Goal: Communication & Community: Submit feedback/report problem

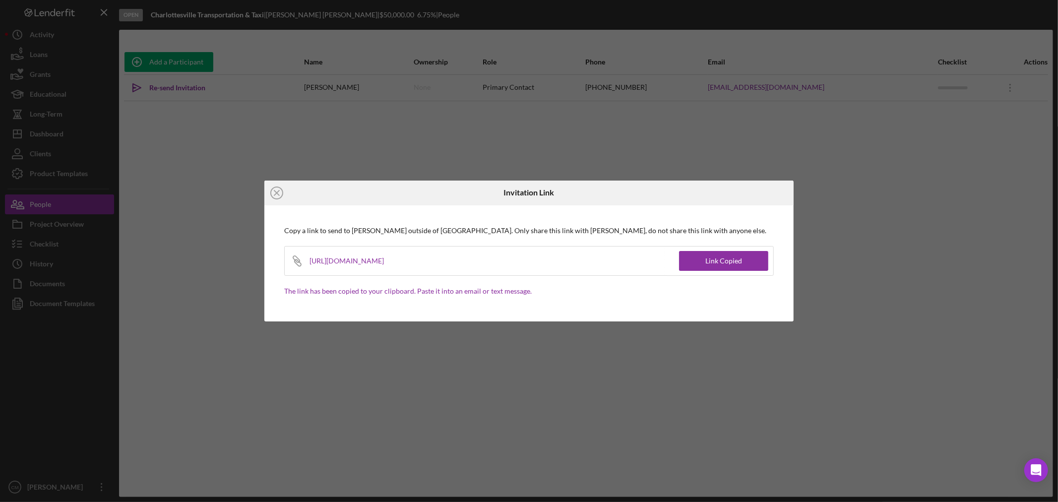
click at [280, 192] on icon "Icon/Close" at bounding box center [276, 193] width 25 height 25
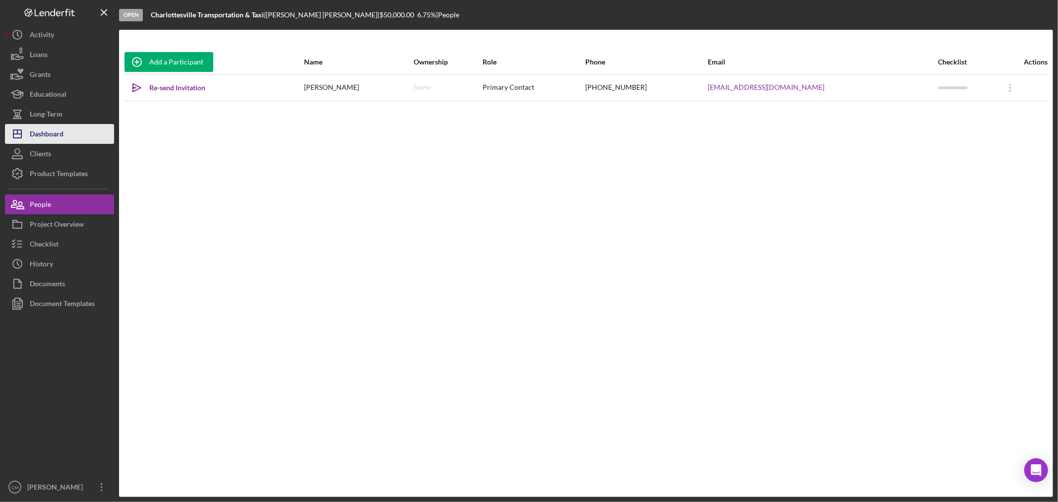
click at [63, 136] on div "Dashboard" at bounding box center [47, 135] width 34 height 22
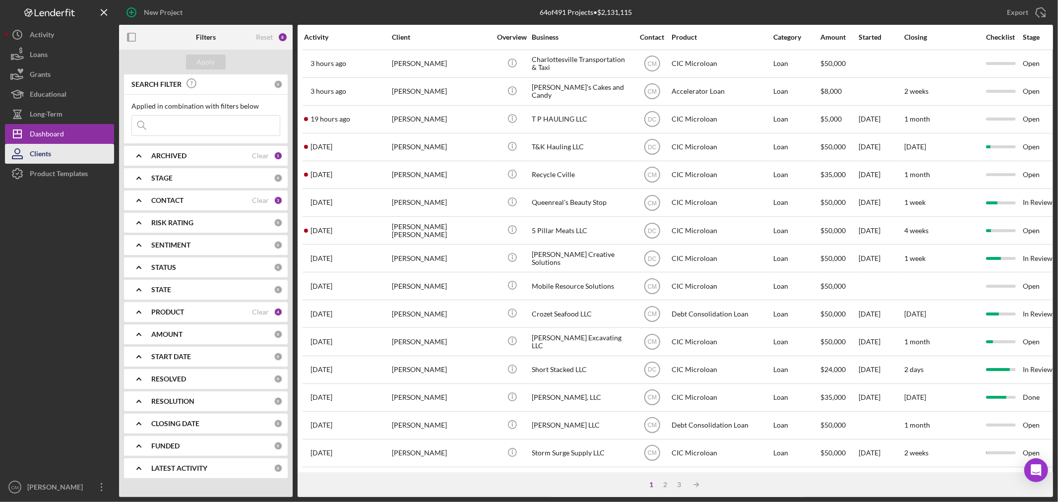
click at [57, 154] on button "Clients" at bounding box center [59, 154] width 109 height 20
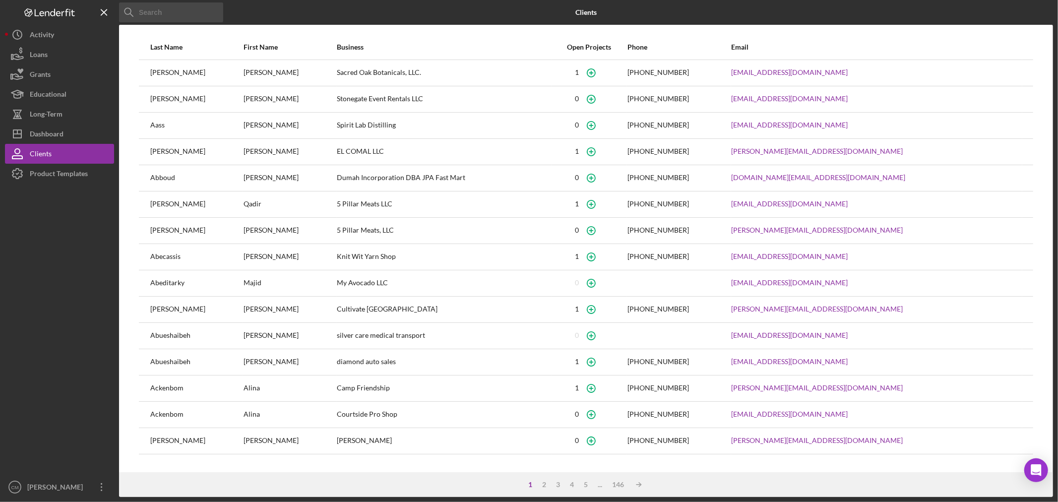
click at [201, 20] on input at bounding box center [171, 12] width 104 height 20
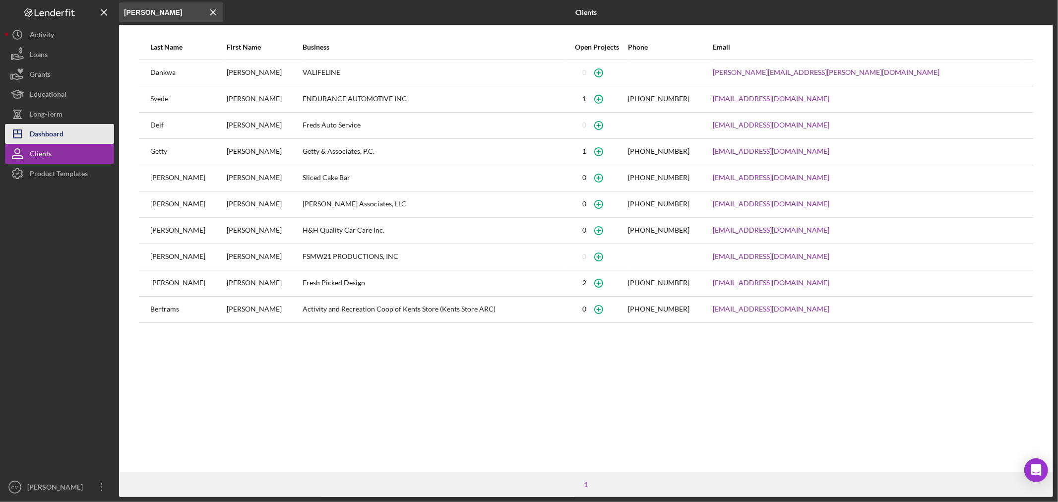
type input "[PERSON_NAME]"
click at [70, 133] on button "Icon/Dashboard Dashboard" at bounding box center [59, 134] width 109 height 20
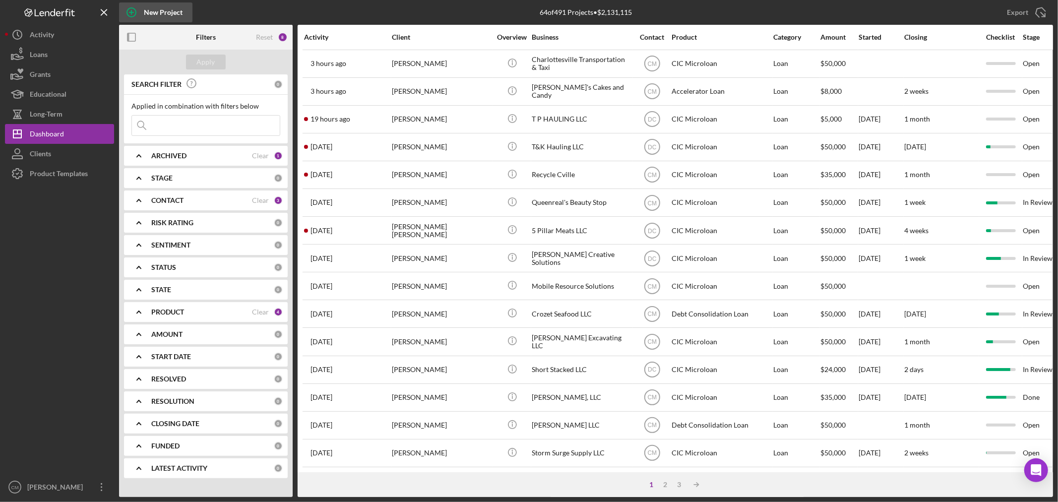
click at [177, 18] on div "New Project" at bounding box center [163, 12] width 39 height 20
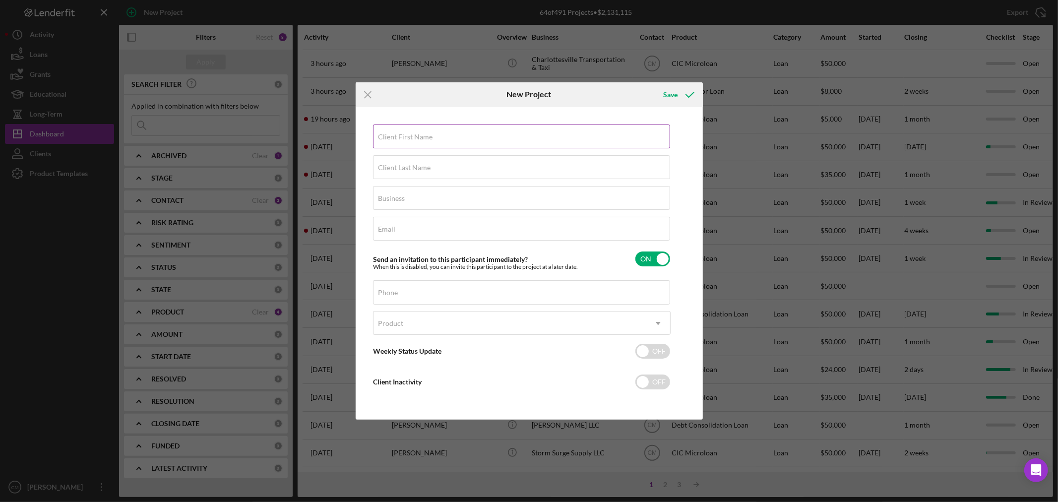
click at [405, 136] on label "Client First Name" at bounding box center [405, 137] width 55 height 8
click at [405, 136] on input "Client First Name" at bounding box center [521, 136] width 297 height 24
type input "[PERSON_NAME]"
type input "Rush"
click at [407, 231] on input "Email" at bounding box center [521, 229] width 297 height 24
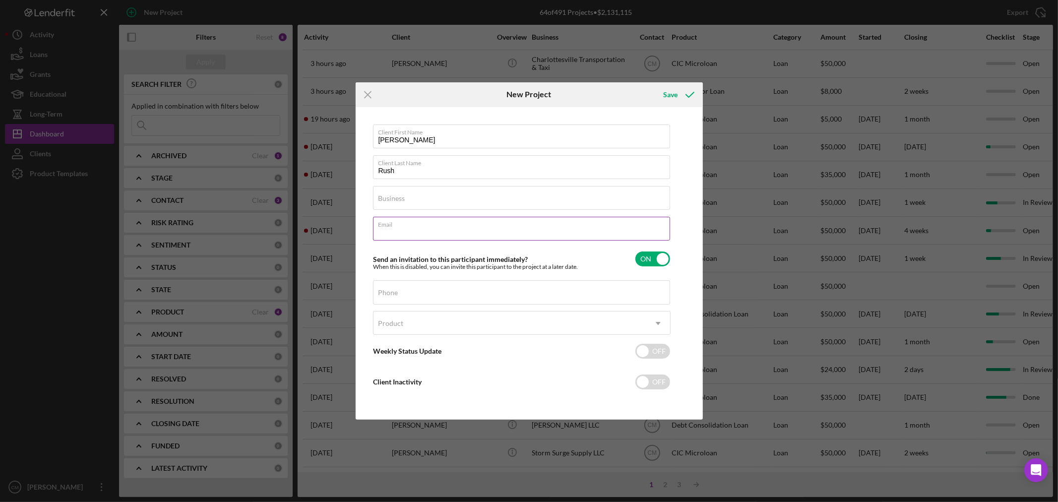
paste input "[EMAIL_ADDRESS][DOMAIN_NAME]"
type input "[EMAIL_ADDRESS][DOMAIN_NAME]"
click at [445, 199] on input "Business" at bounding box center [521, 198] width 297 height 24
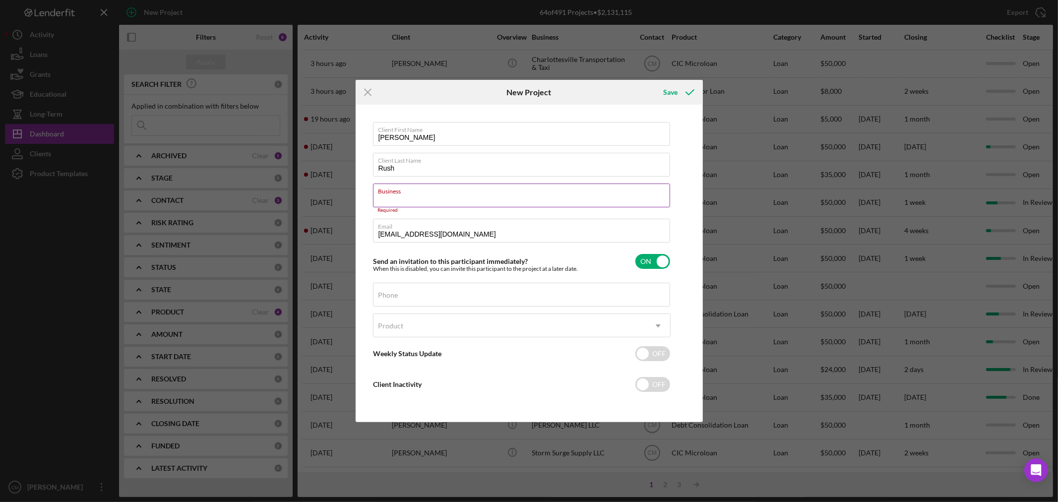
click at [428, 199] on input "Business" at bounding box center [521, 196] width 297 height 24
paste input "Rush Building & Development LLC"
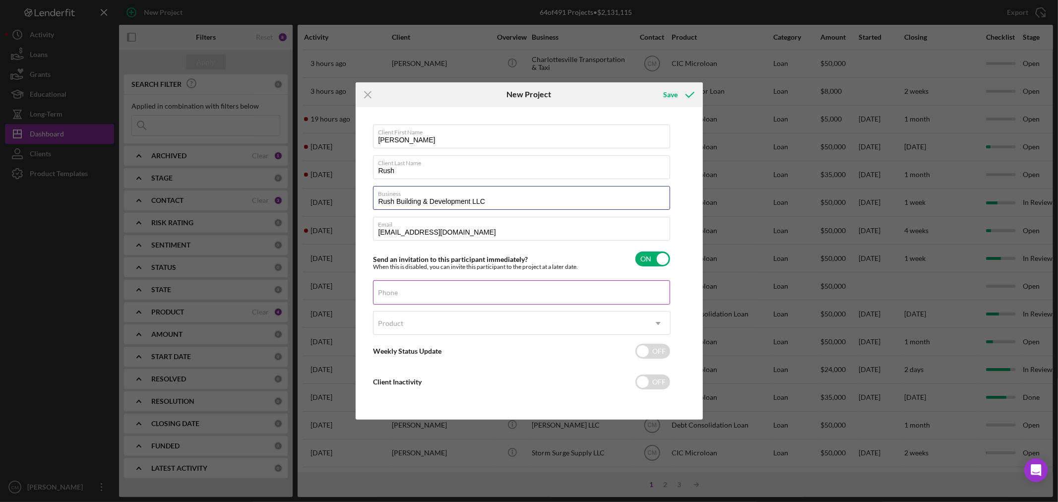
type input "Rush Building & Development LLC"
click at [439, 293] on input "Phone" at bounding box center [521, 292] width 297 height 24
click at [413, 293] on input "Phone" at bounding box center [521, 292] width 297 height 24
paste input "[PHONE_NUMBER]"
type input "[PHONE_NUMBER]"
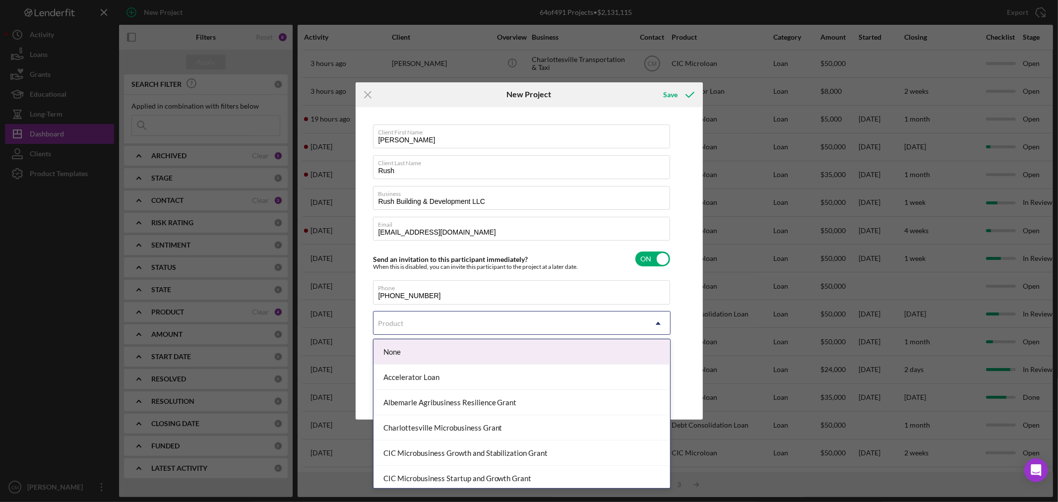
click at [419, 320] on div "Product" at bounding box center [509, 323] width 273 height 23
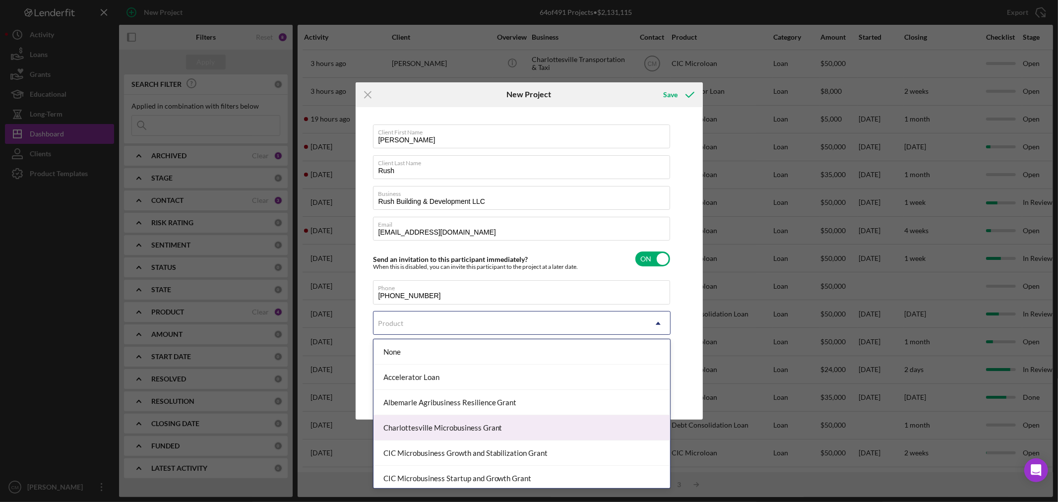
scroll to position [165, 0]
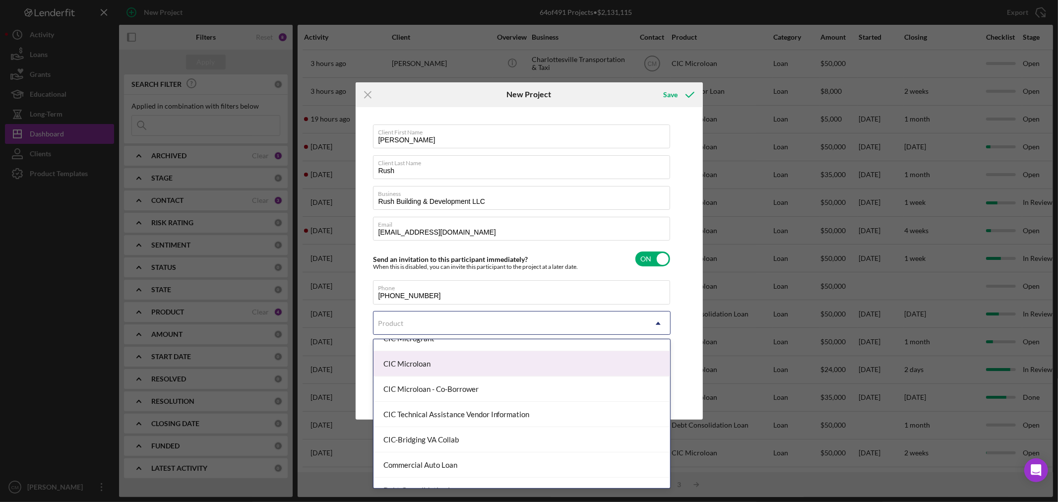
click at [455, 369] on div "CIC Microloan" at bounding box center [521, 363] width 297 height 25
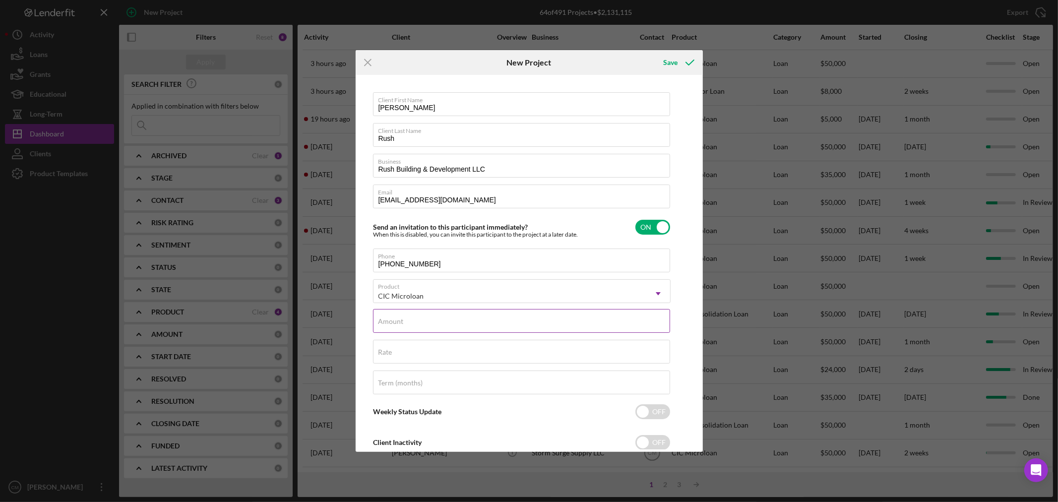
click at [430, 324] on input "Amount" at bounding box center [521, 321] width 297 height 24
type input "$15,000"
click at [452, 349] on div "Rate" at bounding box center [522, 352] width 298 height 25
type input "6.750%"
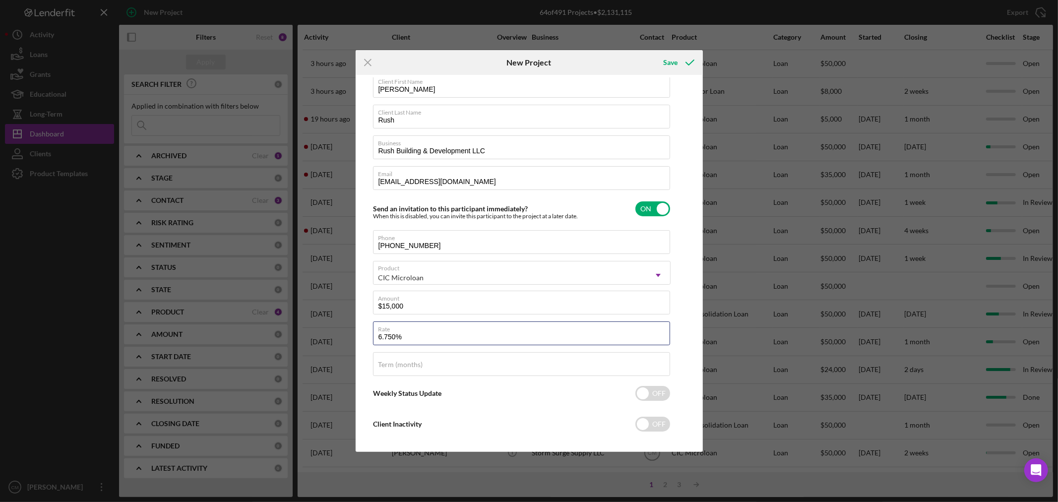
scroll to position [28, 0]
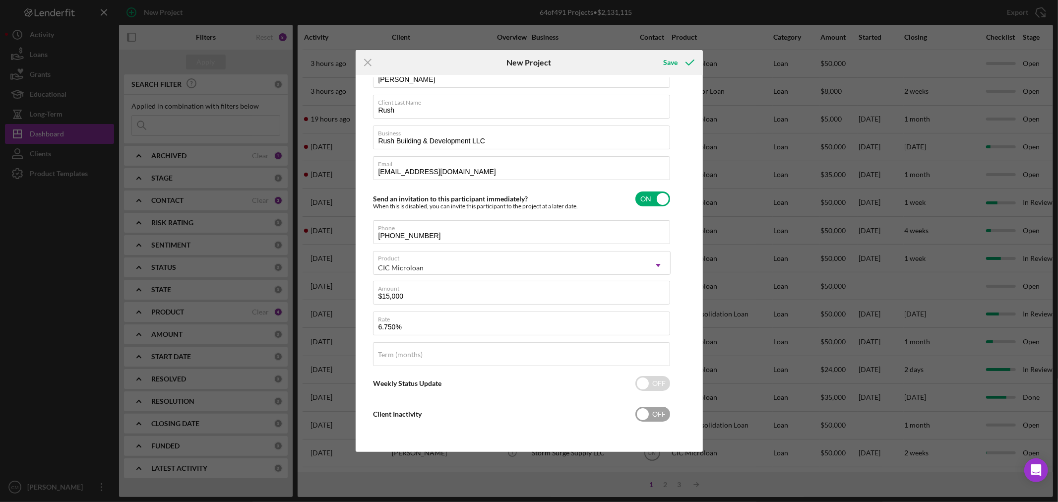
click at [656, 408] on input "checkbox" at bounding box center [652, 414] width 35 height 15
checkbox input "true"
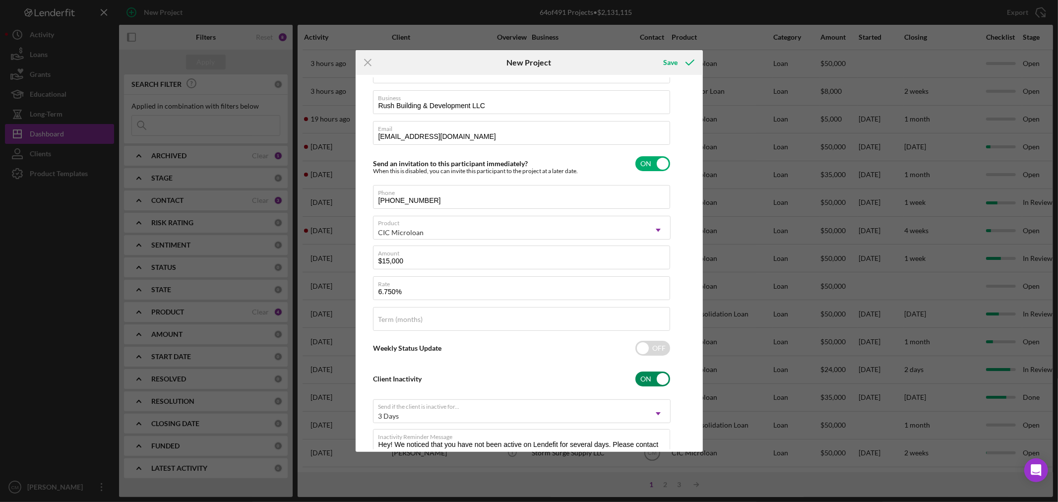
scroll to position [102, 0]
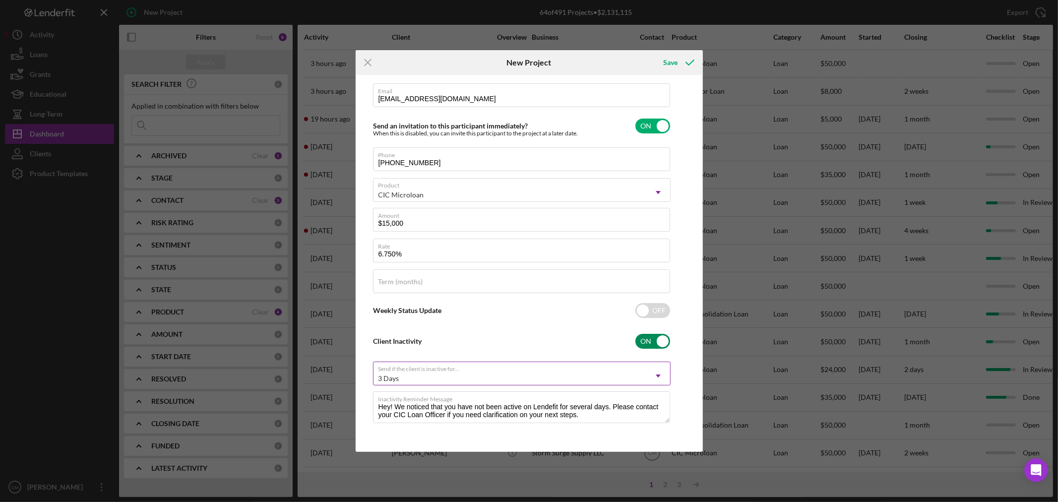
click at [457, 371] on div "3 Days" at bounding box center [509, 378] width 273 height 23
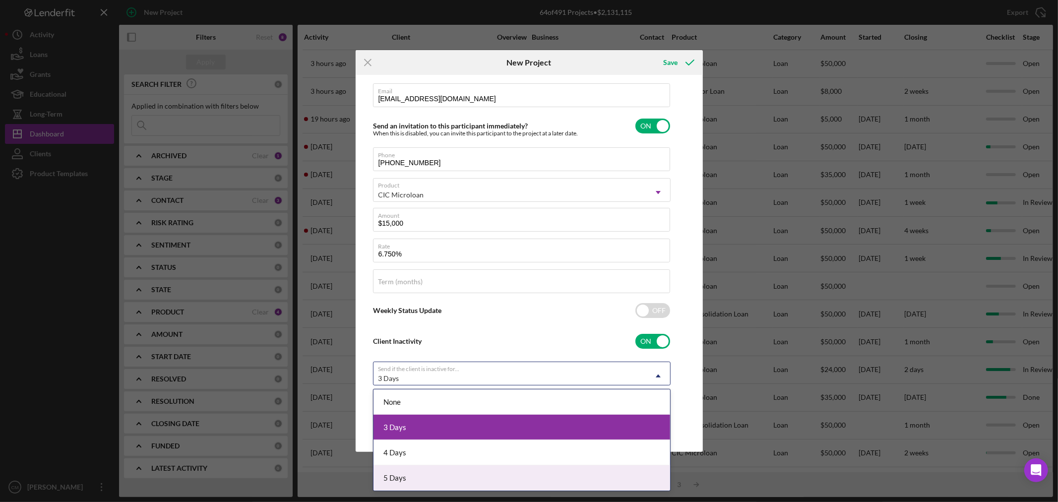
click at [437, 482] on div "5 Days" at bounding box center [521, 477] width 297 height 25
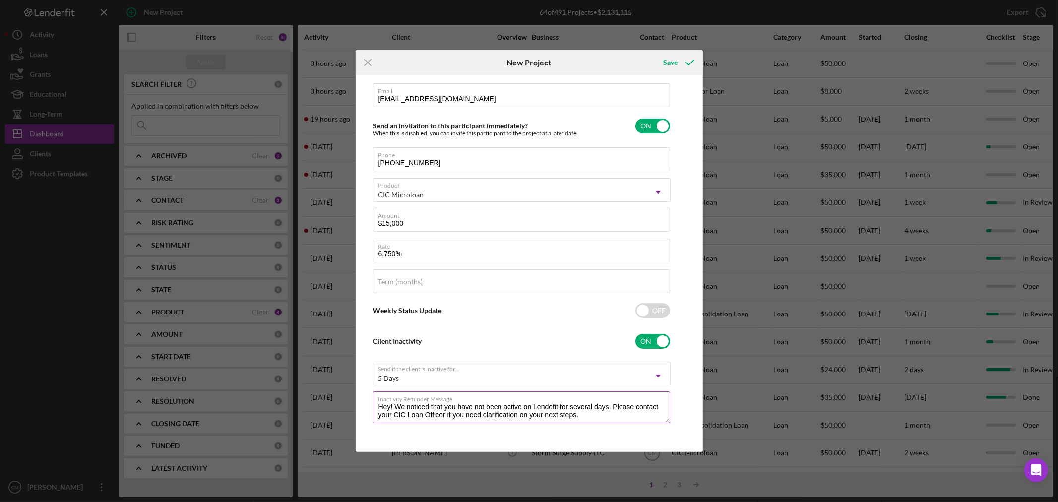
scroll to position [0, 0]
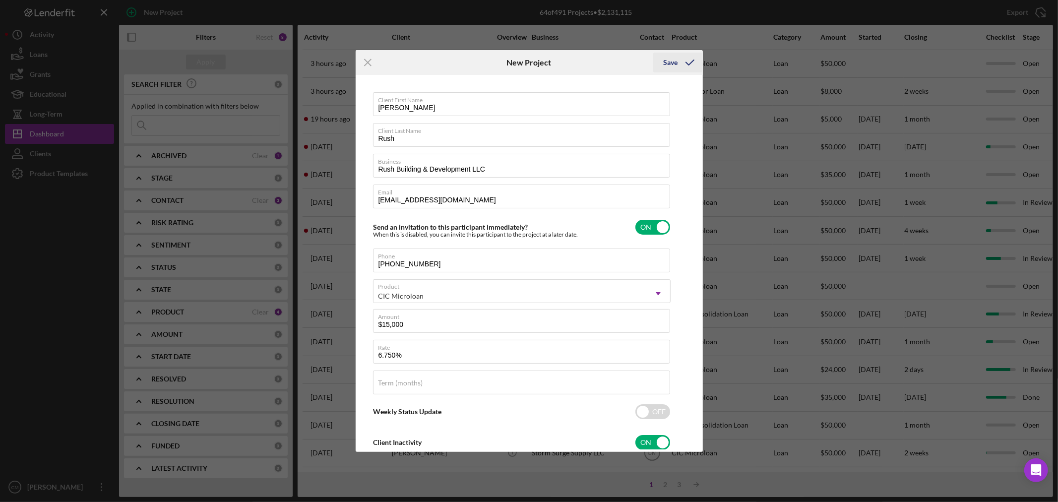
click at [677, 61] on div "Save" at bounding box center [670, 63] width 14 height 20
checkbox input "false"
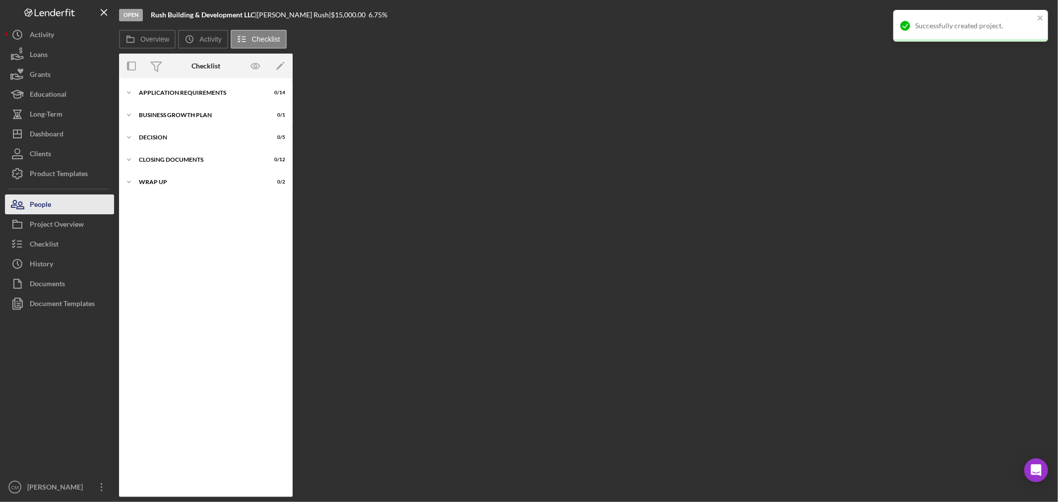
click at [65, 200] on button "People" at bounding box center [59, 204] width 109 height 20
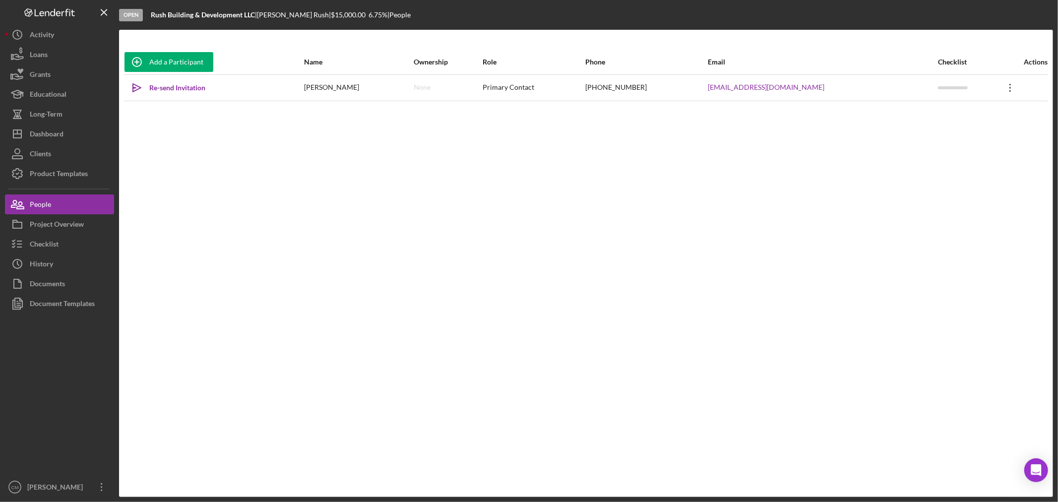
click at [1007, 80] on icon "Icon/Overflow" at bounding box center [1010, 87] width 25 height 25
click at [949, 135] on button "Icon/Link Get Invitation Link" at bounding box center [962, 134] width 109 height 20
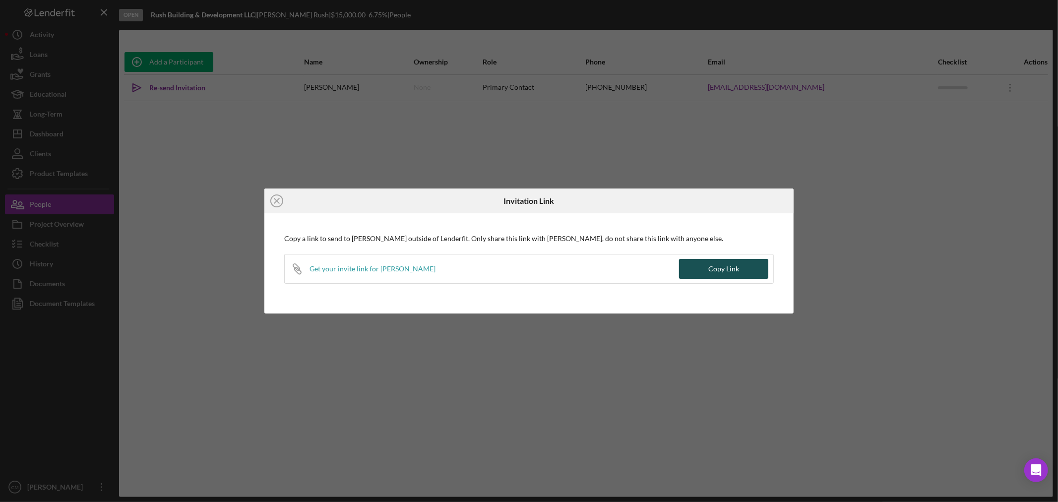
click at [695, 269] on button "Copy Link" at bounding box center [723, 269] width 89 height 20
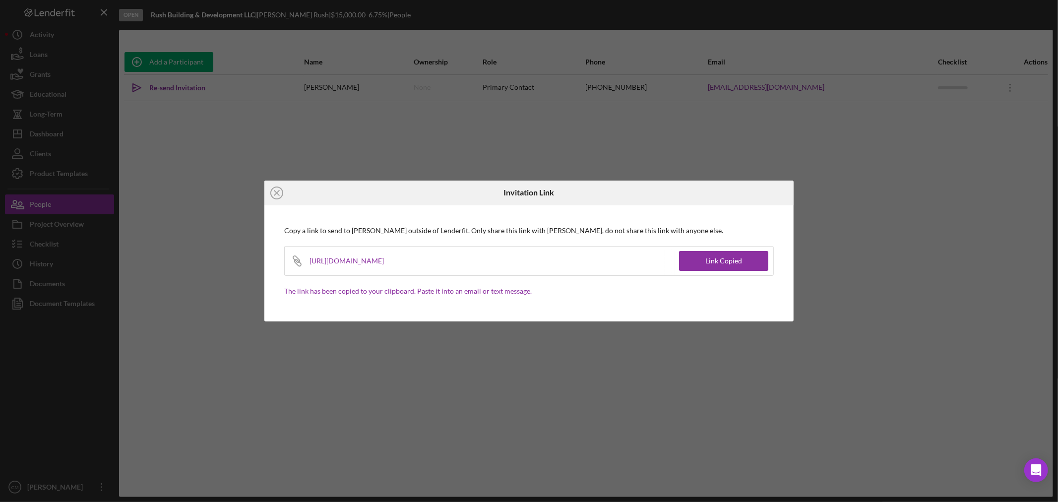
drag, startPoint x: 538, startPoint y: 259, endPoint x: 304, endPoint y: 264, distance: 234.7
click at [304, 264] on div "Icon/Link [URL][DOMAIN_NAME]" at bounding box center [482, 261] width 394 height 29
copy div "[URL][DOMAIN_NAME]"
click at [280, 192] on icon "Icon/Close" at bounding box center [276, 193] width 25 height 25
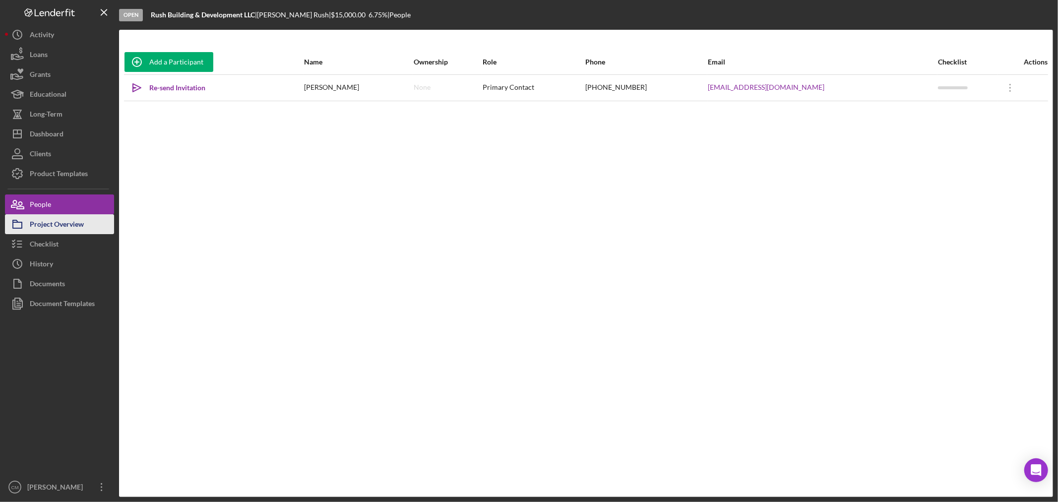
click at [48, 224] on div "Project Overview" at bounding box center [57, 225] width 54 height 22
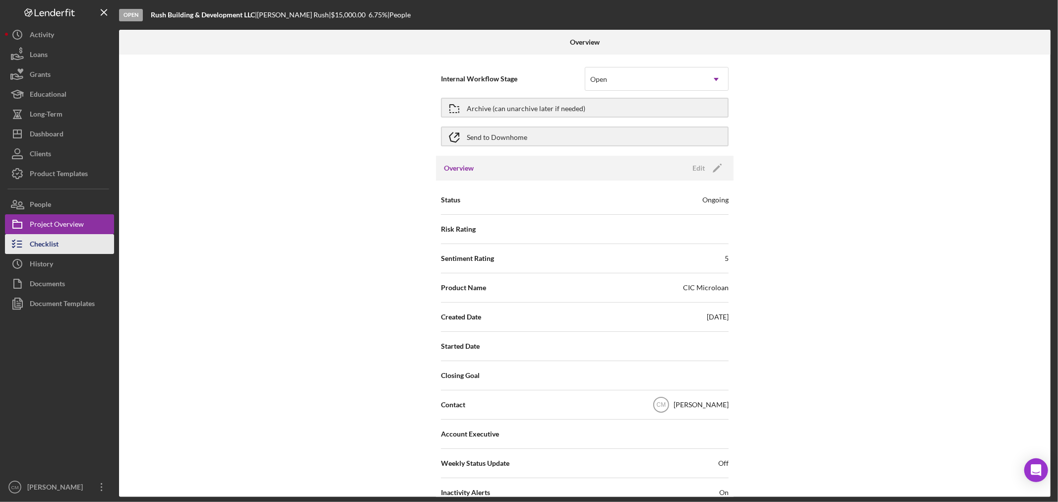
click at [51, 242] on div "Checklist" at bounding box center [44, 245] width 29 height 22
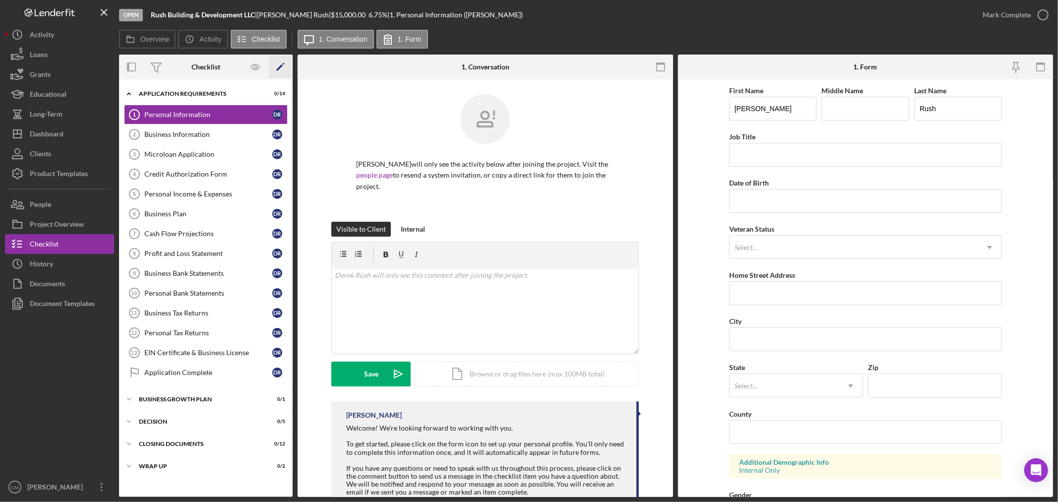
click at [280, 67] on polygon "button" at bounding box center [279, 67] width 7 height 7
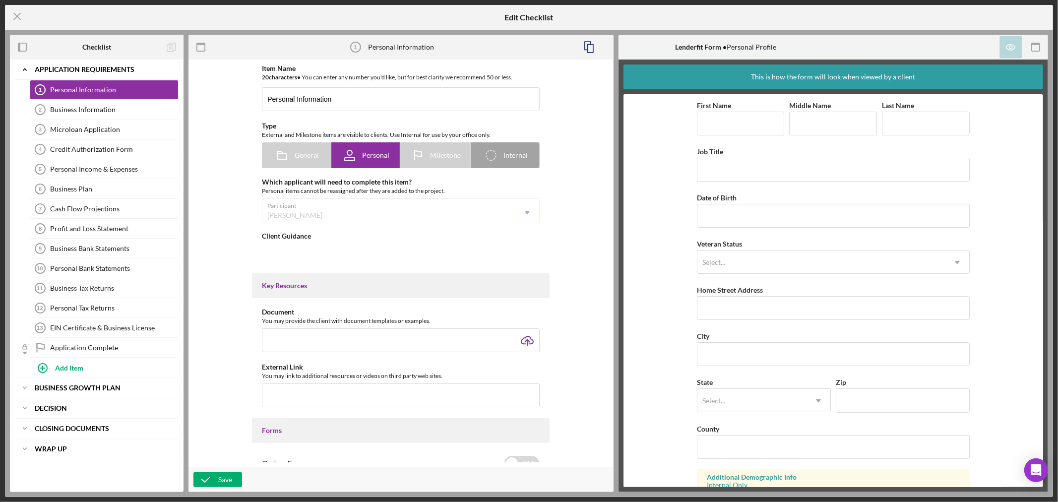
type textarea "<div> <div>Welcome! We're looking forward to working with you.<br><br>To get st…"
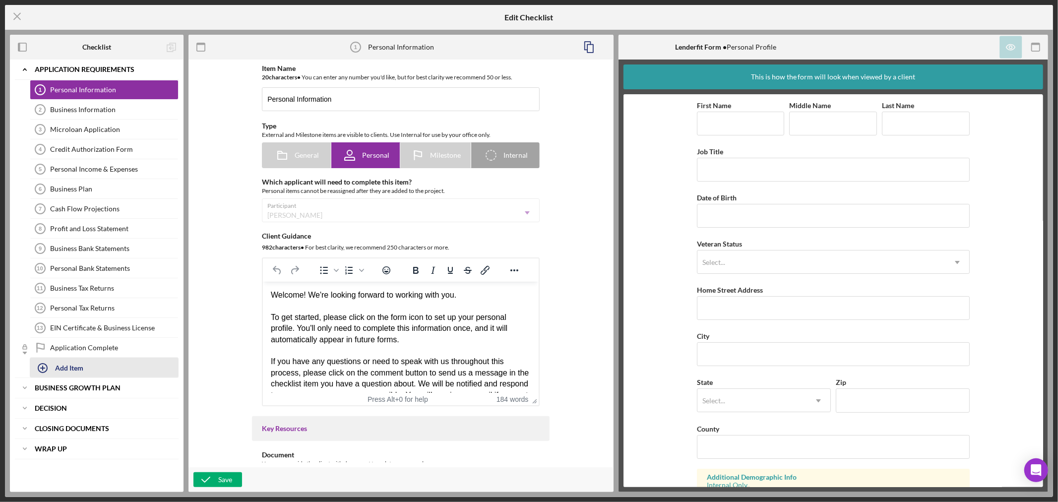
click at [86, 366] on button "Add Item" at bounding box center [104, 368] width 149 height 20
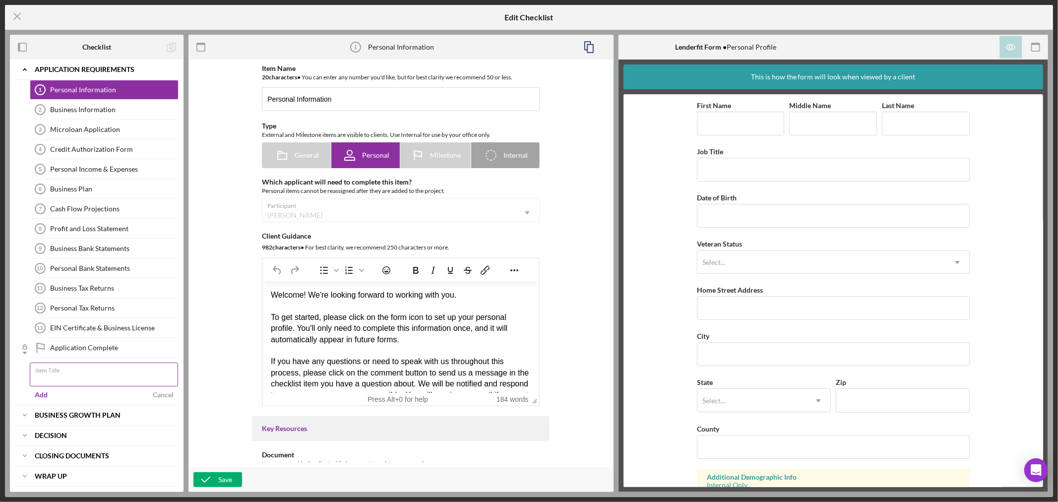
click at [90, 381] on input "Item Title" at bounding box center [104, 375] width 148 height 24
click at [91, 380] on input "Item Title" at bounding box center [104, 375] width 148 height 24
type input "R"
type input "Funding Request"
click at [43, 395] on div "Add" at bounding box center [41, 394] width 13 height 15
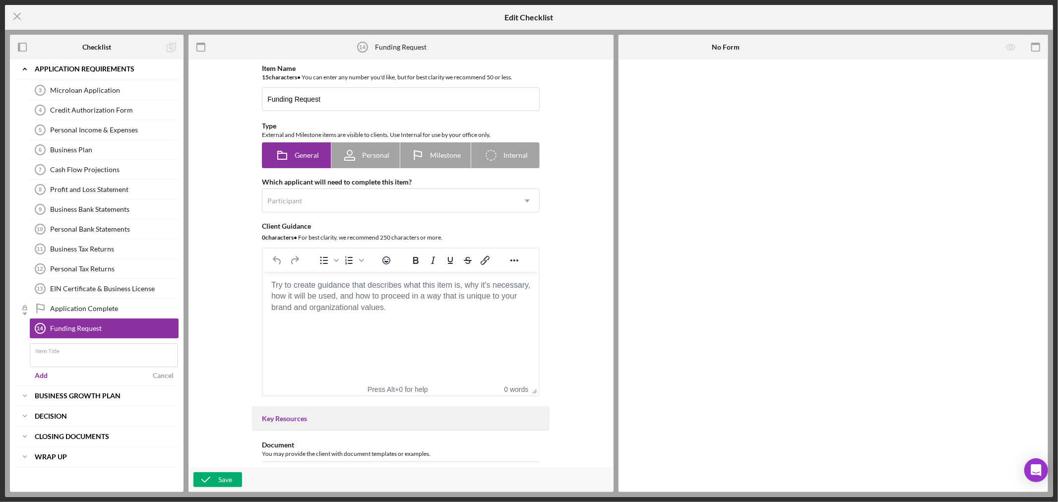
scroll to position [13, 0]
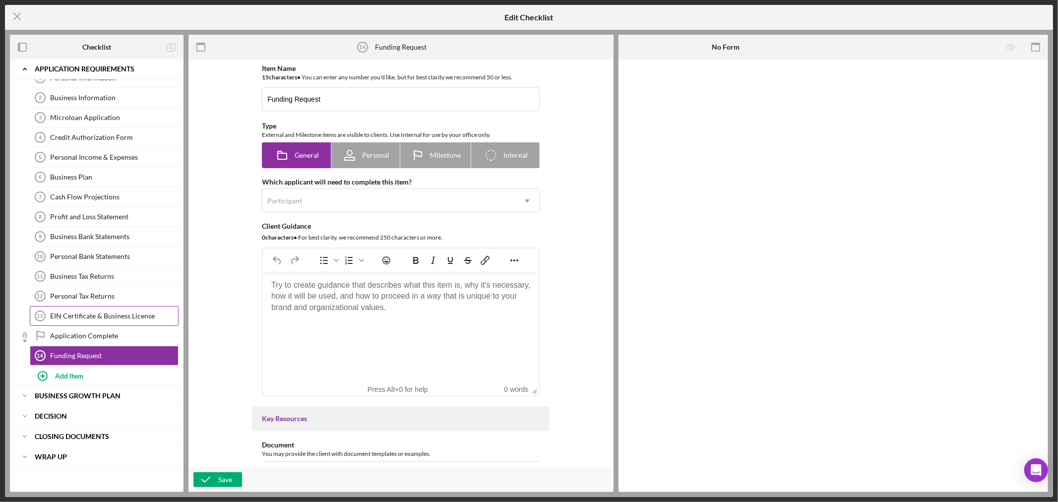
click at [76, 324] on div "Personal Information 1 Personal Information Business Information 2 Business Inf…" at bounding box center [97, 217] width 164 height 298
drag, startPoint x: 133, startPoint y: 353, endPoint x: 149, endPoint y: 318, distance: 37.9
click at [149, 318] on div "Personal Information 1 Personal Information Business Information 2 Business Inf…" at bounding box center [97, 217] width 164 height 298
drag, startPoint x: 160, startPoint y: 358, endPoint x: 168, endPoint y: 348, distance: 12.4
click at [168, 348] on link "Funding Request 14 Funding Request" at bounding box center [104, 356] width 149 height 20
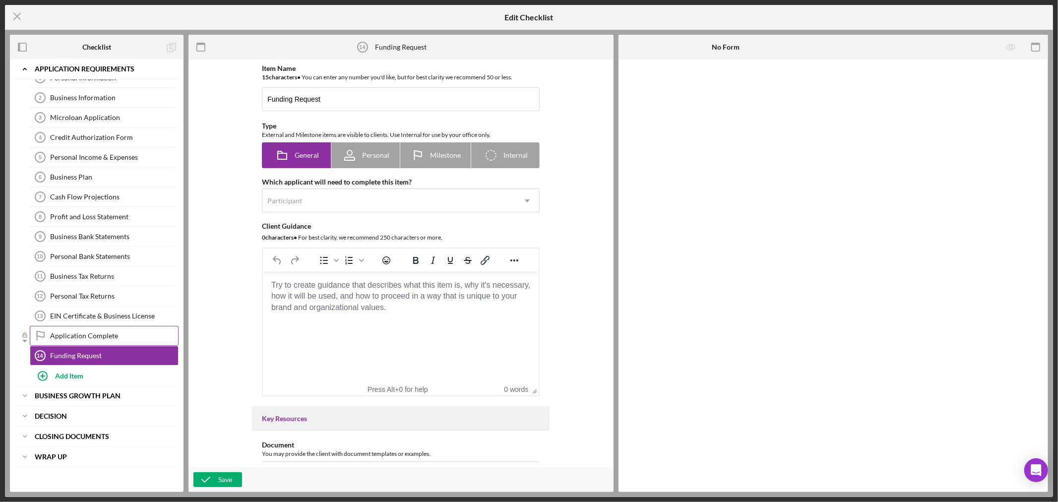
drag, startPoint x: 87, startPoint y: 355, endPoint x: 92, endPoint y: 339, distance: 16.8
click at [92, 339] on div "Personal Information 1 Personal Information Business Information 2 Business Inf…" at bounding box center [97, 217] width 164 height 298
drag, startPoint x: 78, startPoint y: 353, endPoint x: 78, endPoint y: 360, distance: 7.4
click at [78, 360] on link "Funding Request 14 Funding Request" at bounding box center [104, 356] width 149 height 20
click at [74, 357] on div "Funding Request" at bounding box center [114, 356] width 128 height 8
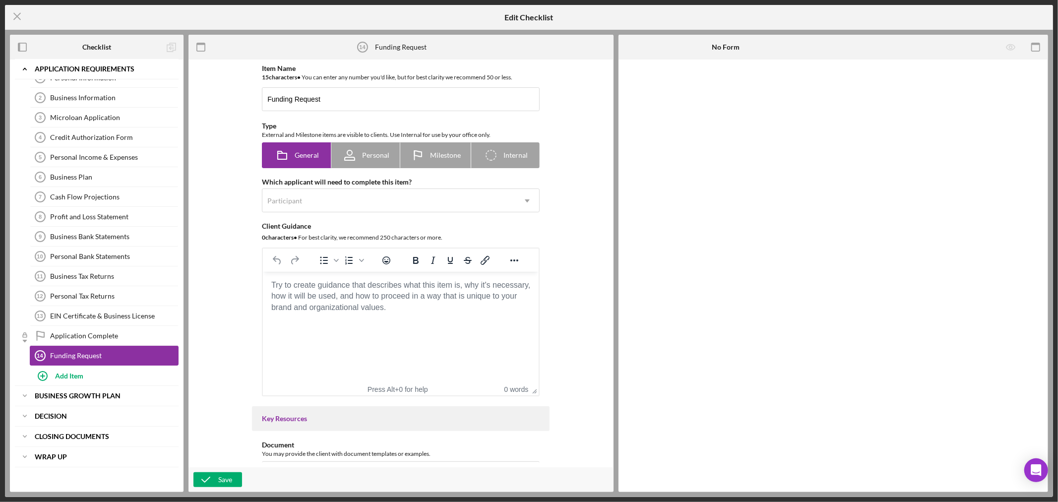
drag, startPoint x: 74, startPoint y: 357, endPoint x: 134, endPoint y: 356, distance: 59.5
click at [134, 356] on div "Funding Request" at bounding box center [114, 356] width 128 height 8
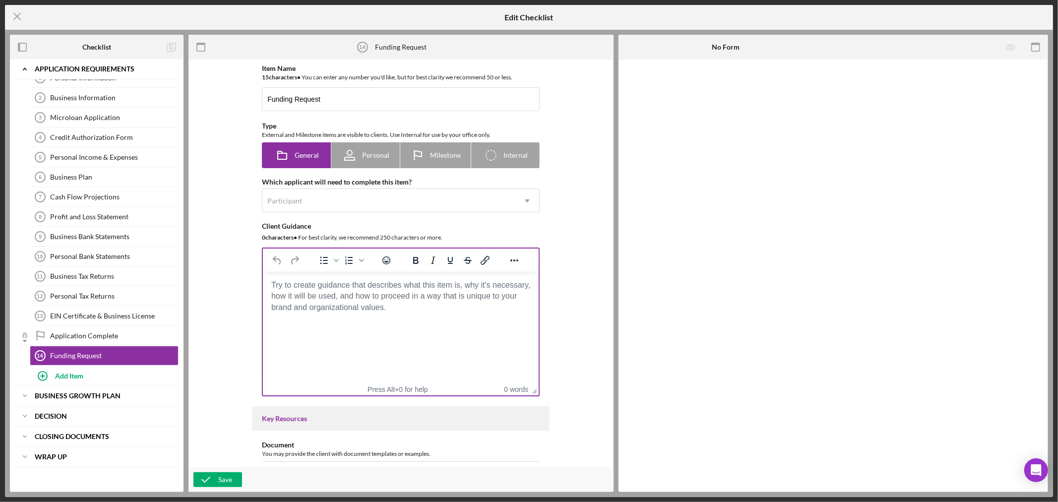
click at [333, 275] on html at bounding box center [401, 285] width 276 height 27
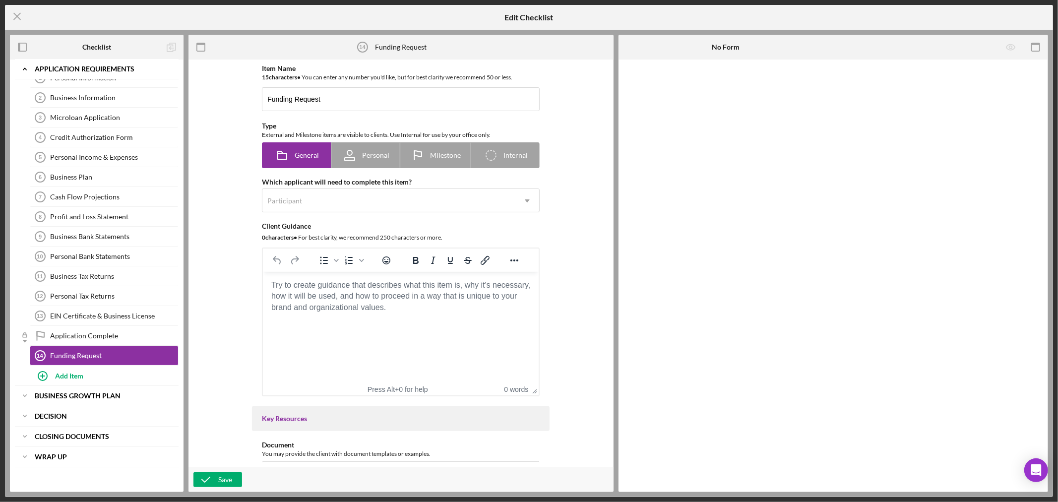
click at [344, 291] on body "Rich Text Area. Press ALT-0 for help." at bounding box center [401, 285] width 260 height 11
click at [321, 286] on body "Rich Text Area. Press ALT-0 for help." at bounding box center [401, 285] width 260 height 11
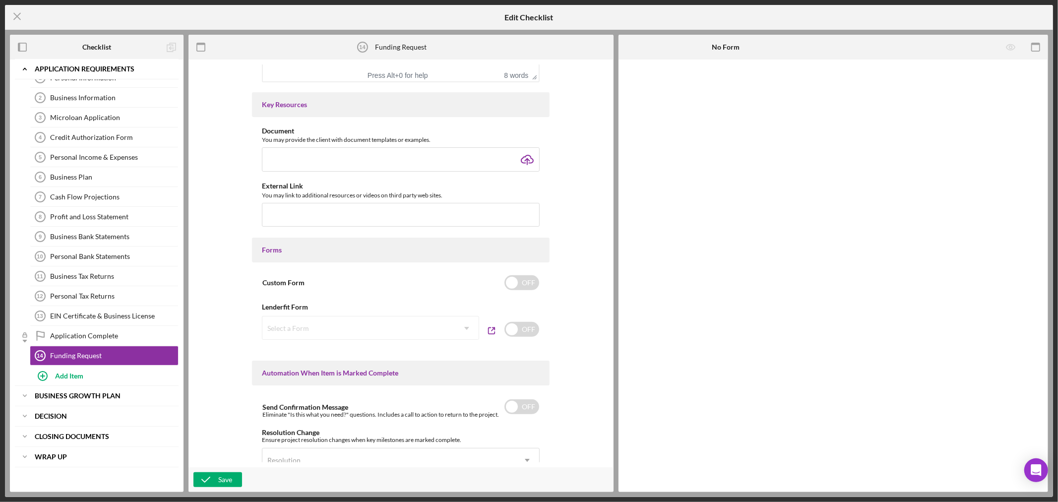
scroll to position [330, 0]
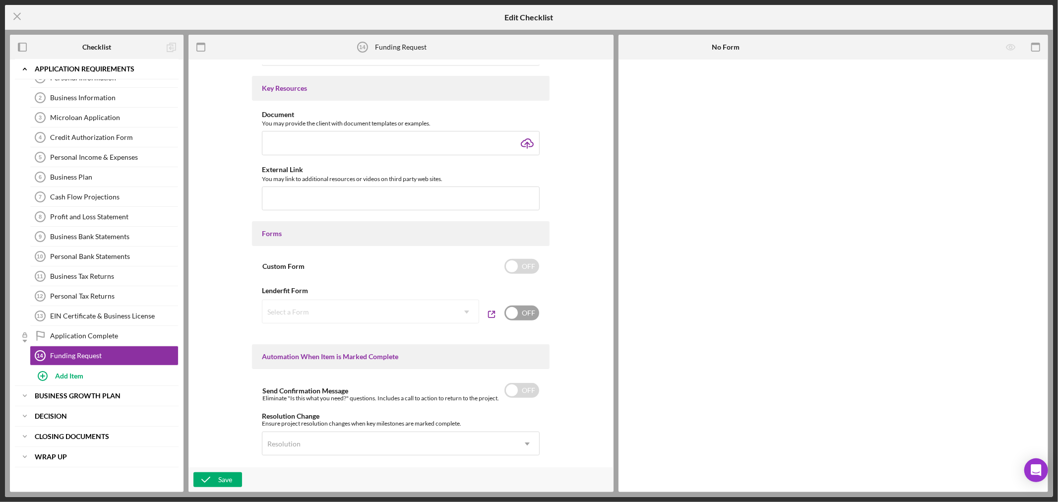
click at [536, 312] on input "checkbox" at bounding box center [521, 313] width 35 height 15
checkbox input "true"
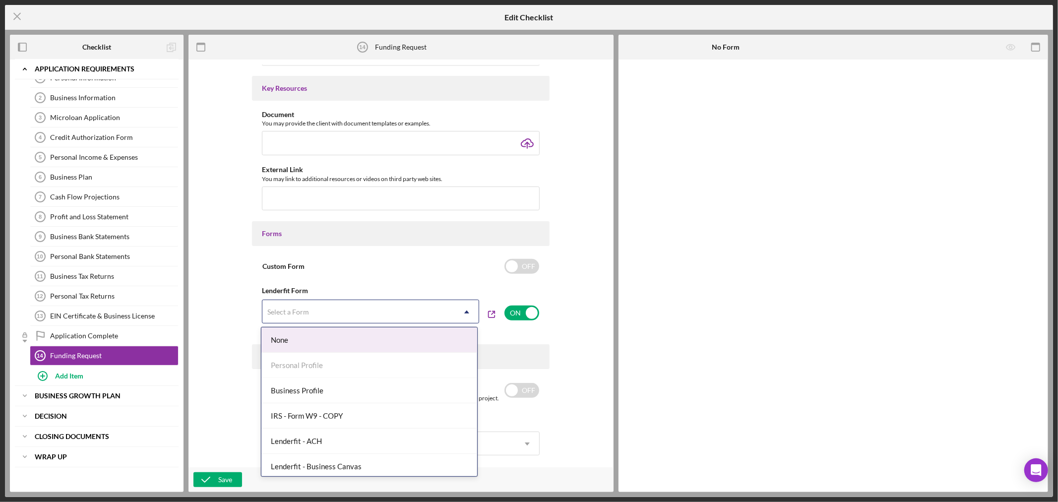
click at [467, 312] on icon "Icon/Dropdown Arrow" at bounding box center [467, 312] width 24 height 24
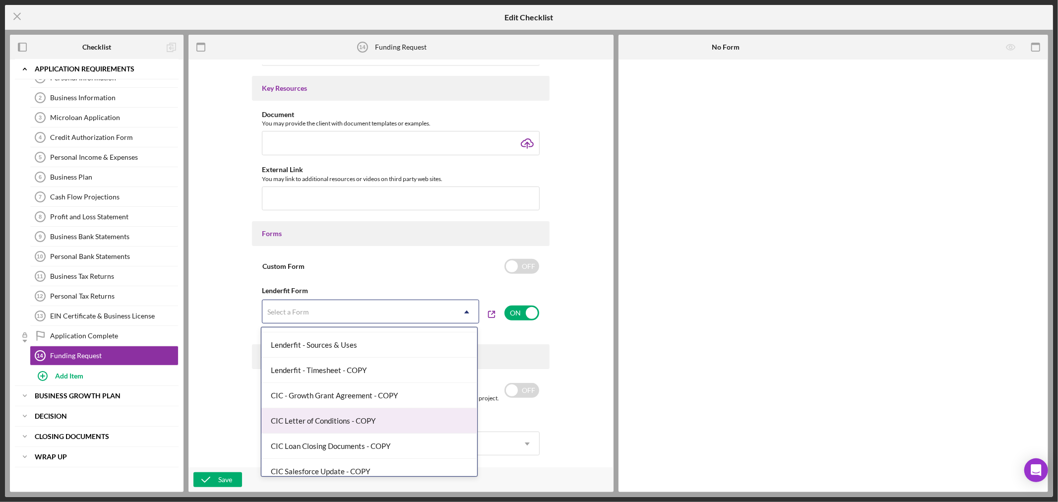
scroll to position [192, 0]
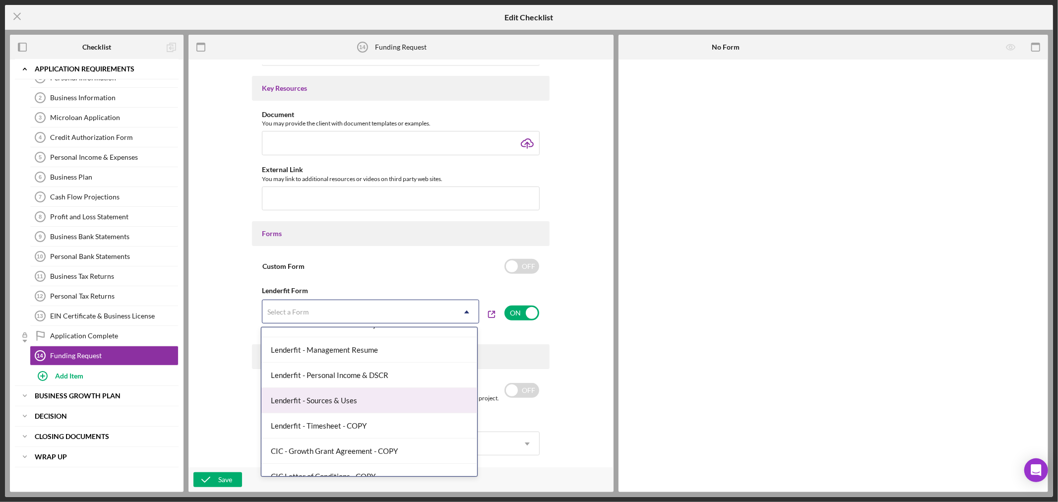
click at [374, 402] on div "Lenderfit - Sources & Uses" at bounding box center [369, 400] width 216 height 25
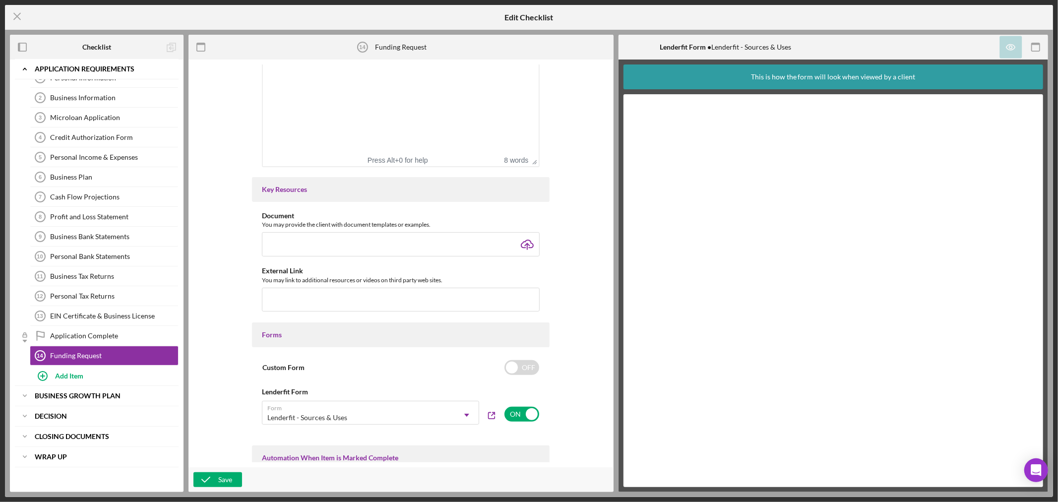
scroll to position [81, 0]
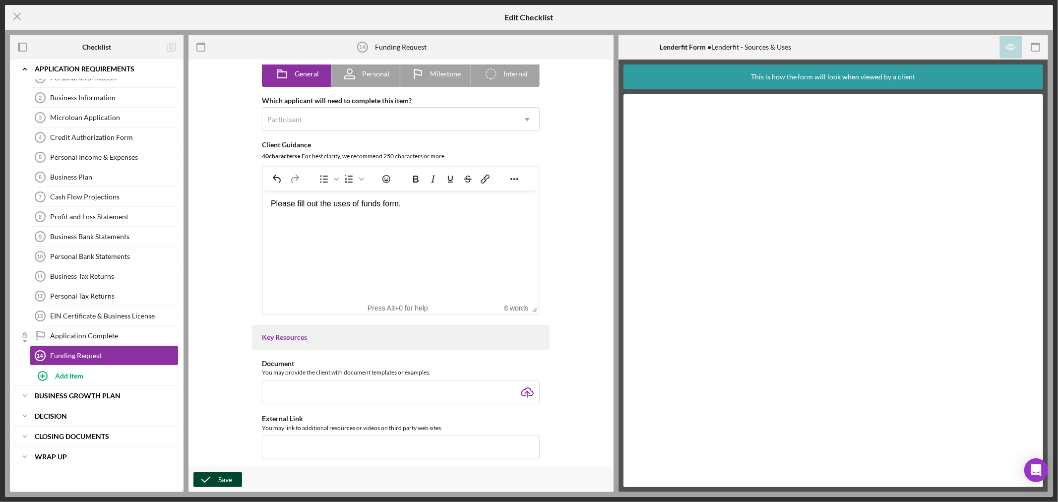
click at [236, 480] on button "Save" at bounding box center [217, 479] width 49 height 15
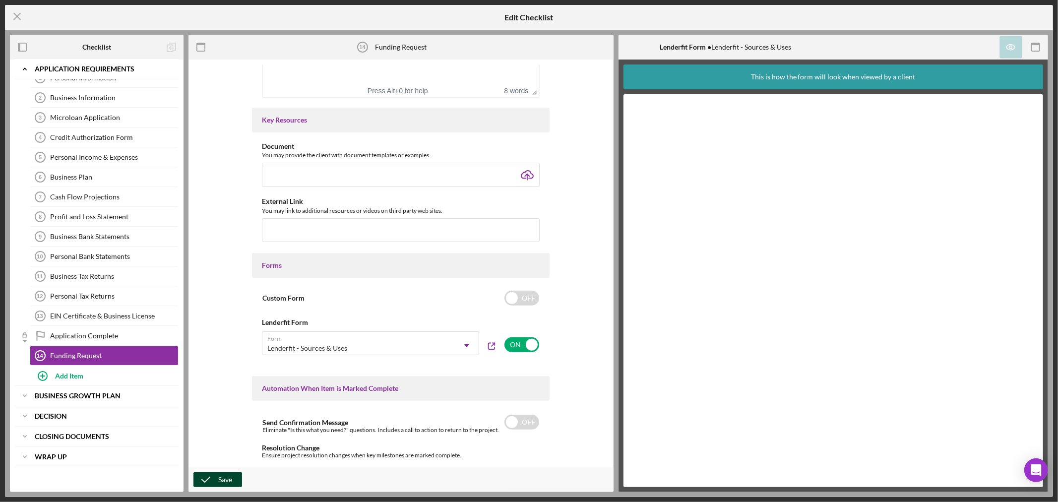
scroll to position [527, 0]
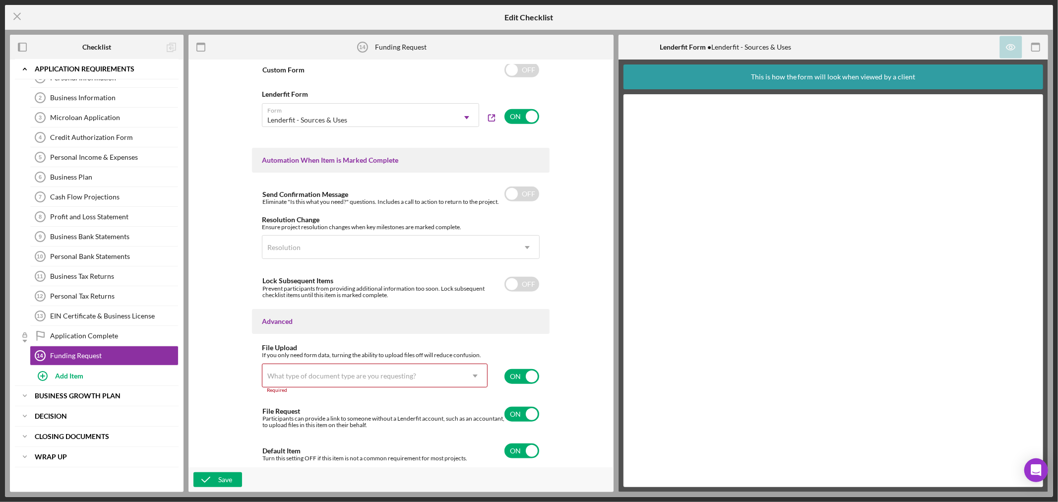
click at [412, 375] on div "What type of document type are you requesting?" at bounding box center [341, 376] width 149 height 8
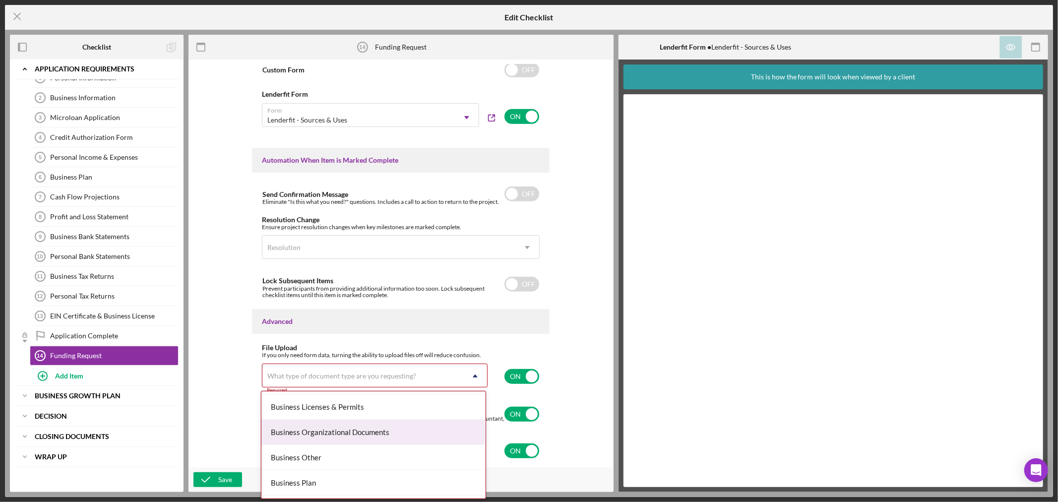
scroll to position [330, 0]
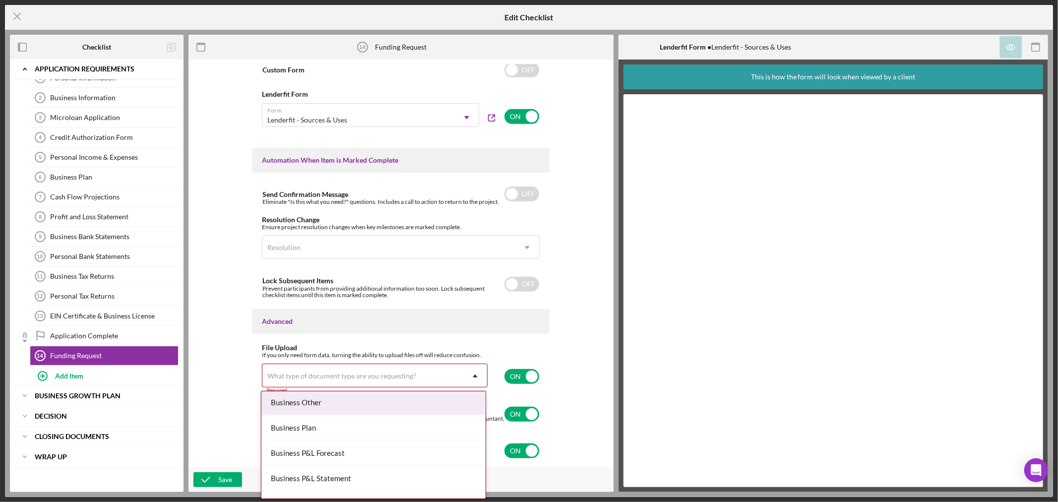
click at [342, 405] on div "Business Other" at bounding box center [373, 402] width 225 height 25
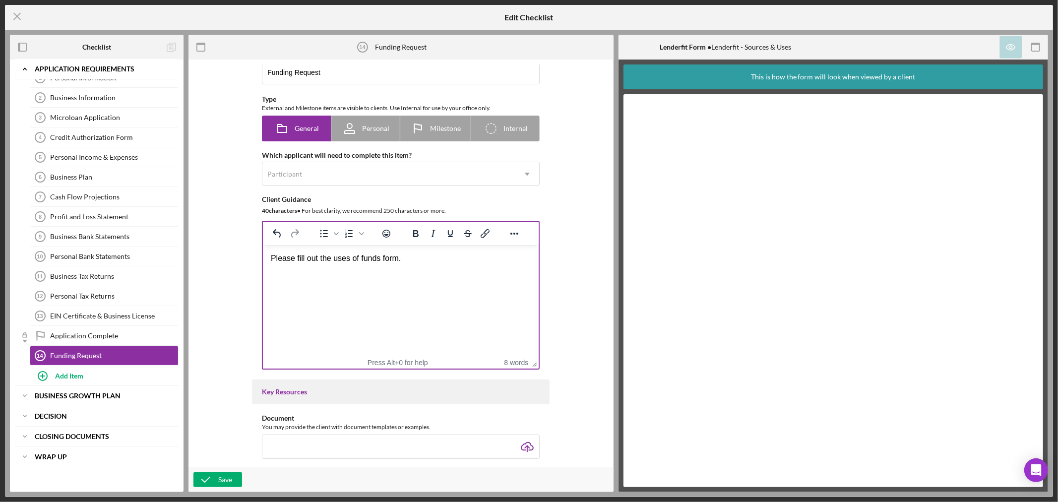
scroll to position [0, 0]
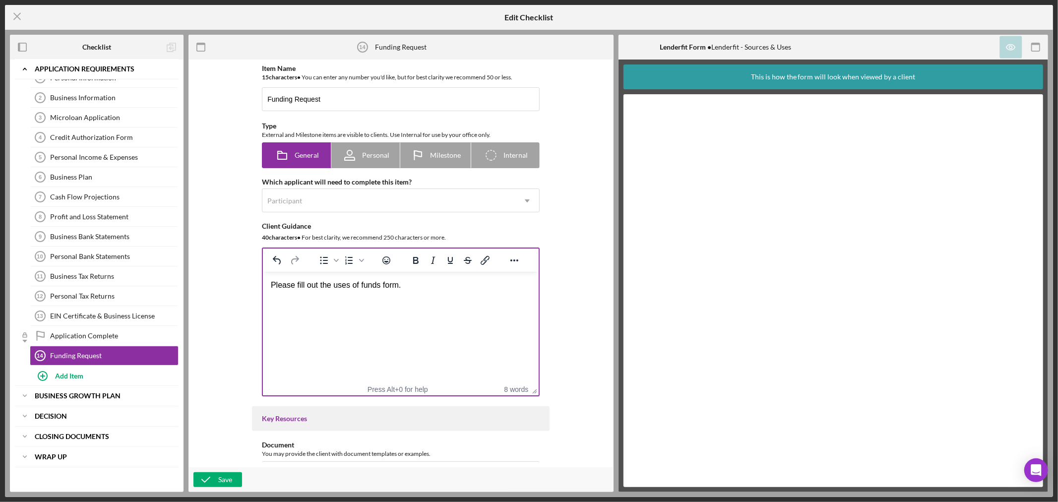
click at [461, 287] on div "Please fill out the uses of funds form." at bounding box center [401, 285] width 260 height 11
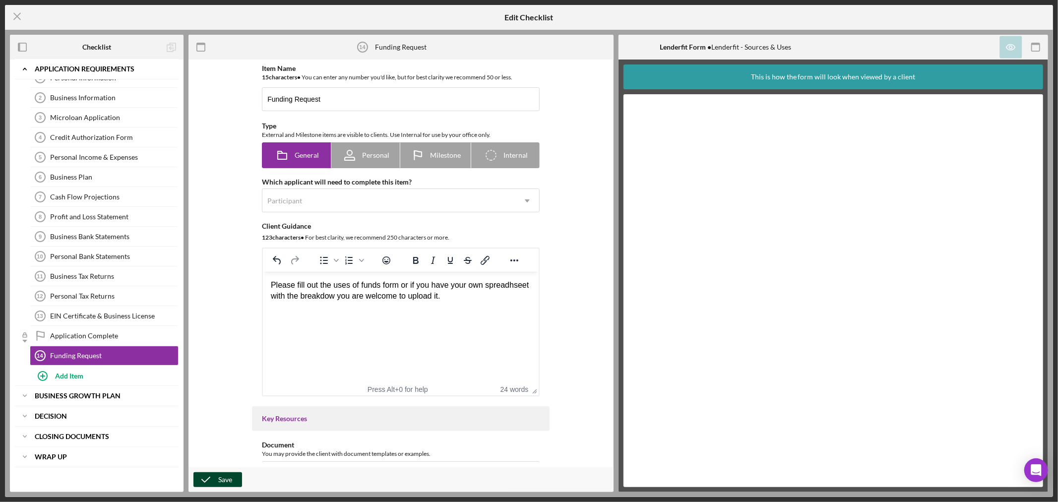
click at [221, 477] on div "Save" at bounding box center [225, 479] width 14 height 15
click at [103, 297] on div "Personal Tax Returns" at bounding box center [114, 296] width 128 height 8
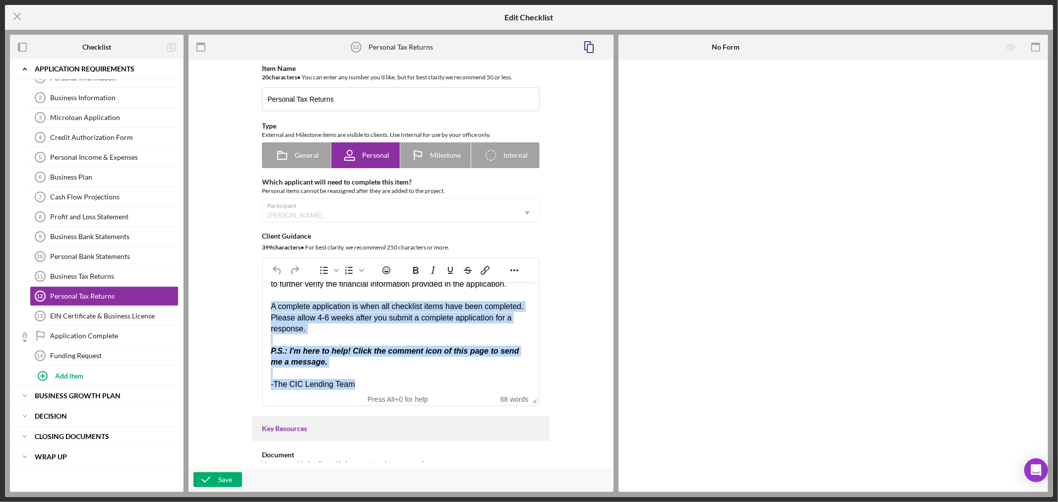
scroll to position [26, 0]
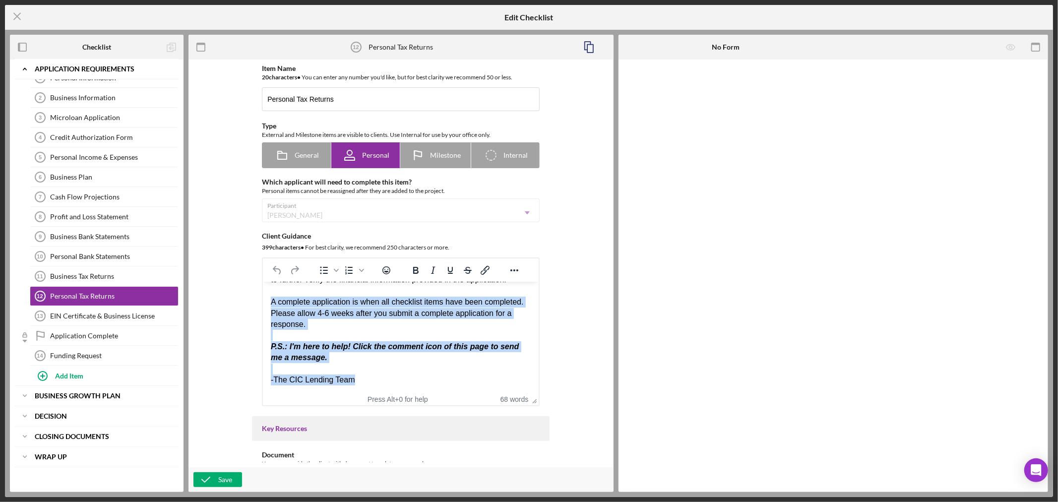
drag, startPoint x: 271, startPoint y: 331, endPoint x: 513, endPoint y: 383, distance: 248.0
click at [513, 383] on body "Please submit the past two year's personal tax returns. This will be used to fu…" at bounding box center [401, 324] width 260 height 122
copy body "A complete application is when all checklist items have been completed. Please …"
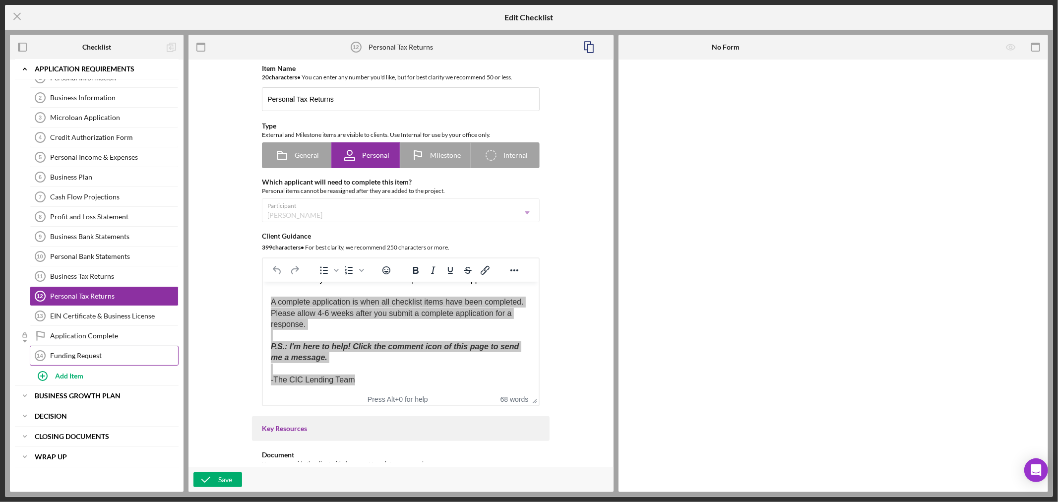
click at [88, 350] on link "Funding Request 14 Funding Request" at bounding box center [104, 356] width 149 height 20
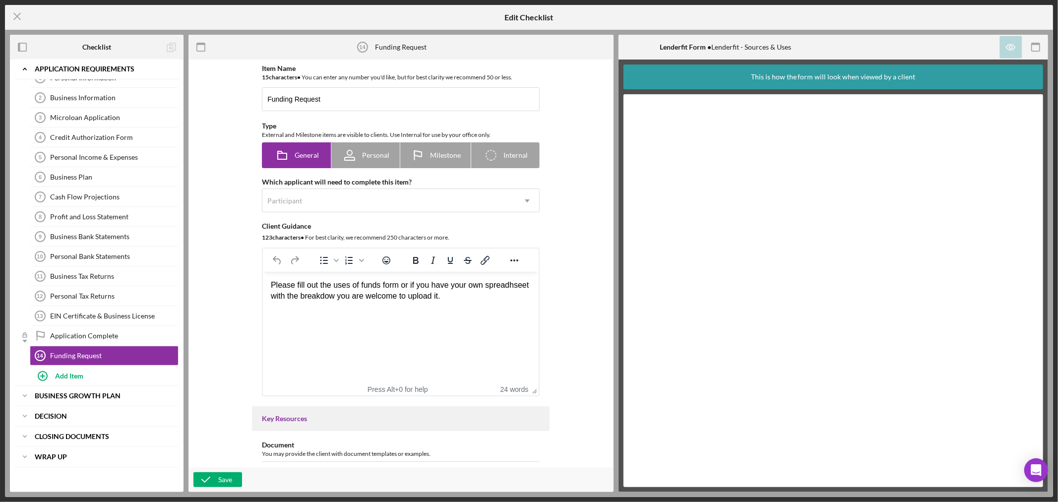
click at [481, 299] on div "Please fill out the uses of funds form or if you have your own spreadhseet with…" at bounding box center [401, 291] width 260 height 22
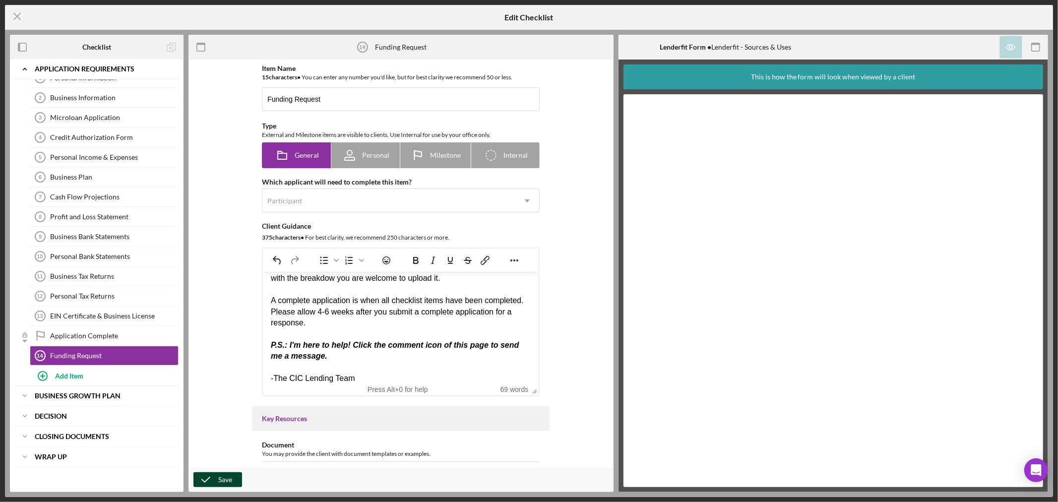
click at [221, 481] on div "Save" at bounding box center [225, 479] width 14 height 15
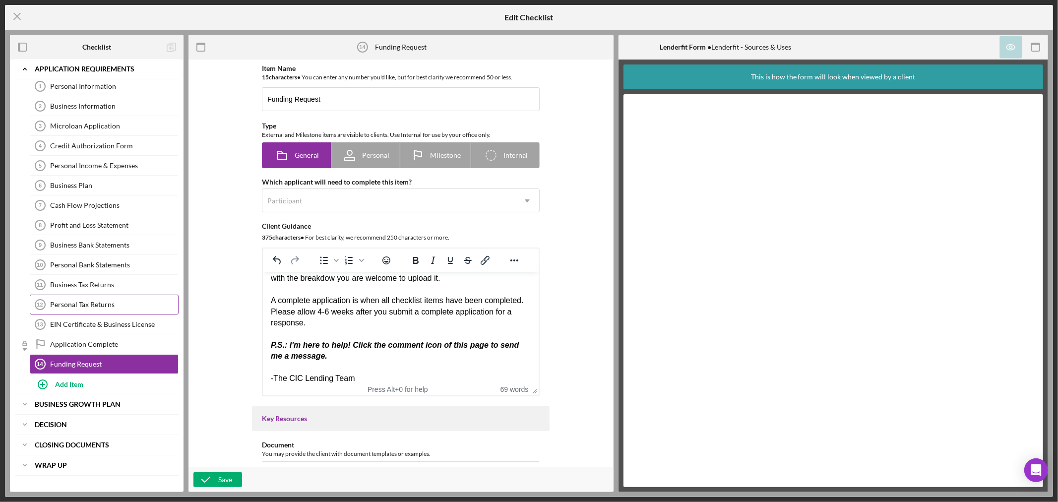
scroll to position [0, 0]
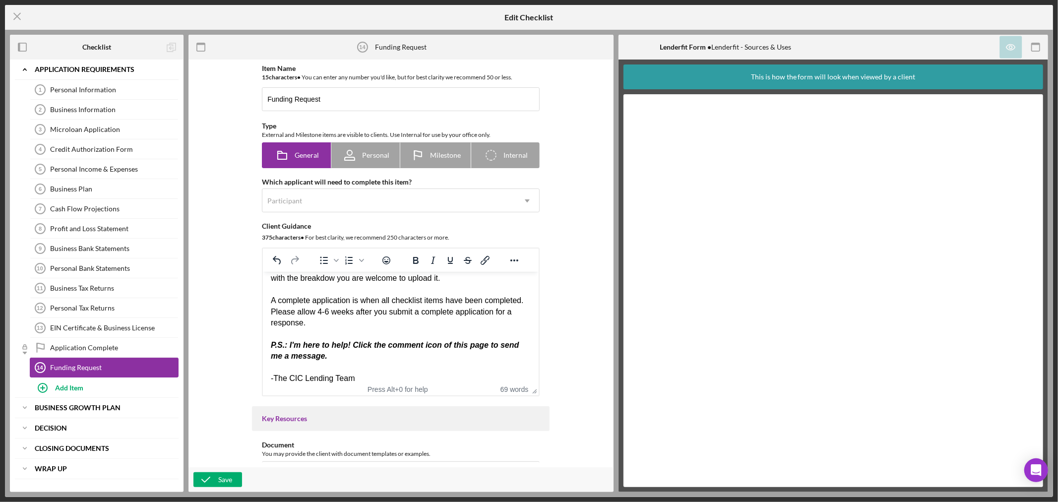
click at [120, 372] on div "Funding Request" at bounding box center [114, 368] width 128 height 8
drag, startPoint x: 147, startPoint y: 369, endPoint x: 165, endPoint y: 369, distance: 17.4
click at [151, 369] on div "Funding Request" at bounding box center [114, 368] width 128 height 8
click at [165, 369] on div "Funding Request" at bounding box center [114, 368] width 128 height 8
drag, startPoint x: 72, startPoint y: 368, endPoint x: 78, endPoint y: 343, distance: 25.0
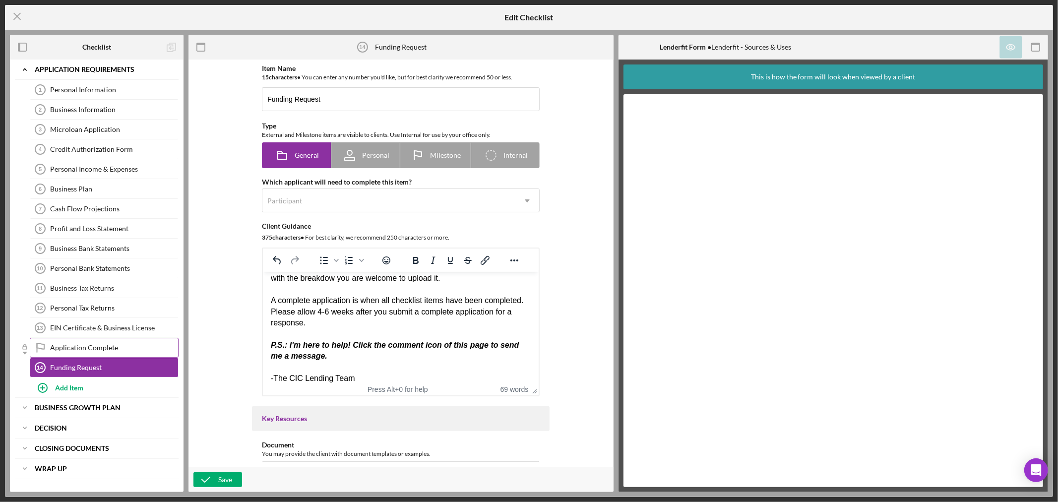
click at [78, 343] on div "Personal Information 1 Personal Information Business Information 2 Business Inf…" at bounding box center [97, 229] width 164 height 298
drag, startPoint x: 143, startPoint y: 370, endPoint x: 144, endPoint y: 330, distance: 39.7
click at [144, 331] on div "Personal Information 1 Personal Information Business Information 2 Business Inf…" at bounding box center [97, 229] width 164 height 298
click at [214, 479] on icon "button" at bounding box center [205, 479] width 25 height 25
click at [20, 15] on icon "Icon/Menu Close" at bounding box center [17, 16] width 25 height 25
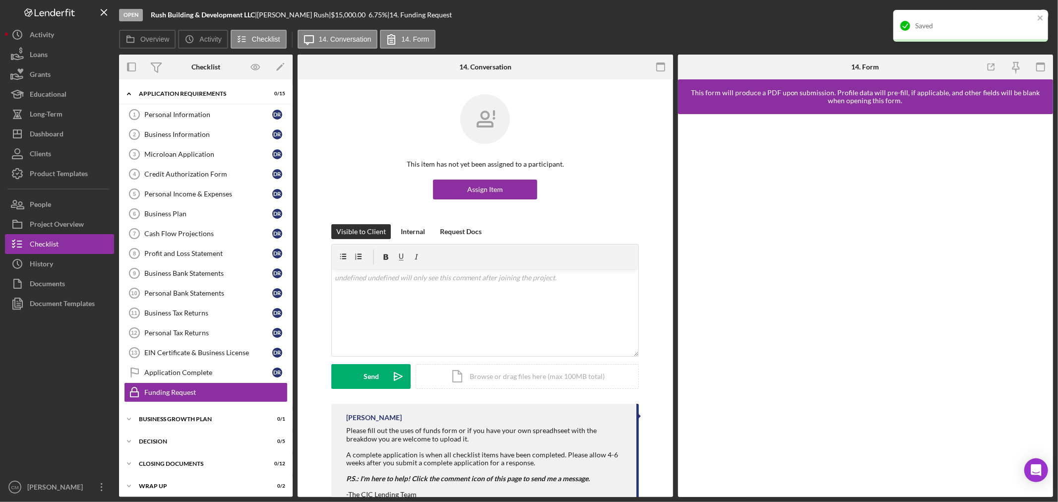
scroll to position [6, 0]
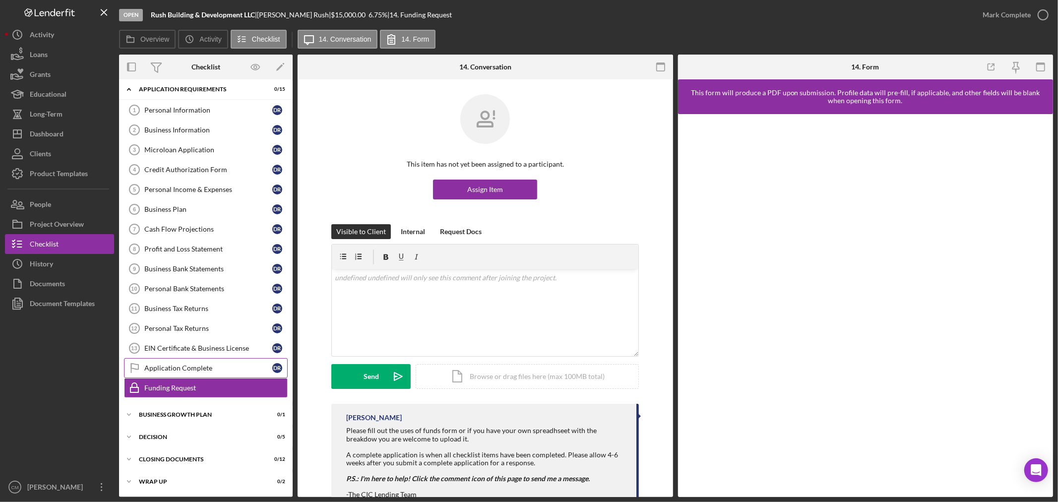
drag, startPoint x: 228, startPoint y: 389, endPoint x: 229, endPoint y: 374, distance: 14.9
click at [229, 374] on div "Personal Information 1 Personal Information D R Business Information 2 Business…" at bounding box center [206, 251] width 174 height 303
click at [253, 386] on div "Funding Request" at bounding box center [215, 388] width 143 height 8
click at [277, 68] on icon "Icon/Edit" at bounding box center [280, 67] width 22 height 22
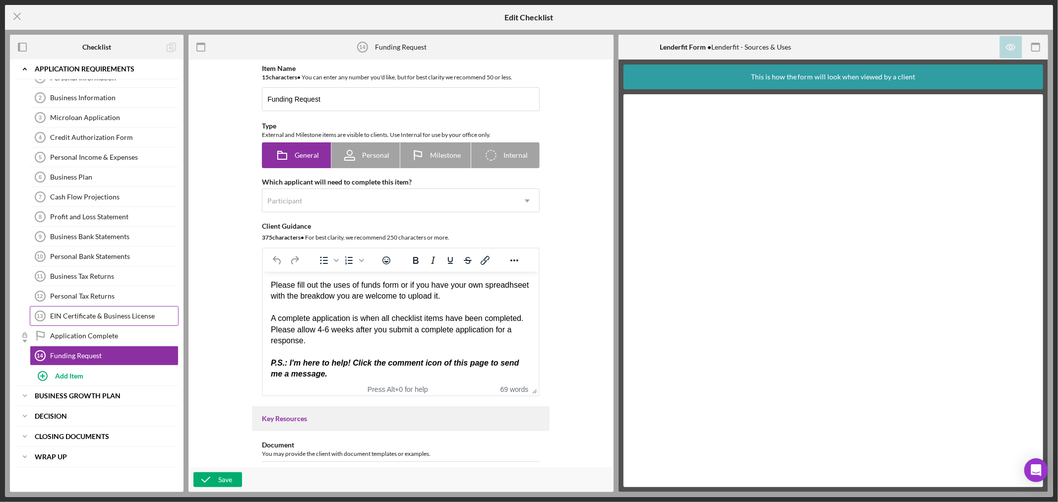
click at [147, 313] on div "EIN Certificate & Business License" at bounding box center [114, 316] width 128 height 8
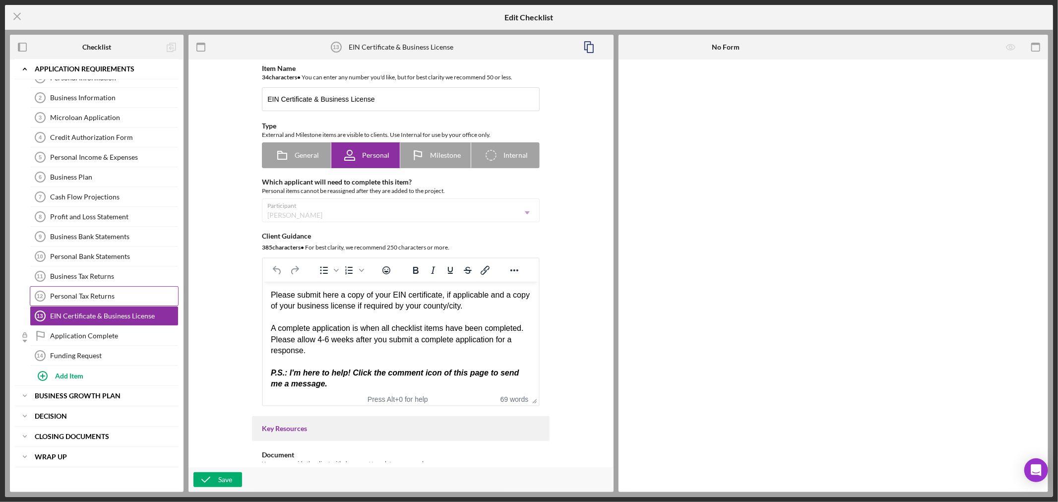
drag, startPoint x: 167, startPoint y: 315, endPoint x: 167, endPoint y: 301, distance: 14.4
click at [167, 301] on div "Personal Information 1 Personal Information Business Information 2 Business Inf…" at bounding box center [97, 217] width 164 height 298
drag, startPoint x: 139, startPoint y: 315, endPoint x: 145, endPoint y: 296, distance: 20.1
click at [145, 296] on div "Personal Information 1 Personal Information Business Information 2 Business Inf…" at bounding box center [97, 217] width 164 height 298
click at [116, 353] on div "Funding Request" at bounding box center [114, 356] width 128 height 8
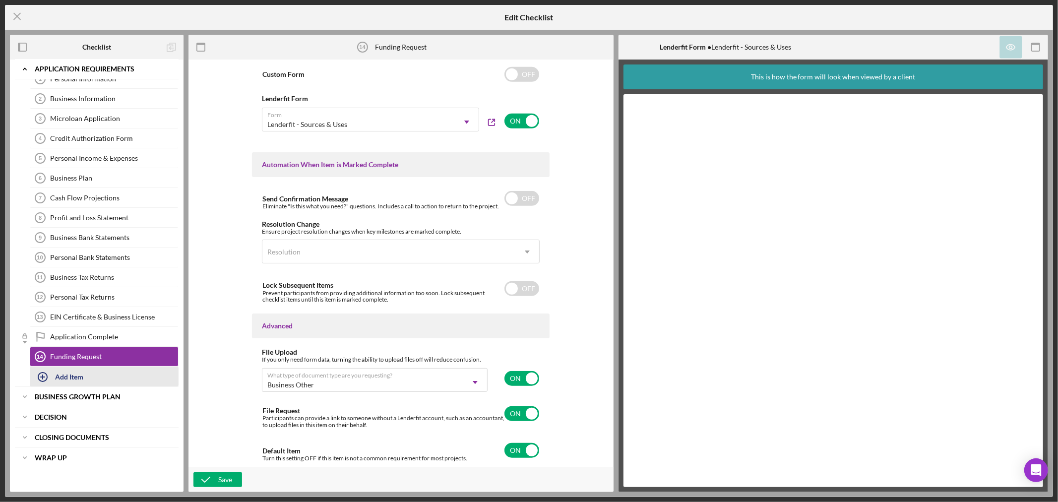
scroll to position [13, 0]
drag, startPoint x: 82, startPoint y: 353, endPoint x: 66, endPoint y: 357, distance: 16.5
click at [66, 357] on div "Funding Request" at bounding box center [114, 356] width 128 height 8
drag, startPoint x: 172, startPoint y: 353, endPoint x: 175, endPoint y: 348, distance: 6.0
click at [175, 348] on link "Funding Request 14 Funding Request" at bounding box center [104, 356] width 149 height 20
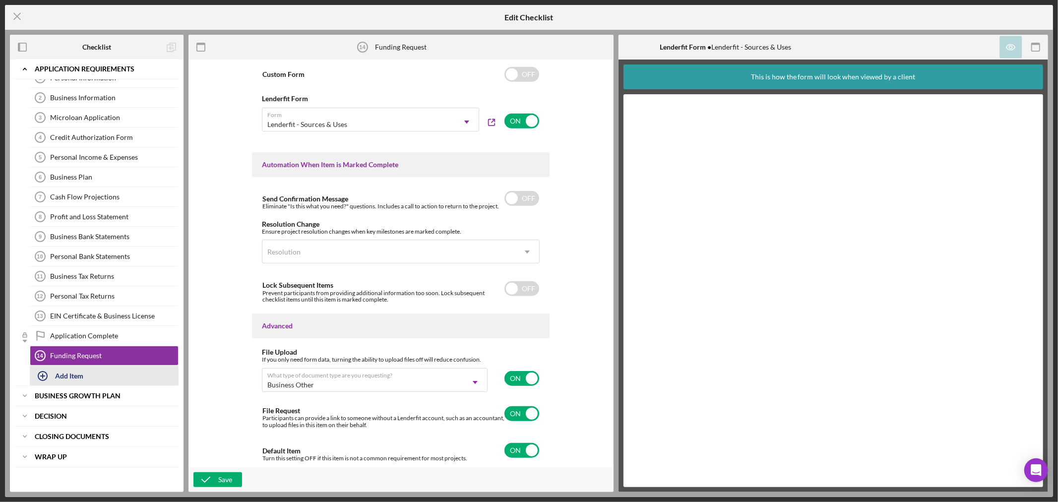
drag, startPoint x: 142, startPoint y: 353, endPoint x: 140, endPoint y: 372, distance: 19.4
click at [140, 372] on div "Icon/Expander APPLICATION REQUIREMENTS Icon/Edit Personal Information 1 Persona…" at bounding box center [97, 217] width 164 height 338
drag, startPoint x: 147, startPoint y: 350, endPoint x: 166, endPoint y: 306, distance: 47.5
click at [166, 306] on div "Personal Information 1 Personal Information Business Information 2 Business Inf…" at bounding box center [97, 217] width 164 height 298
drag, startPoint x: 106, startPoint y: 355, endPoint x: 108, endPoint y: 334, distance: 21.0
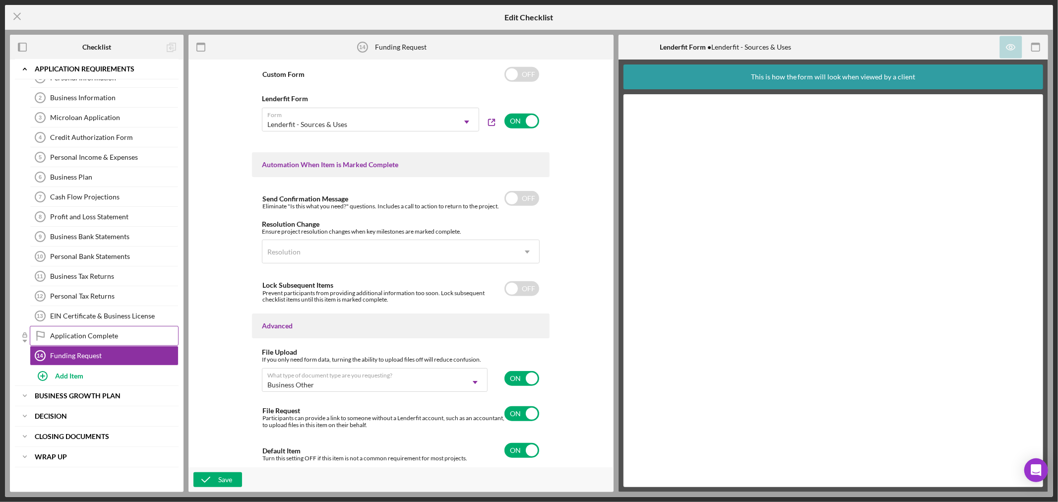
click at [108, 334] on div "Personal Information 1 Personal Information Business Information 2 Business Inf…" at bounding box center [97, 217] width 164 height 298
drag, startPoint x: 116, startPoint y: 355, endPoint x: 121, endPoint y: 344, distance: 11.5
click at [121, 344] on div "Personal Information 1 Personal Information Business Information 2 Business Inf…" at bounding box center [97, 217] width 164 height 298
drag, startPoint x: 43, startPoint y: 356, endPoint x: 45, endPoint y: 348, distance: 8.2
click at [45, 348] on icon "Funding Request 14" at bounding box center [40, 355] width 25 height 25
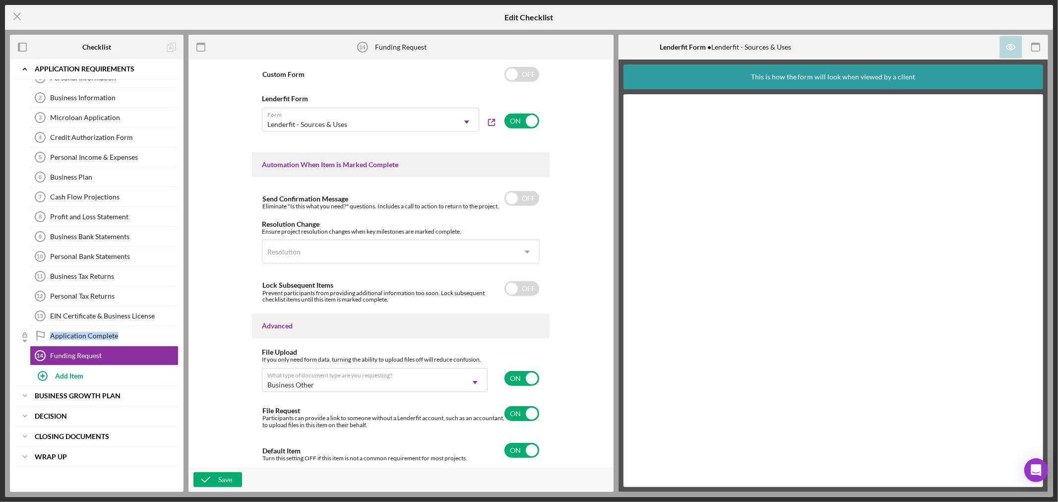
drag, startPoint x: 25, startPoint y: 336, endPoint x: 25, endPoint y: 351, distance: 14.9
click at [25, 351] on div "Personal Information 1 Personal Information Business Information 2 Business Inf…" at bounding box center [97, 217] width 164 height 298
click at [57, 358] on div "Funding Request" at bounding box center [114, 356] width 128 height 8
click at [77, 358] on div "Funding Request" at bounding box center [114, 356] width 128 height 8
drag, startPoint x: 78, startPoint y: 358, endPoint x: 133, endPoint y: 348, distance: 55.5
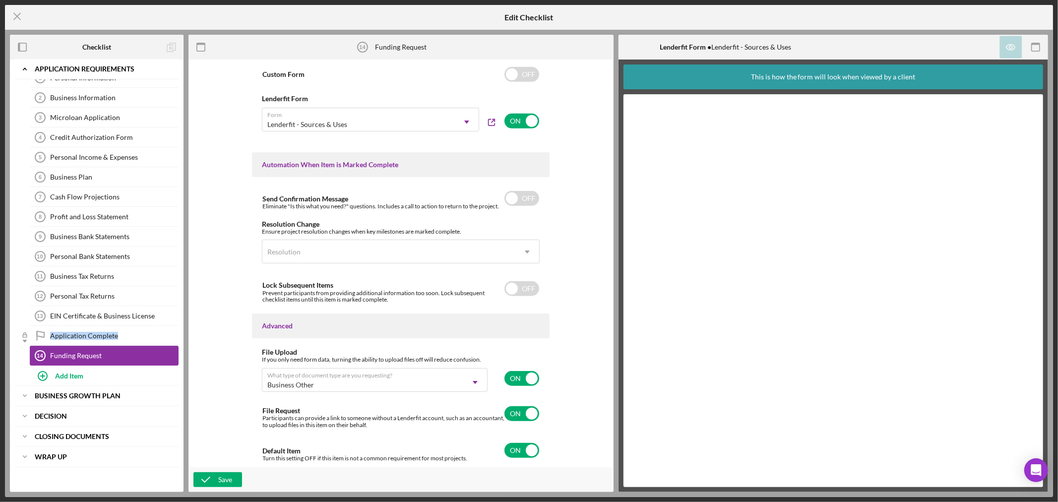
click at [133, 348] on link "Funding Request 14 Funding Request" at bounding box center [104, 356] width 149 height 20
click at [175, 359] on link "Funding Request 14 Funding Request" at bounding box center [104, 356] width 149 height 20
drag, startPoint x: 175, startPoint y: 359, endPoint x: 177, endPoint y: 346, distance: 13.1
click at [177, 346] on link "Funding Request 14 Funding Request" at bounding box center [104, 356] width 149 height 20
click at [11, 16] on icon "Icon/Menu Close" at bounding box center [17, 16] width 25 height 25
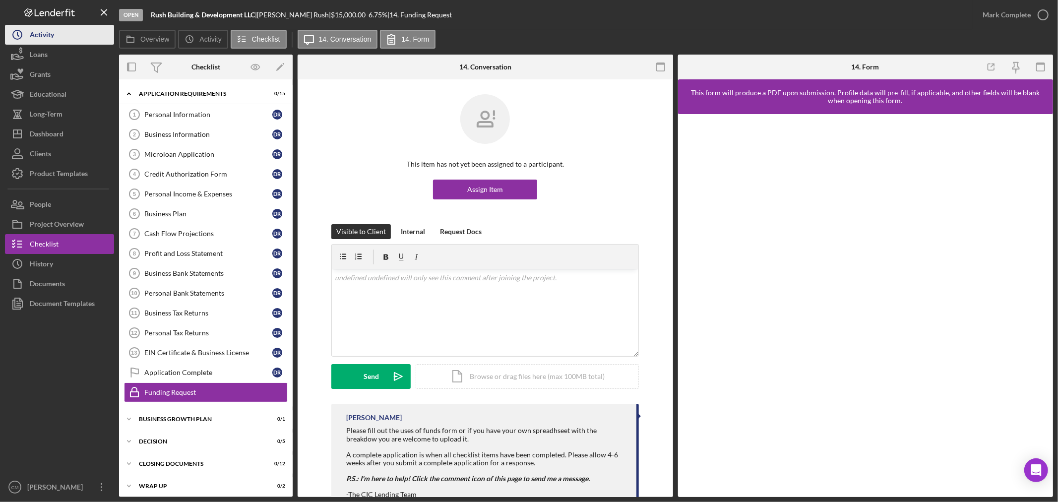
scroll to position [6, 0]
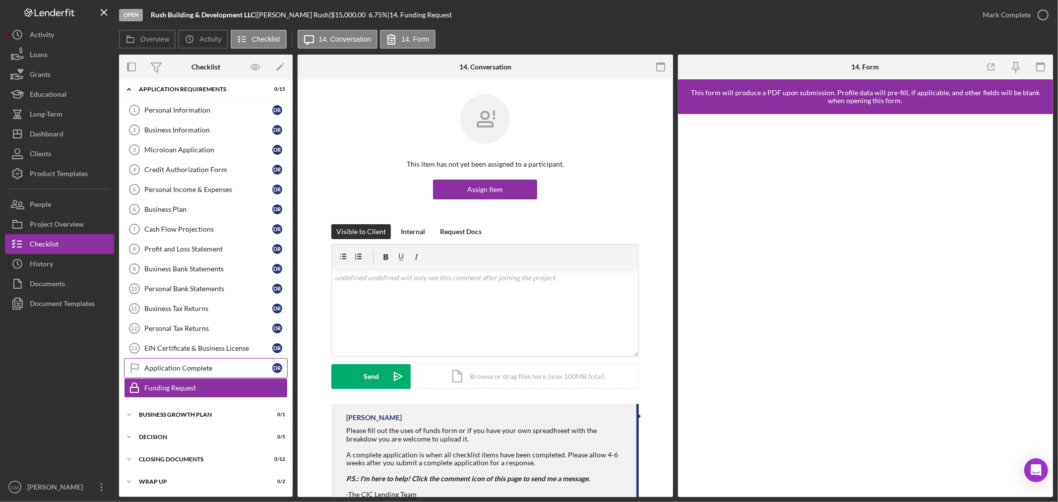
drag, startPoint x: 264, startPoint y: 387, endPoint x: 264, endPoint y: 370, distance: 16.9
click at [264, 370] on div "Personal Information 1 Personal Information D R Business Information 2 Business…" at bounding box center [206, 251] width 174 height 303
drag, startPoint x: 215, startPoint y: 110, endPoint x: 215, endPoint y: 132, distance: 21.8
click at [215, 132] on div "Personal Information 1 Personal Information D R Business Information 2 Business…" at bounding box center [206, 251] width 174 height 303
click at [253, 71] on icon "button" at bounding box center [256, 67] width 22 height 22
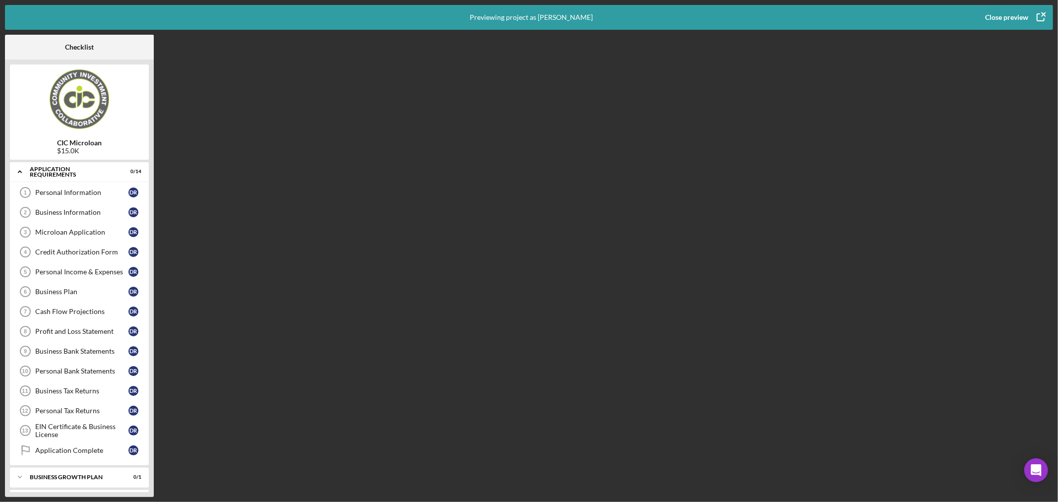
click at [1024, 16] on div "Close preview" at bounding box center [1006, 17] width 43 height 20
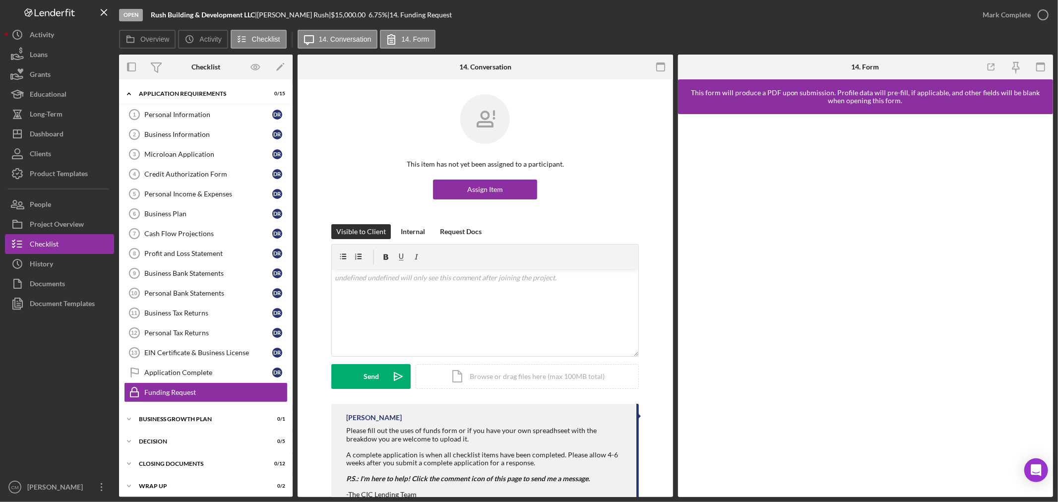
scroll to position [6, 0]
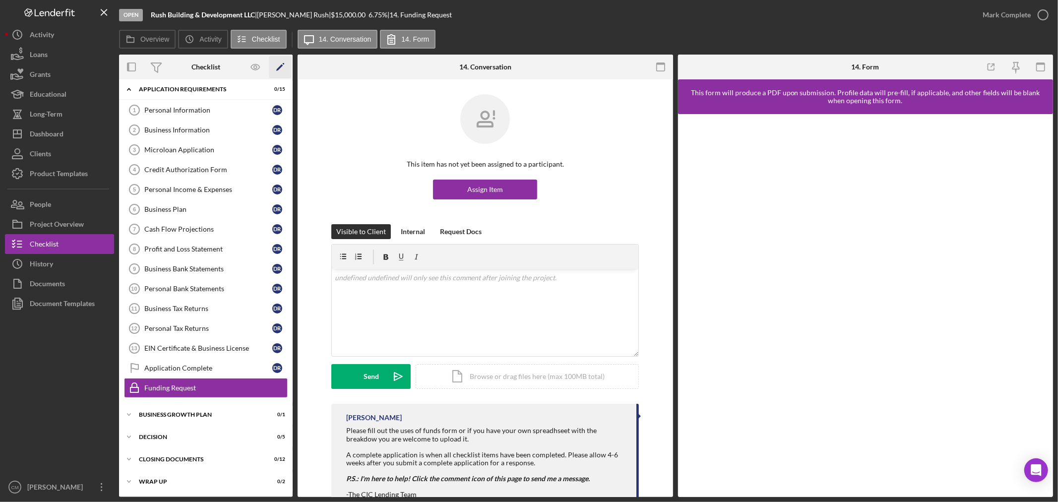
click at [285, 66] on icon "Icon/Edit" at bounding box center [280, 67] width 22 height 22
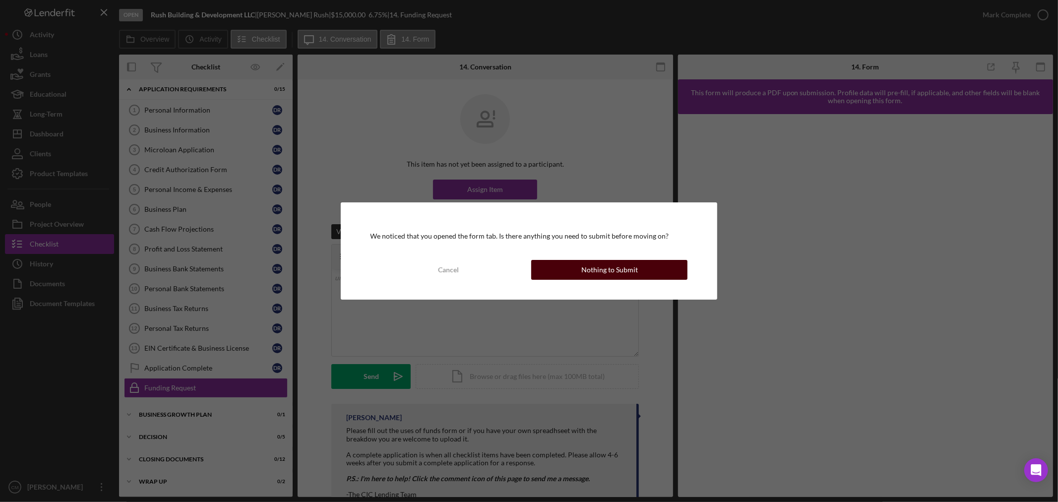
click at [582, 272] on button "Nothing to Submit" at bounding box center [609, 270] width 156 height 20
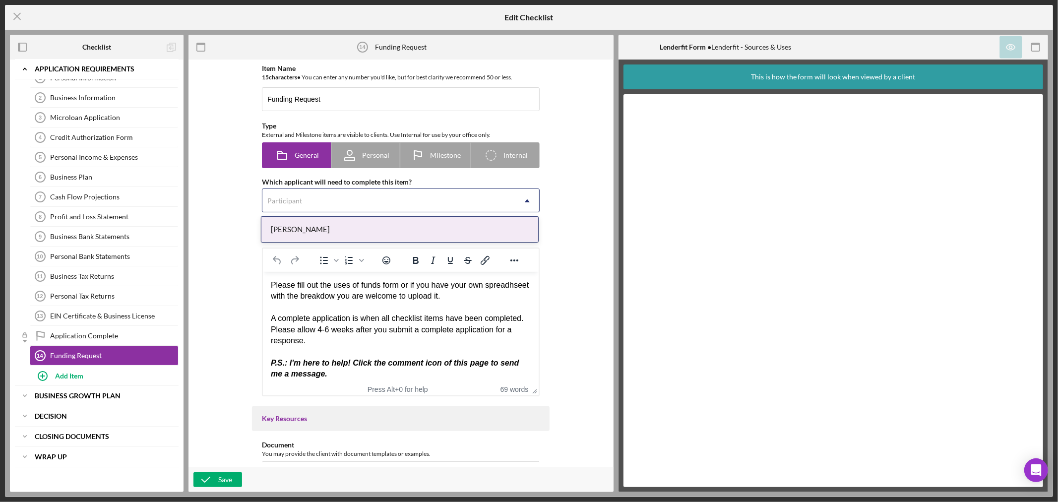
click at [462, 206] on div "Participant" at bounding box center [388, 200] width 253 height 23
click at [436, 227] on div "[PERSON_NAME]" at bounding box center [399, 229] width 277 height 25
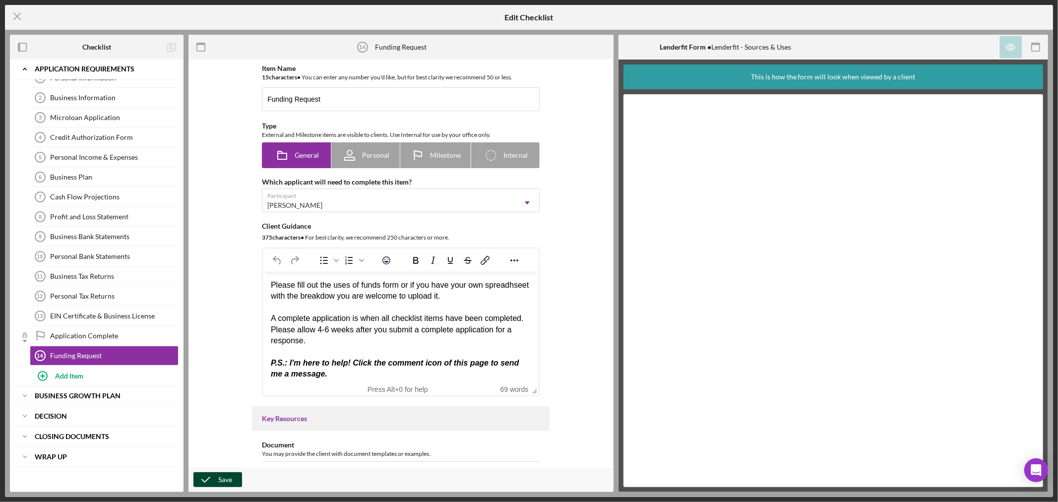
click at [227, 480] on div "Save" at bounding box center [225, 479] width 14 height 15
drag, startPoint x: 172, startPoint y: 355, endPoint x: 175, endPoint y: 333, distance: 22.0
click at [175, 333] on div "Personal Information 1 Personal Information Business Information 2 Business Inf…" at bounding box center [97, 217] width 164 height 298
drag, startPoint x: 166, startPoint y: 354, endPoint x: 171, endPoint y: 320, distance: 34.2
click at [171, 320] on div "Personal Information 1 Personal Information Business Information 2 Business Inf…" at bounding box center [97, 217] width 164 height 298
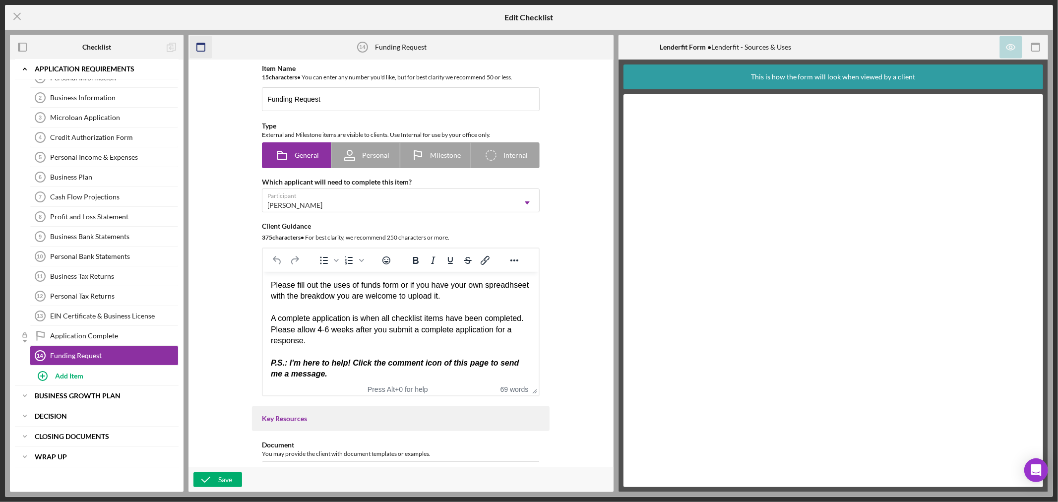
click at [200, 48] on icon "button" at bounding box center [201, 47] width 22 height 22
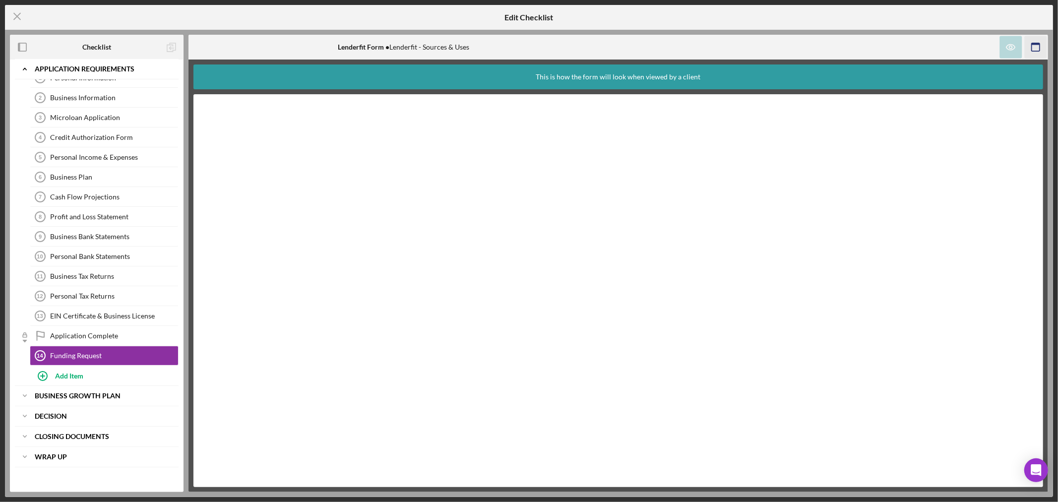
click at [1037, 46] on icon "button" at bounding box center [1036, 47] width 22 height 22
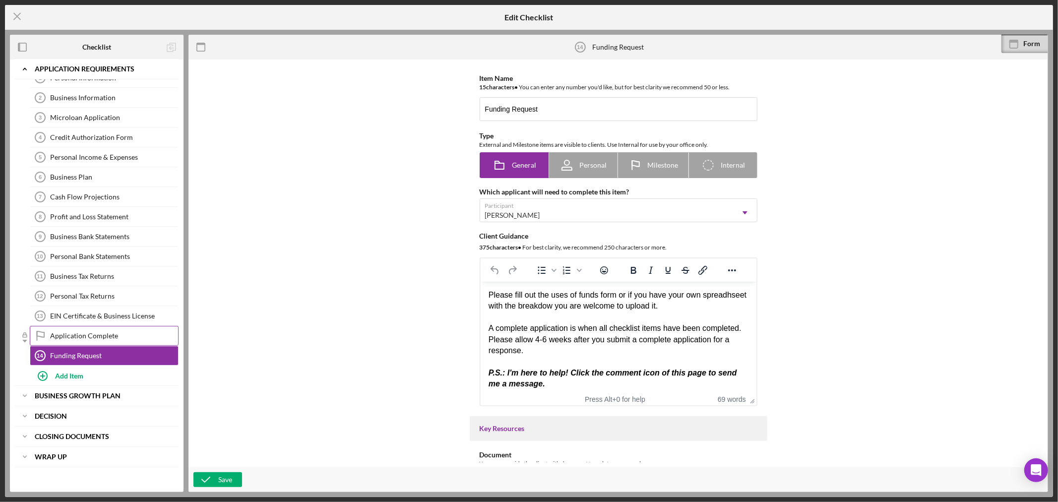
drag, startPoint x: 126, startPoint y: 355, endPoint x: 135, endPoint y: 330, distance: 26.4
click at [135, 330] on div "Personal Information 1 Personal Information Business Information 2 Business Inf…" at bounding box center [97, 217] width 164 height 298
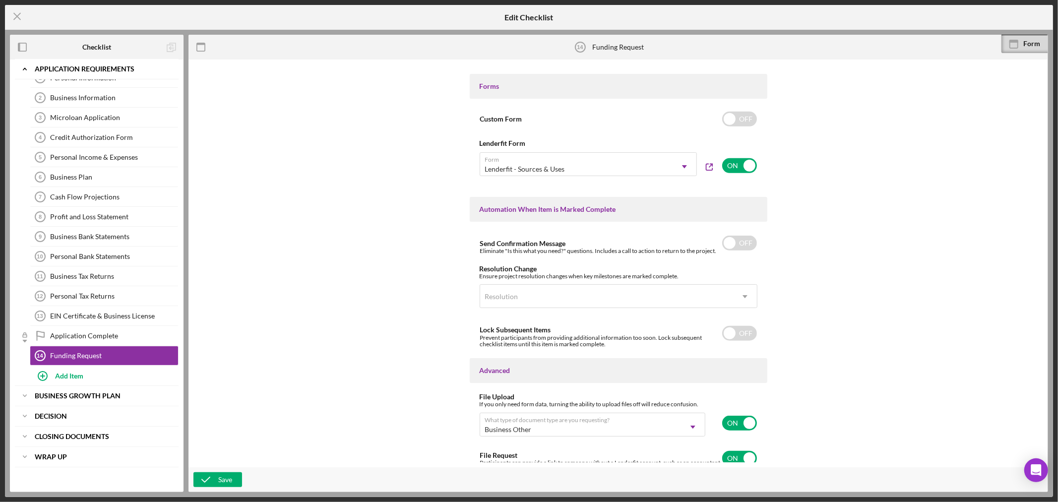
scroll to position [532, 0]
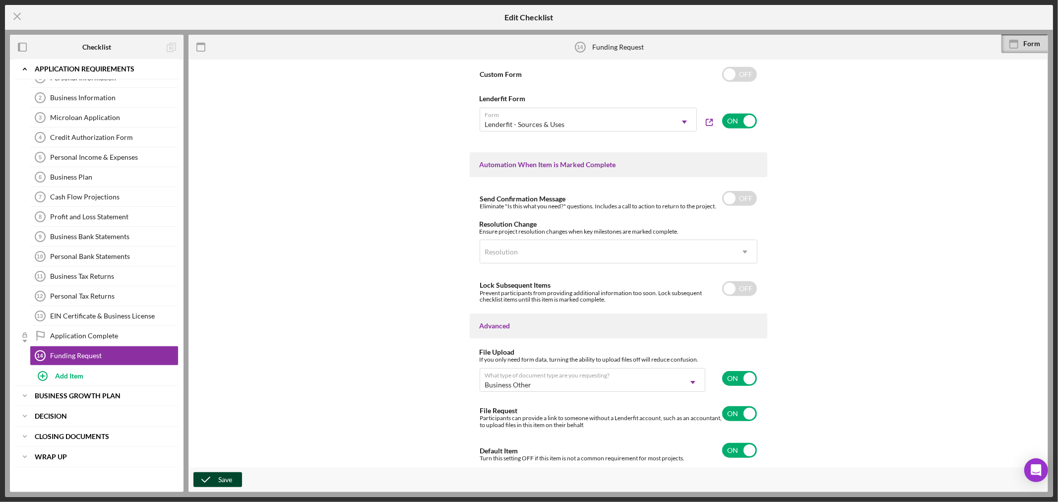
click at [221, 475] on div "Save" at bounding box center [225, 479] width 14 height 15
click at [17, 17] on line at bounding box center [17, 16] width 6 height 6
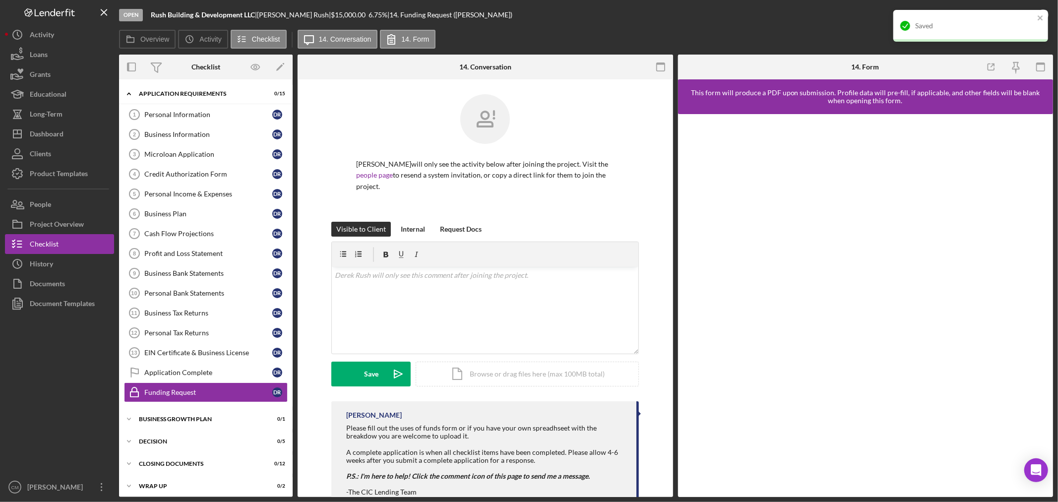
scroll to position [6, 0]
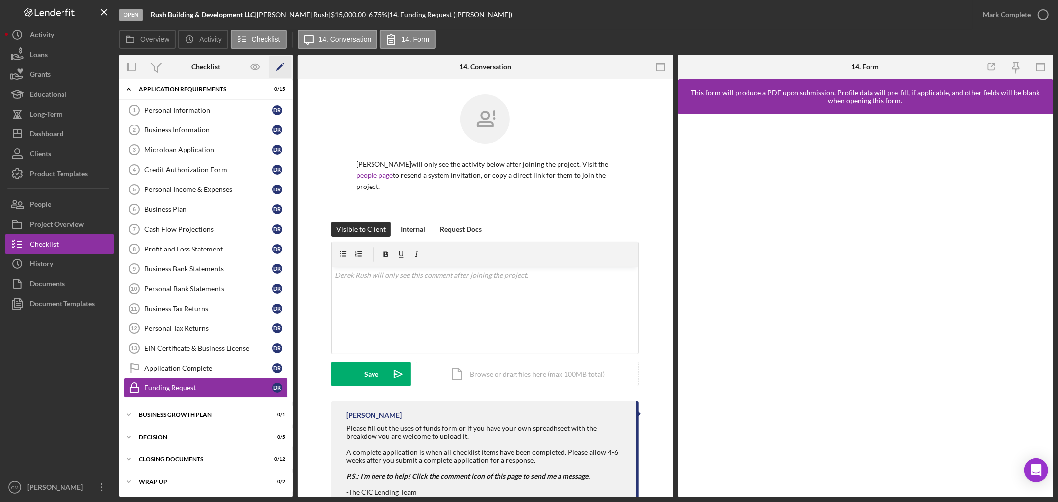
click at [278, 63] on icon "Icon/Edit" at bounding box center [280, 67] width 22 height 22
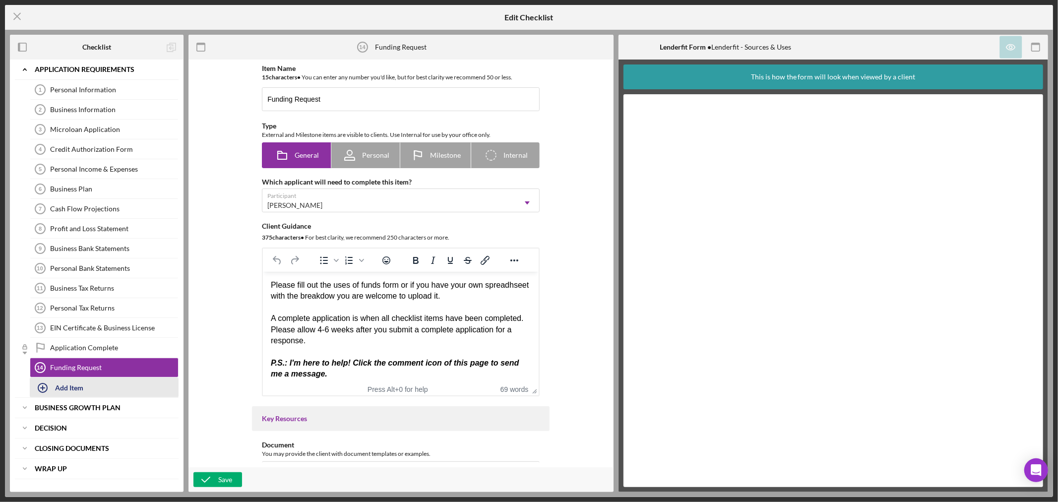
click at [70, 389] on div "Add Item" at bounding box center [69, 387] width 28 height 19
type input "0"
click at [41, 414] on div "Add" at bounding box center [41, 414] width 13 height 15
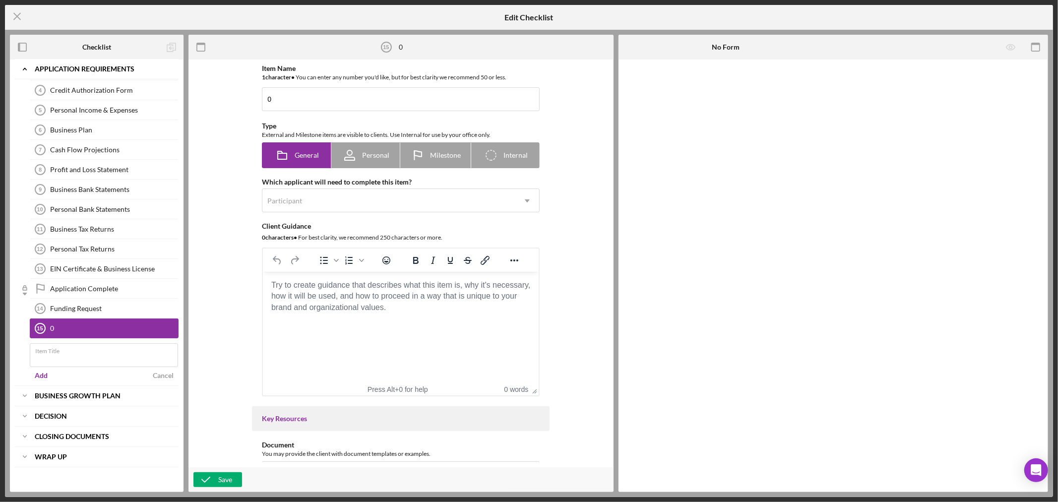
scroll to position [33, 0]
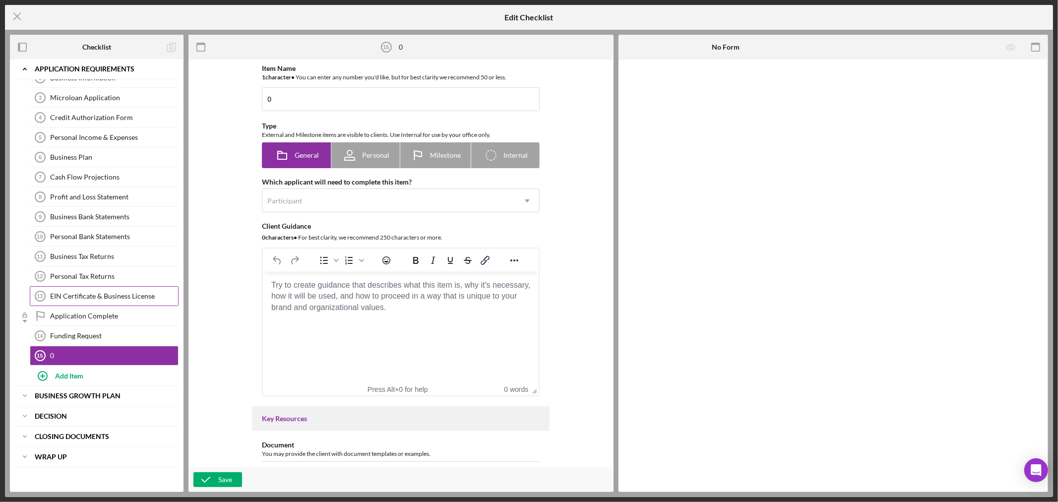
drag, startPoint x: 81, startPoint y: 323, endPoint x: 90, endPoint y: 301, distance: 24.0
click at [90, 301] on div "Personal Information 1 Personal Information Business Information 2 Business Inf…" at bounding box center [97, 206] width 164 height 317
drag, startPoint x: 95, startPoint y: 354, endPoint x: 125, endPoint y: 318, distance: 46.8
click at [125, 318] on div "Personal Information 1 Personal Information Business Information 2 Business Inf…" at bounding box center [97, 206] width 164 height 317
drag, startPoint x: 142, startPoint y: 356, endPoint x: 139, endPoint y: 396, distance: 39.8
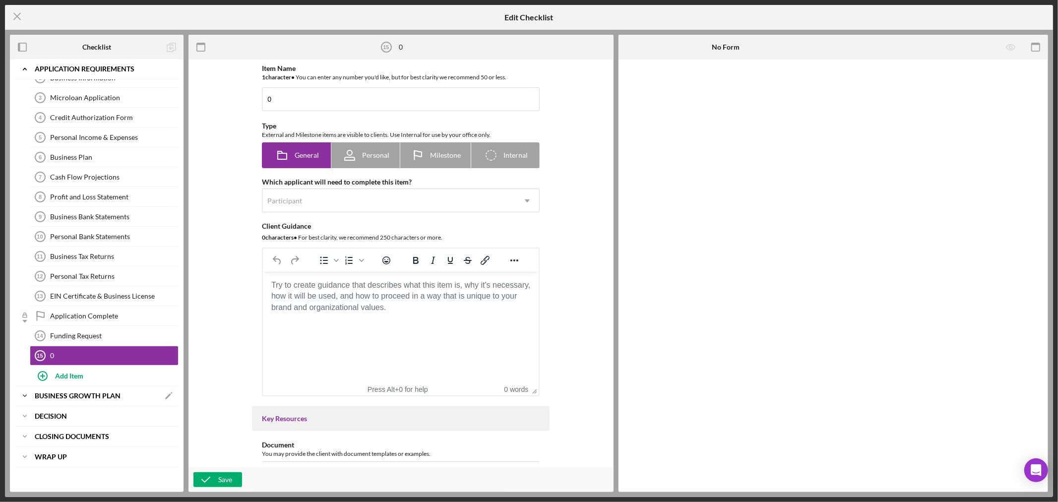
click at [139, 396] on div "Icon/Expander APPLICATION REQUIREMENTS Icon/Edit Personal Information 1 Persona…" at bounding box center [97, 247] width 164 height 439
drag, startPoint x: 157, startPoint y: 356, endPoint x: 173, endPoint y: 324, distance: 35.9
click at [173, 324] on div "Personal Information 1 Personal Information Business Information 2 Business Inf…" at bounding box center [97, 206] width 164 height 317
drag, startPoint x: 152, startPoint y: 351, endPoint x: 152, endPoint y: 359, distance: 7.9
click at [152, 359] on div "0" at bounding box center [114, 356] width 128 height 8
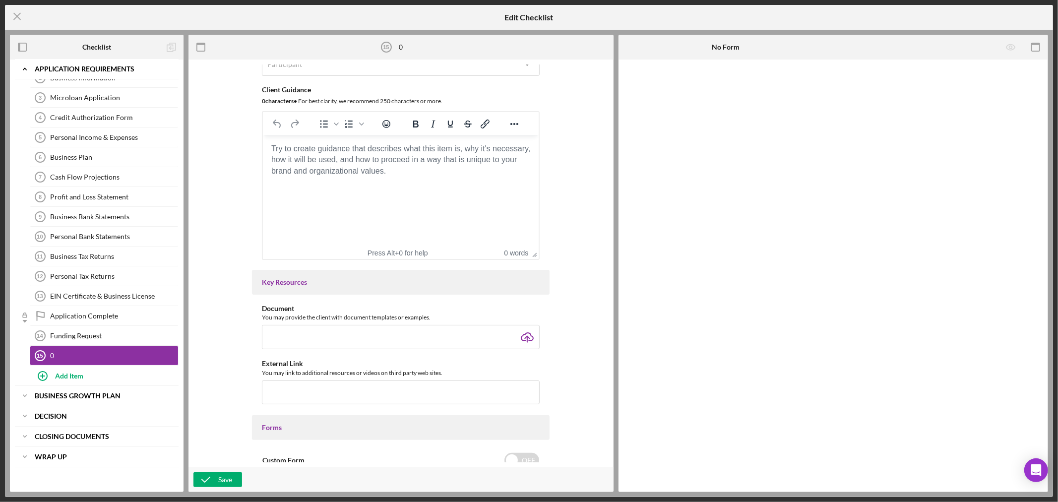
scroll to position [0, 0]
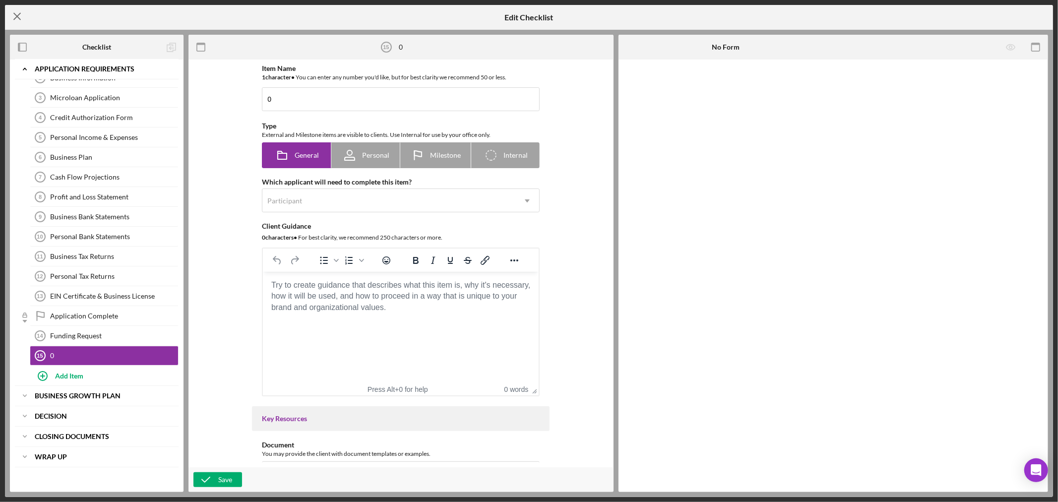
click at [22, 13] on icon "Icon/Menu Close" at bounding box center [17, 16] width 25 height 25
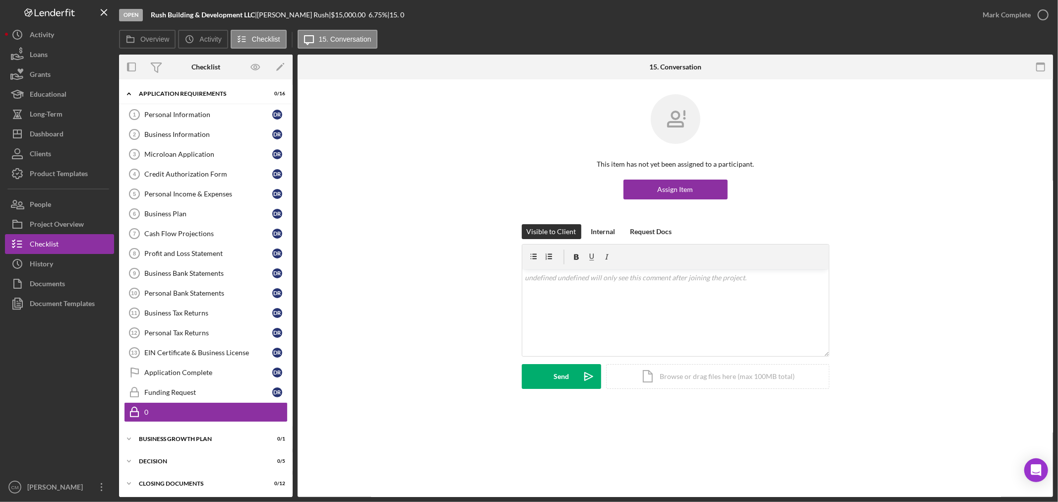
scroll to position [26, 0]
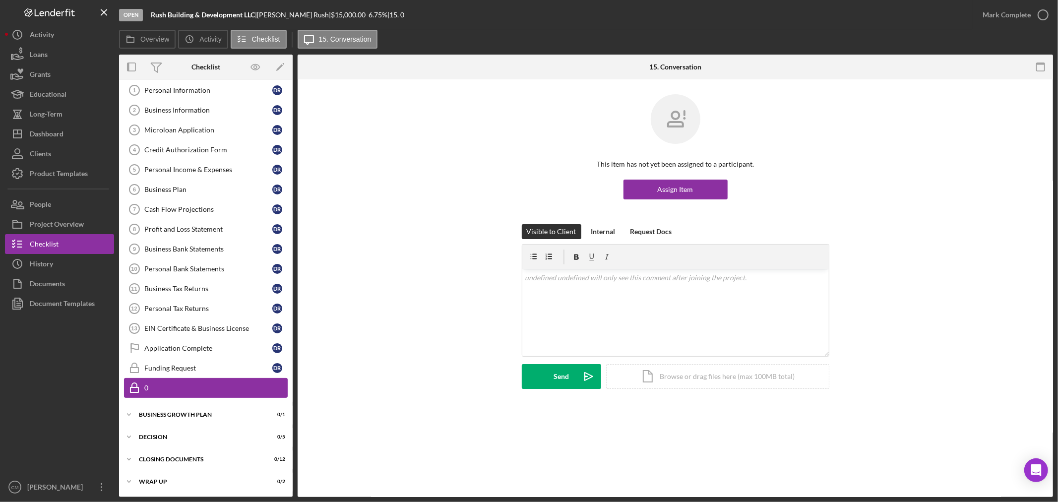
click at [241, 390] on div "0" at bounding box center [215, 388] width 143 height 8
drag, startPoint x: 241, startPoint y: 390, endPoint x: 222, endPoint y: 390, distance: 19.3
click at [222, 390] on div "0" at bounding box center [215, 388] width 143 height 8
click at [281, 64] on icon "Icon/Edit" at bounding box center [280, 67] width 22 height 22
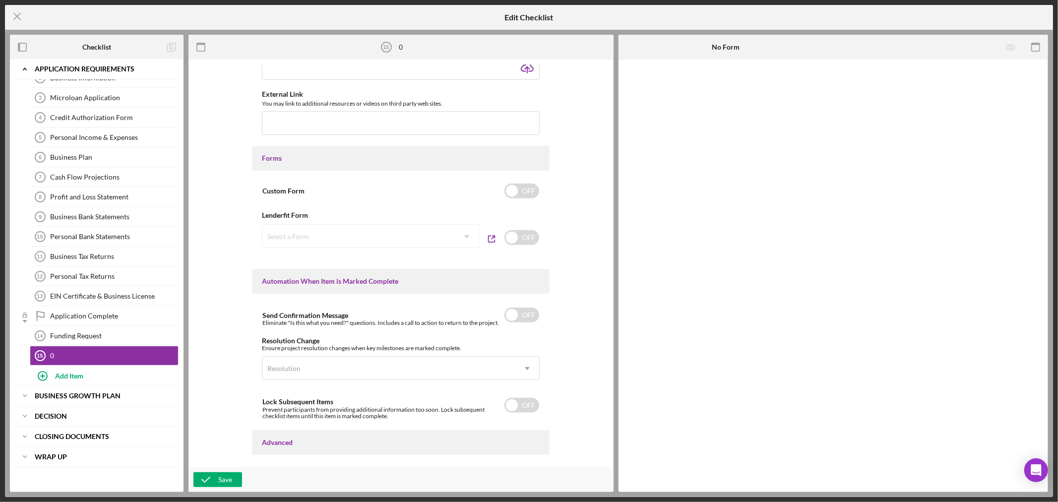
scroll to position [522, 0]
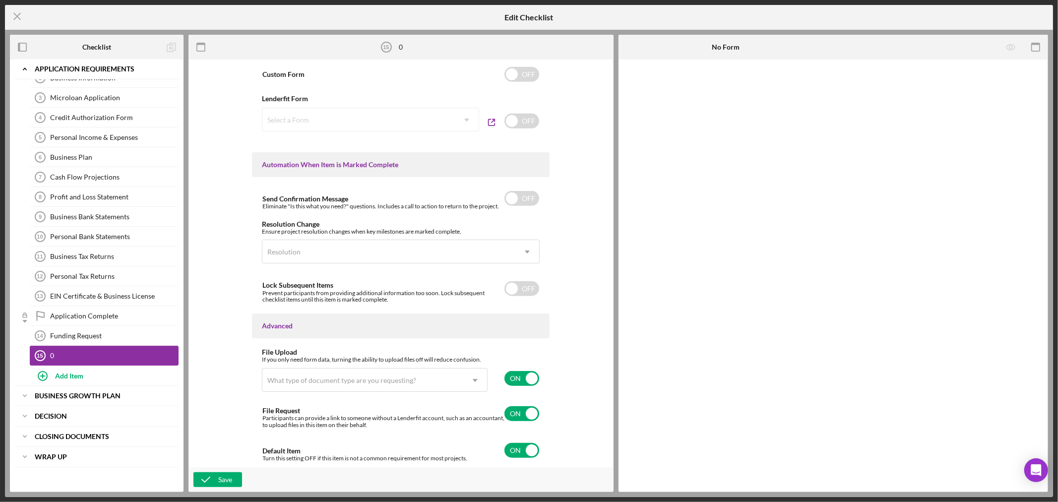
click at [145, 352] on div "0" at bounding box center [114, 356] width 128 height 8
click at [515, 452] on input "checkbox" at bounding box center [521, 450] width 35 height 15
checkbox input "false"
click at [218, 478] on div "Save" at bounding box center [225, 479] width 14 height 15
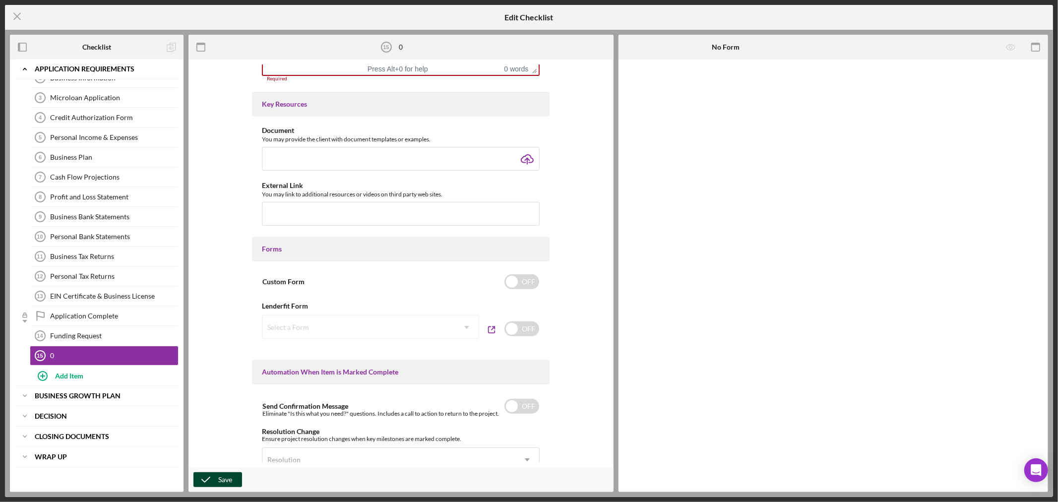
scroll to position [184, 0]
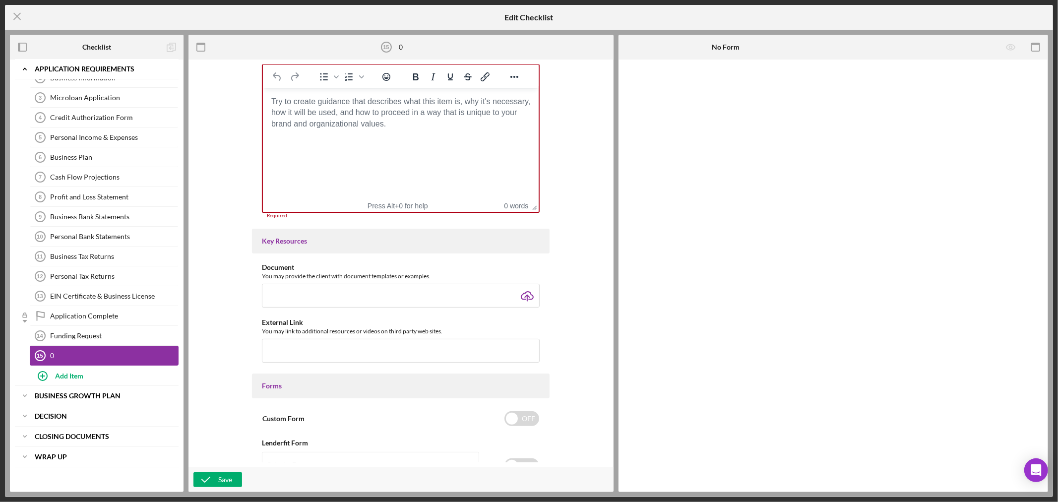
drag, startPoint x: 156, startPoint y: 355, endPoint x: 121, endPoint y: 355, distance: 34.7
click at [122, 355] on div "0" at bounding box center [114, 356] width 128 height 8
drag, startPoint x: 69, startPoint y: 356, endPoint x: 112, endPoint y: 365, distance: 43.0
click at [99, 375] on div "Icon/Expander APPLICATION REQUIREMENTS Icon/Edit Personal Information 1 Persona…" at bounding box center [97, 207] width 164 height 358
click at [129, 363] on link "0 15 0" at bounding box center [104, 356] width 149 height 20
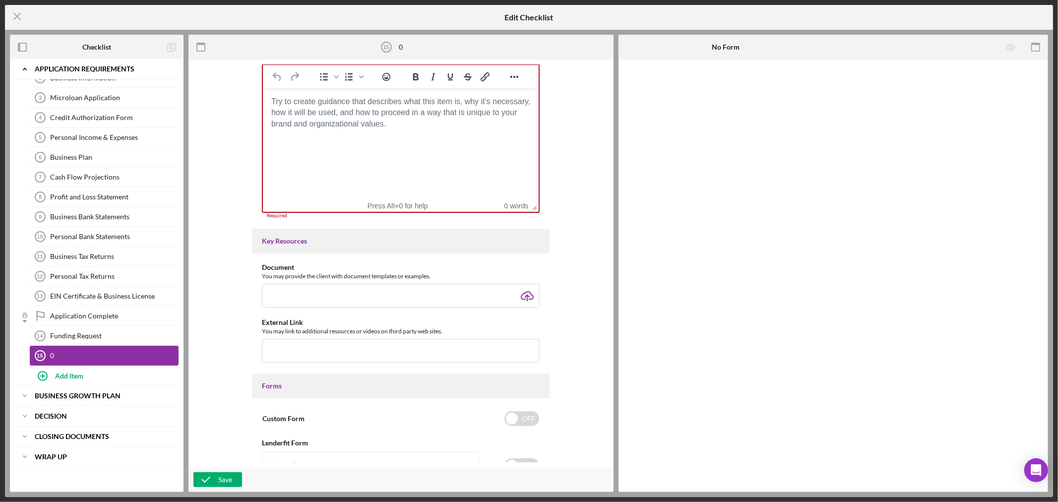
click at [167, 355] on div "0" at bounding box center [114, 356] width 128 height 8
click at [130, 353] on div "0" at bounding box center [114, 356] width 128 height 8
click at [20, 16] on icon "Icon/Menu Close" at bounding box center [17, 16] width 25 height 25
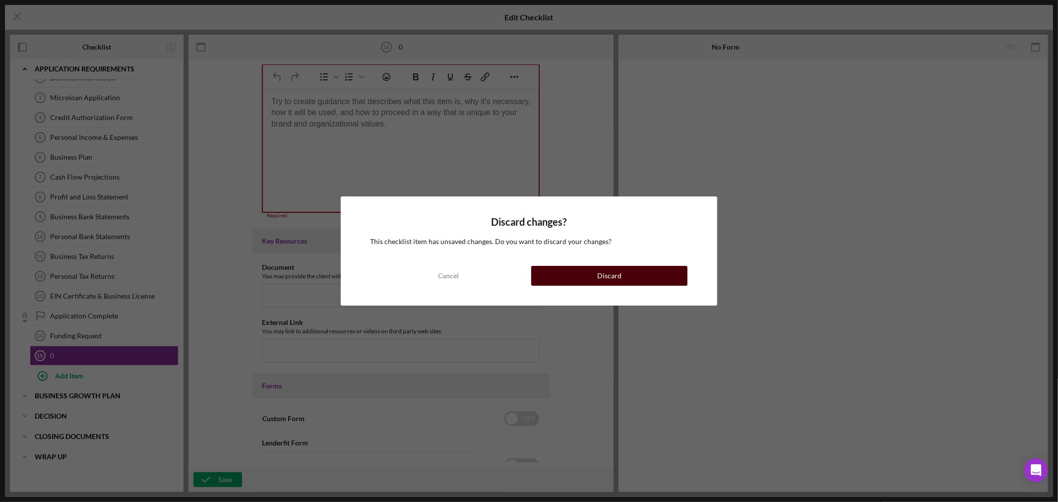
click at [614, 271] on div "Discard" at bounding box center [609, 276] width 24 height 20
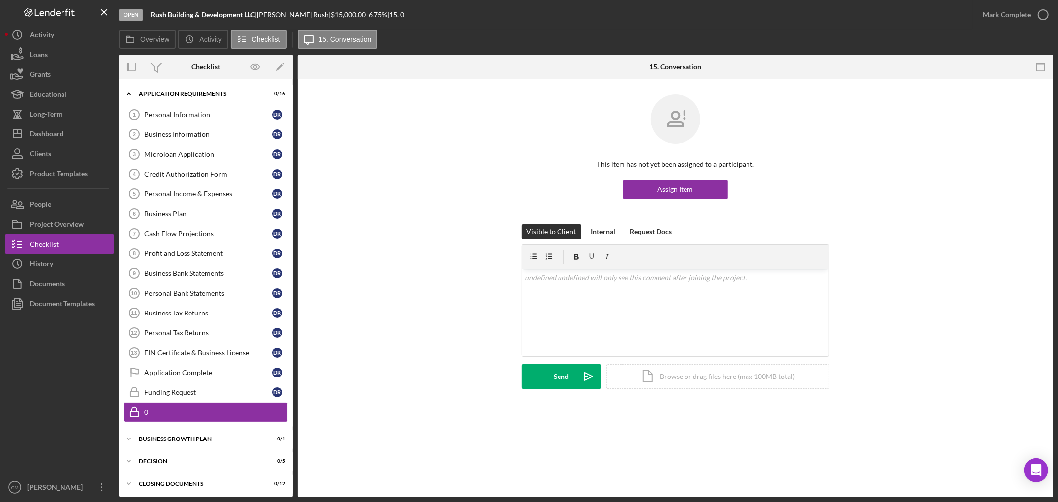
scroll to position [26, 0]
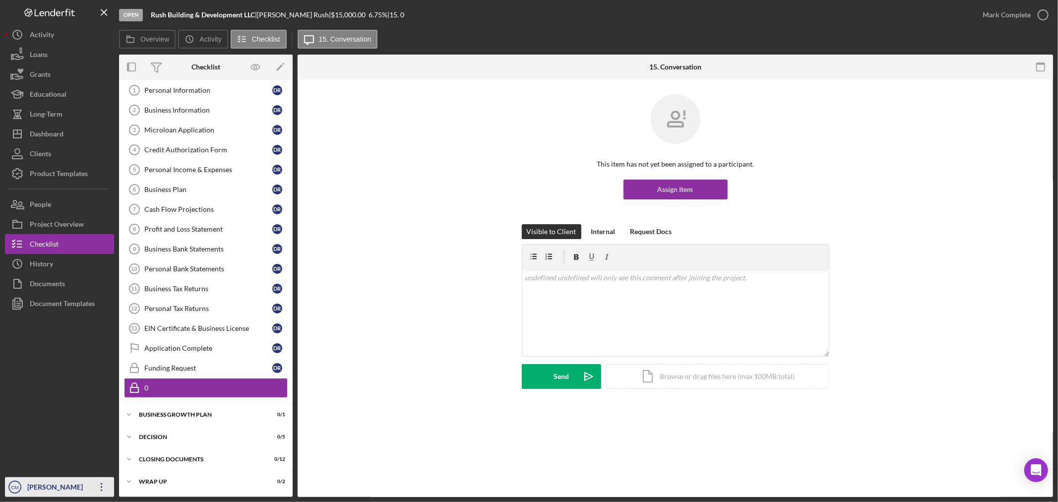
click at [103, 487] on icon "Icon/Overflow" at bounding box center [101, 487] width 25 height 25
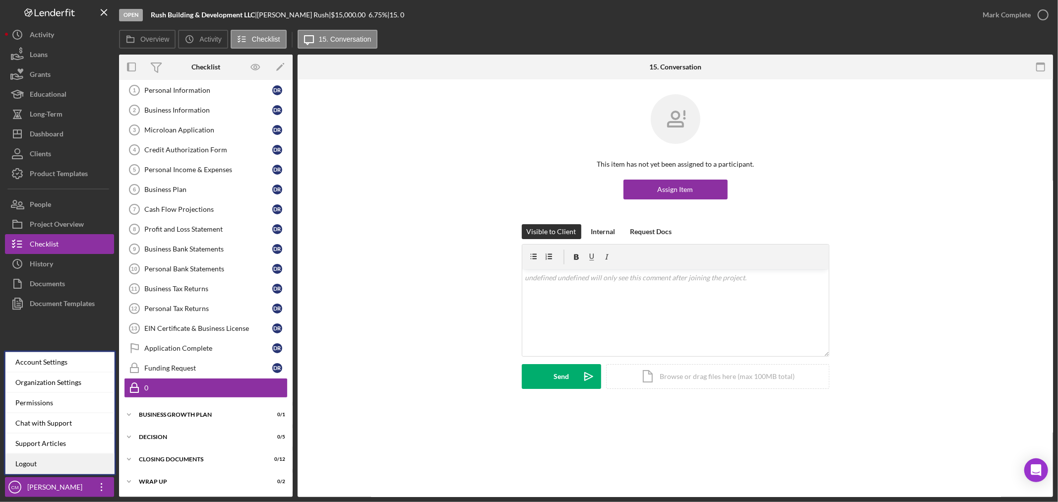
click at [88, 470] on link "Logout" at bounding box center [59, 464] width 109 height 20
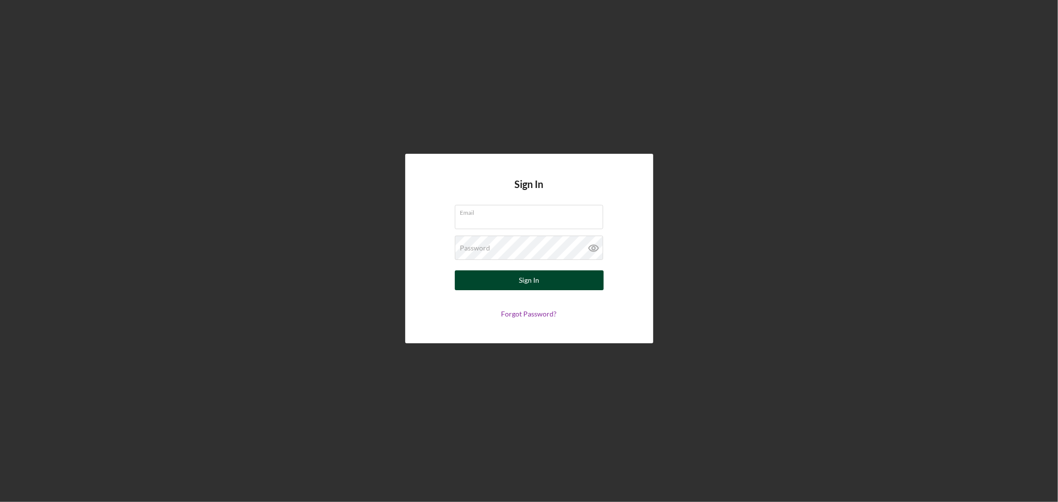
type input "[EMAIL_ADDRESS][DOMAIN_NAME]"
click at [549, 279] on button "Sign In" at bounding box center [529, 280] width 149 height 20
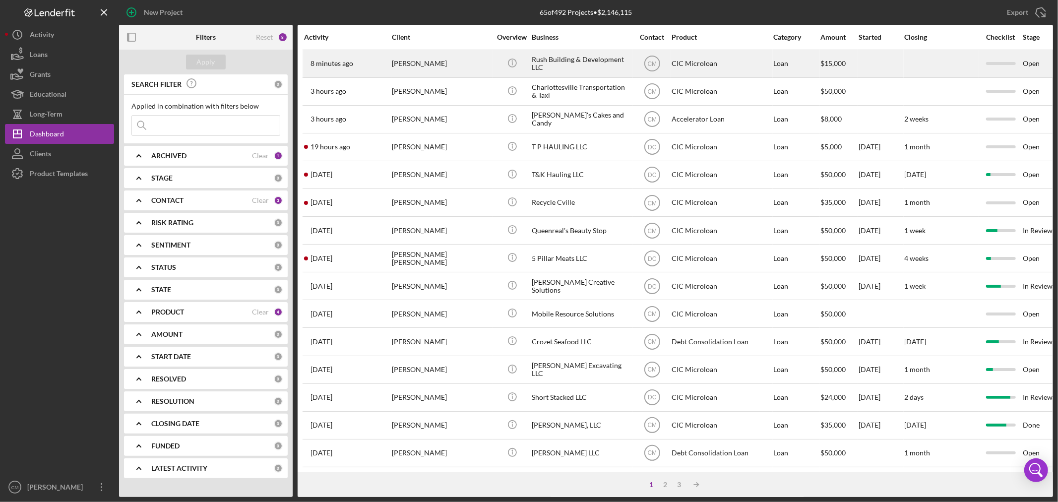
click at [575, 62] on div "Rush Building & Development LLC" at bounding box center [581, 64] width 99 height 26
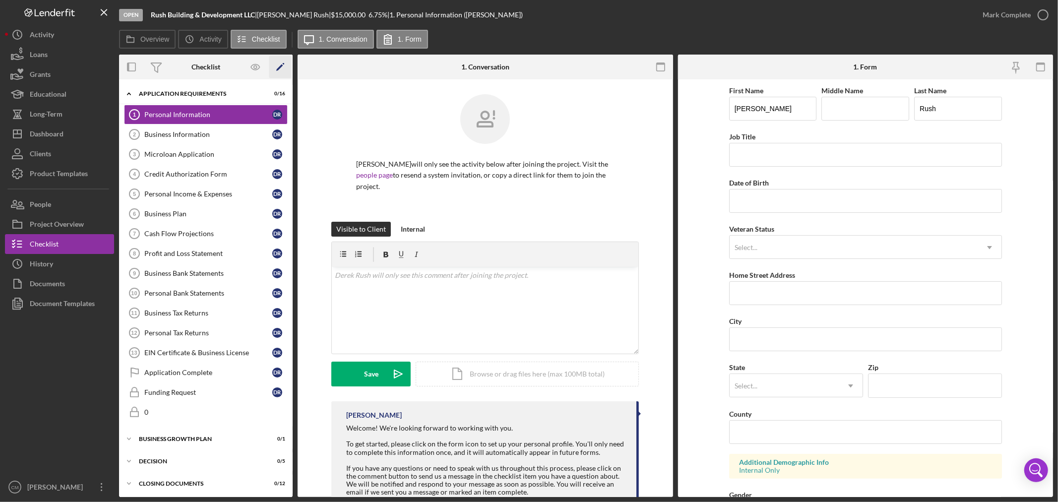
click at [280, 63] on icon "Icon/Edit" at bounding box center [280, 67] width 22 height 22
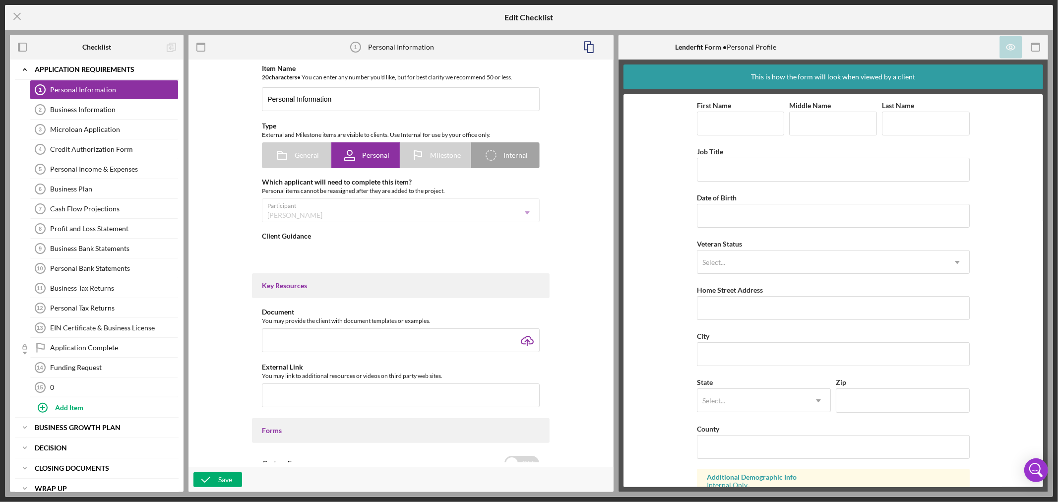
type textarea "<div> <div>Welcome! We're looking forward to working with you.<br><br>To get st…"
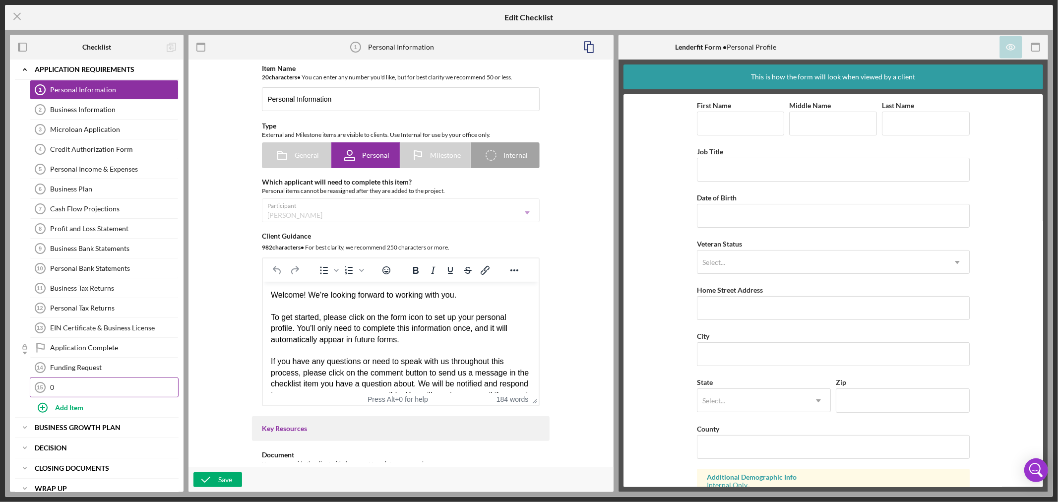
click at [84, 388] on div "0" at bounding box center [114, 387] width 128 height 8
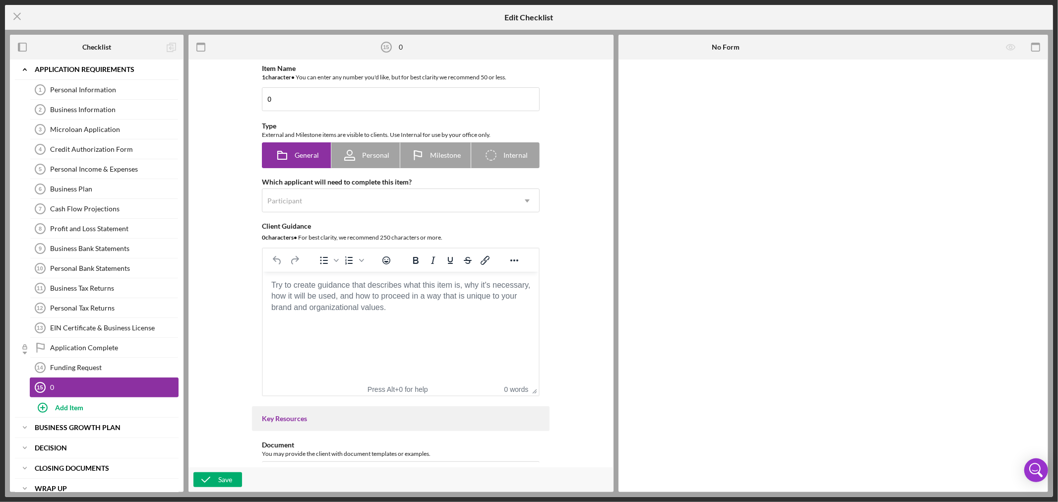
drag, startPoint x: 121, startPoint y: 383, endPoint x: 149, endPoint y: 389, distance: 28.9
click at [149, 389] on div "0" at bounding box center [114, 387] width 128 height 8
drag, startPoint x: 158, startPoint y: 390, endPoint x: 197, endPoint y: 407, distance: 42.9
click at [197, 407] on div "Checklist Icon/Expander APPLICATION REQUIREMENTS Icon/Edit Personal Information…" at bounding box center [529, 263] width 1038 height 457
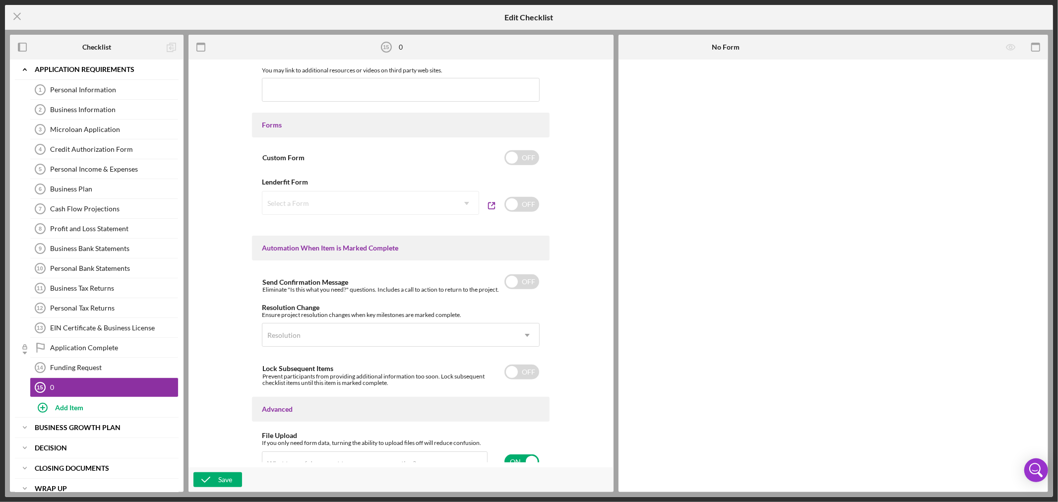
scroll to position [522, 0]
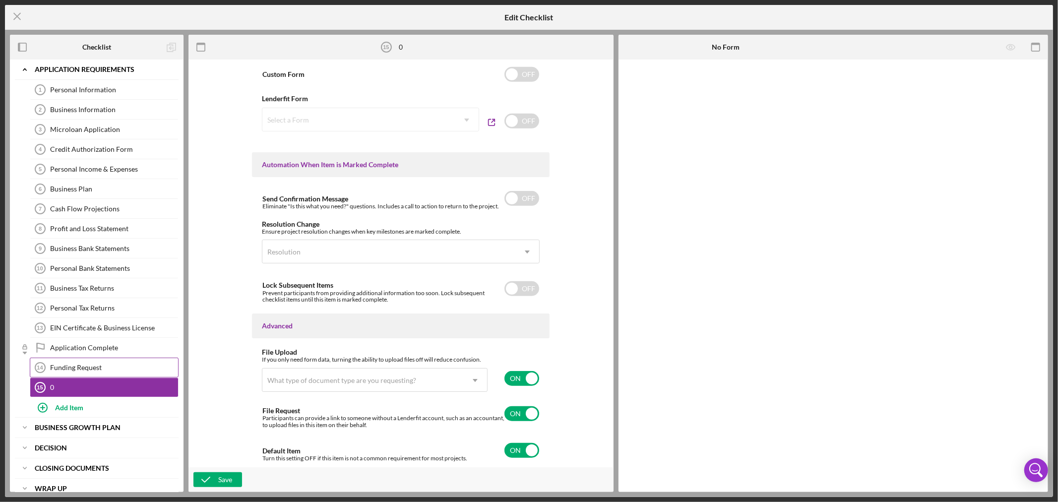
click at [130, 369] on div "Funding Request" at bounding box center [114, 368] width 128 height 8
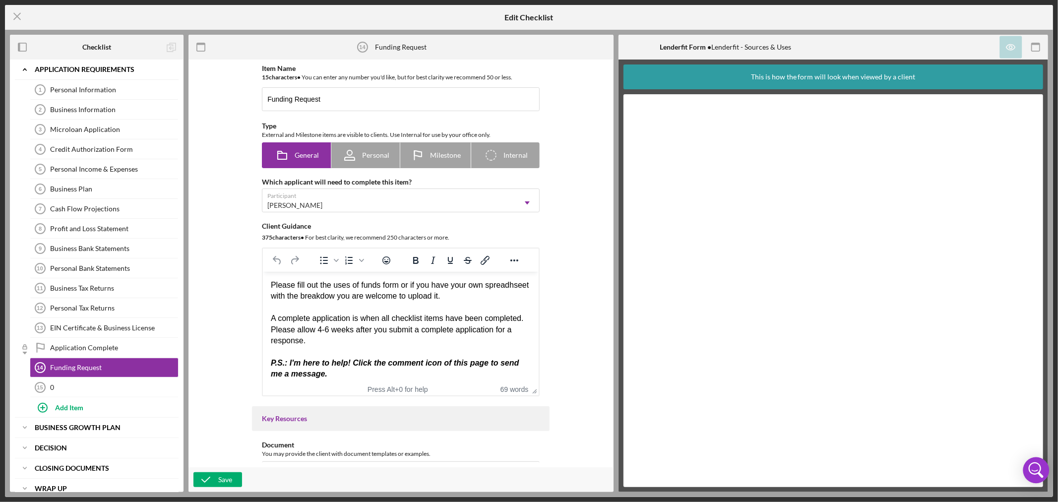
click at [1035, 468] on icon "Open Intercom Messenger" at bounding box center [1036, 470] width 24 height 24
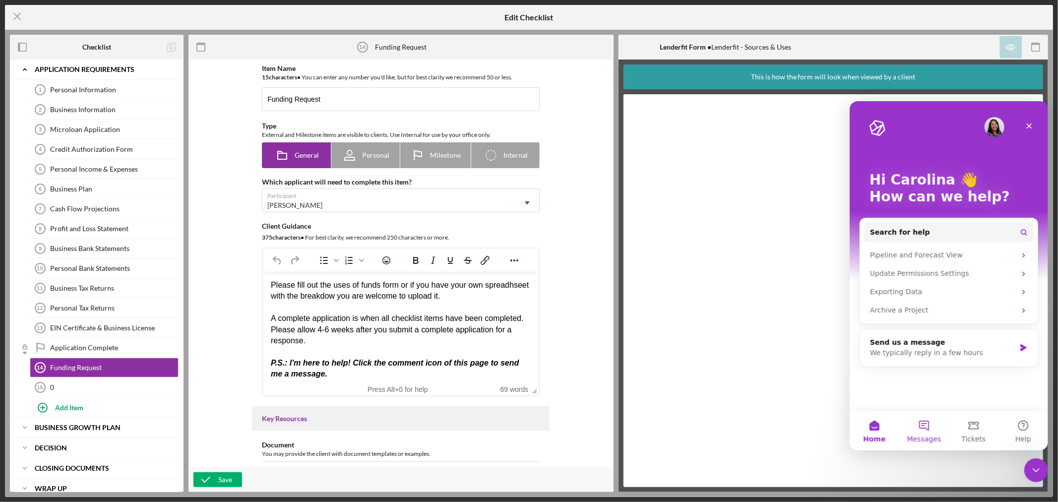
click at [928, 430] on button "Messages" at bounding box center [924, 430] width 50 height 40
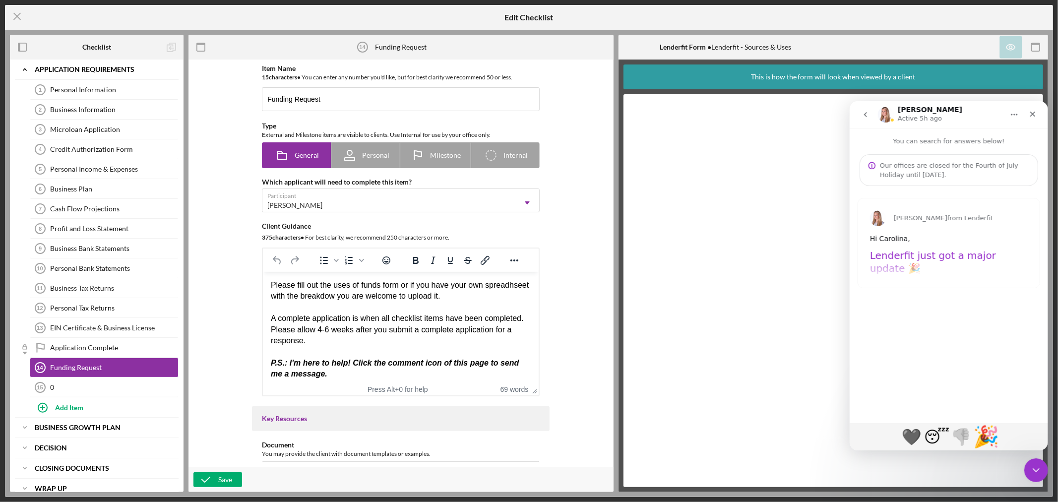
click at [954, 252] on h1 "Lenderfit just got a major update 🎉" at bounding box center [948, 264] width 158 height 32
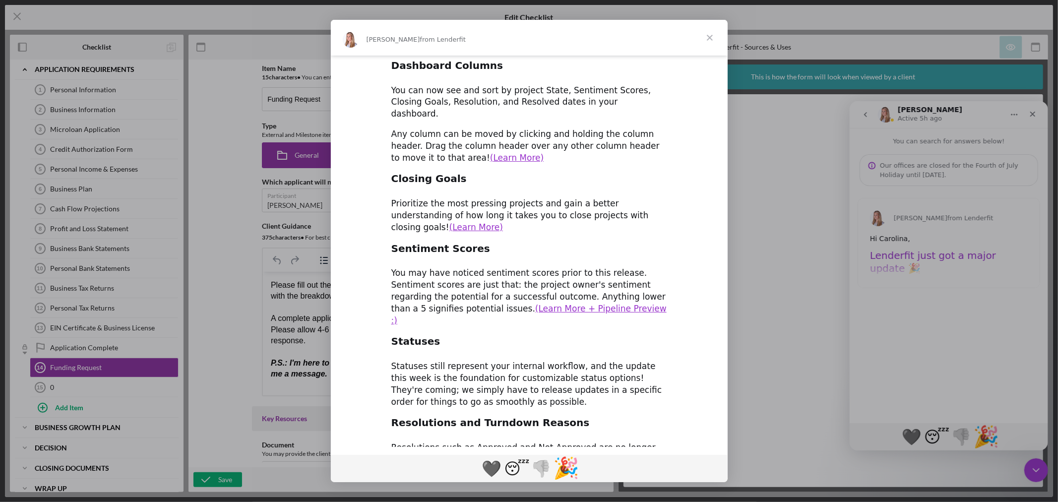
scroll to position [310, 0]
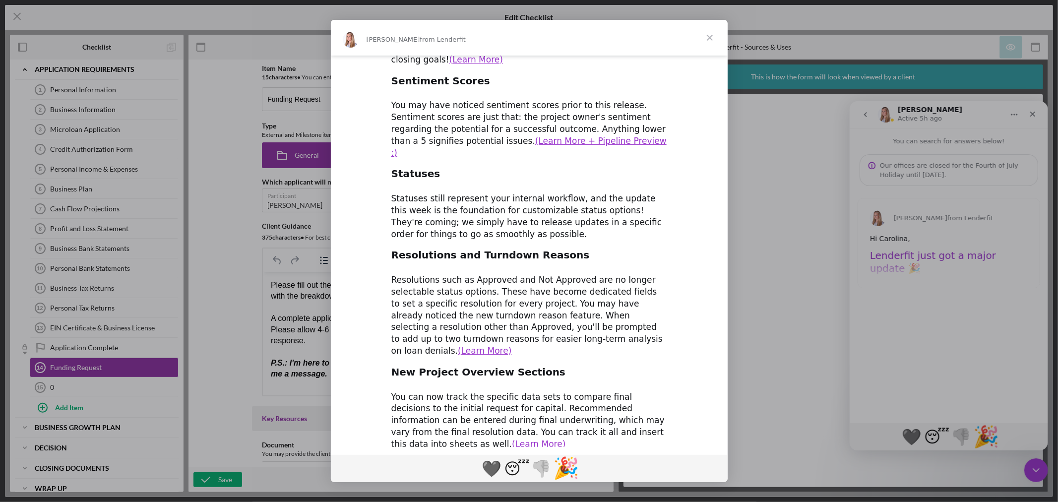
click at [564, 468] on span "🎉" at bounding box center [566, 468] width 26 height 25
click at [708, 35] on span "Close" at bounding box center [710, 38] width 36 height 36
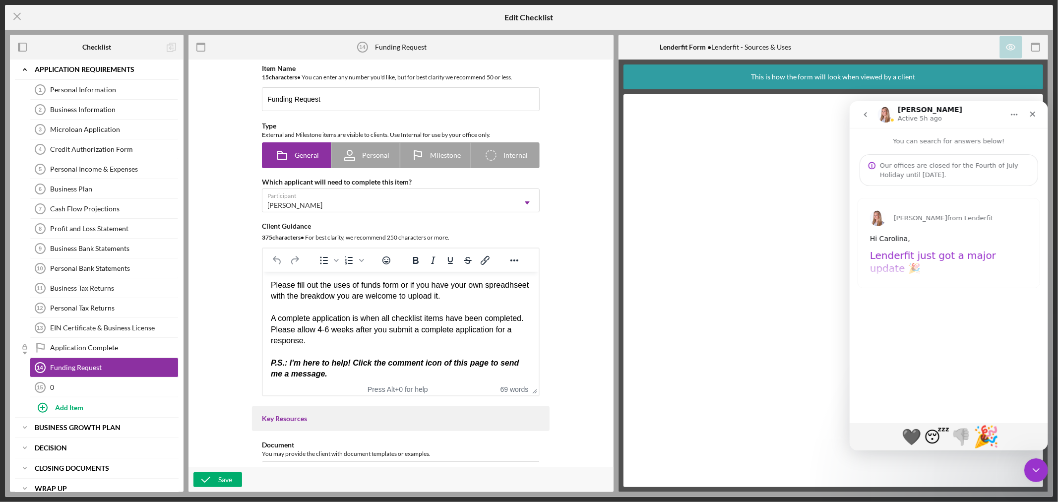
click at [943, 164] on div "Our offices are closed for the Fourth of July Holiday until Monday, June 7th." at bounding box center [954, 169] width 150 height 19
click at [1042, 473] on div "Close Intercom Messenger" at bounding box center [1035, 469] width 24 height 24
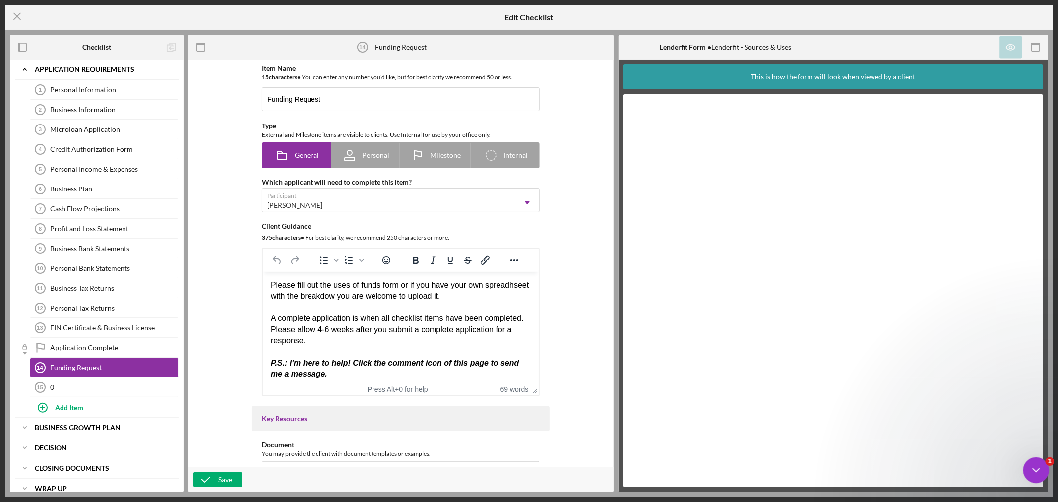
scroll to position [0, 0]
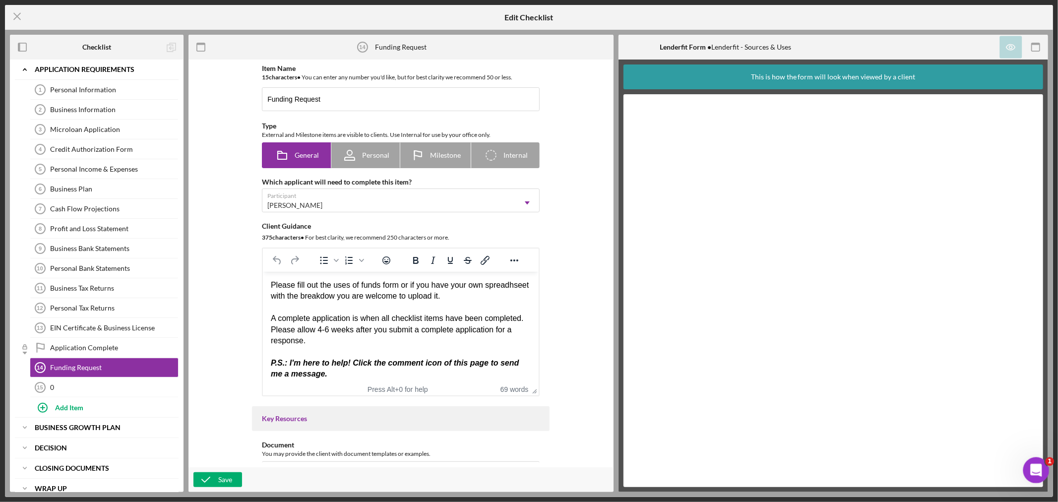
click at [1042, 473] on div "Open Intercom Messenger" at bounding box center [1034, 468] width 33 height 33
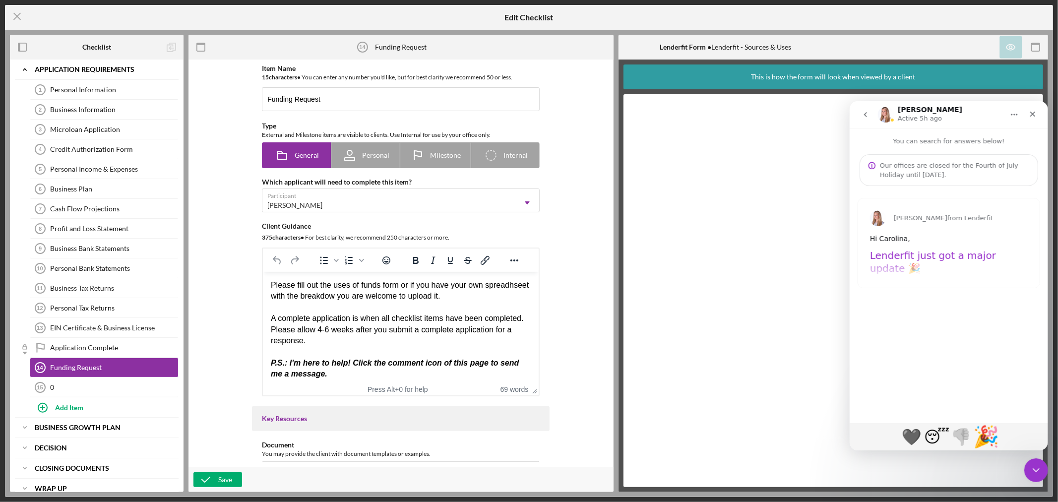
click at [929, 153] on div "You can search for answers below! Our offices are closed for the Fourth of July…" at bounding box center [948, 156] width 198 height 58
click at [929, 162] on div "Our offices are closed for the Fourth of July Holiday until Monday, June 7th." at bounding box center [954, 169] width 150 height 19
click at [931, 175] on div "Our offices are closed for the Fourth of July Holiday until Monday, June 7th." at bounding box center [954, 169] width 150 height 19
click at [866, 114] on icon "go back" at bounding box center [865, 114] width 8 height 8
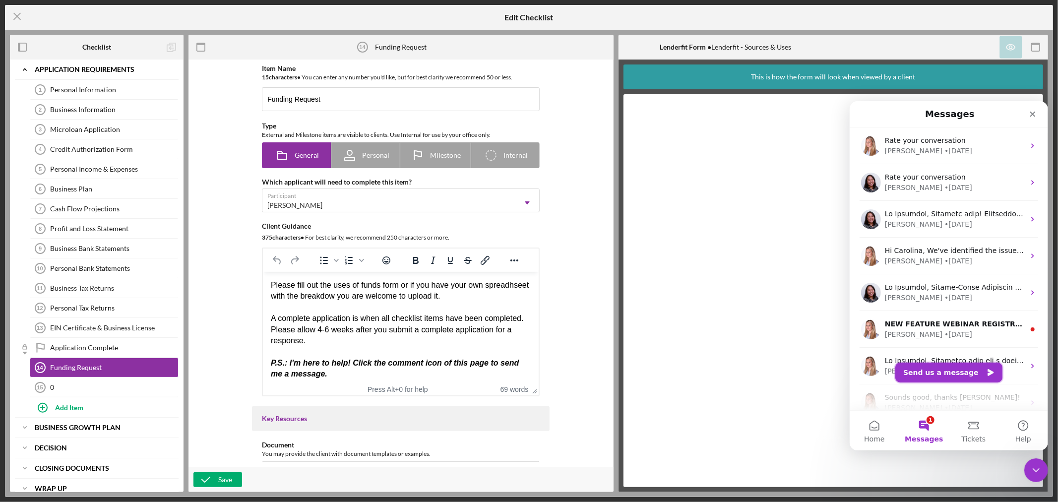
click at [951, 371] on button "Send us a message" at bounding box center [948, 372] width 107 height 20
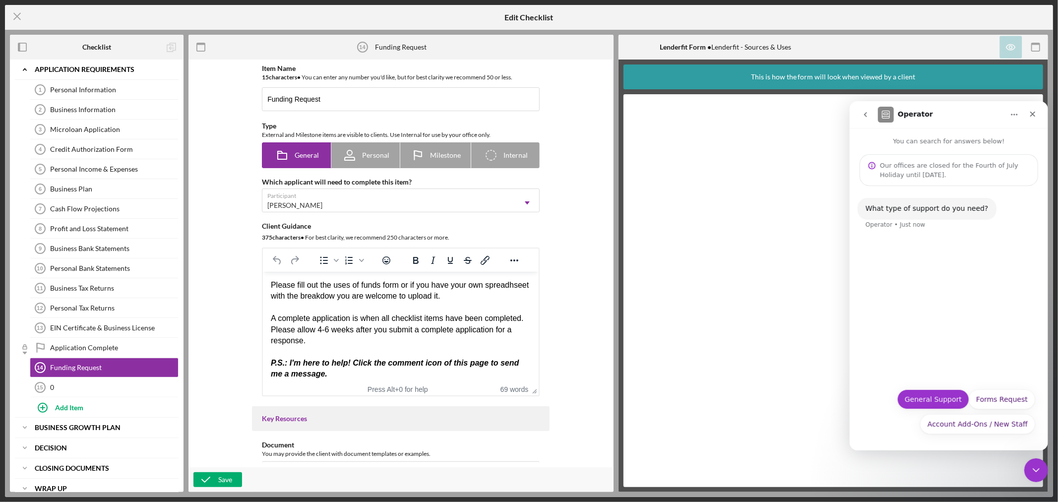
click at [947, 399] on button "General Support" at bounding box center [933, 399] width 72 height 20
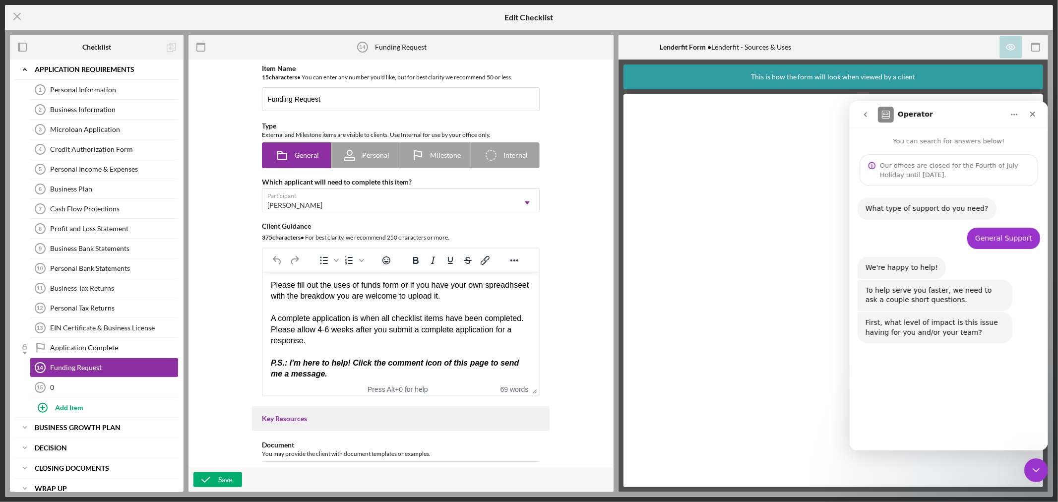
click at [978, 424] on button "Moderate" at bounding box center [972, 423] width 48 height 20
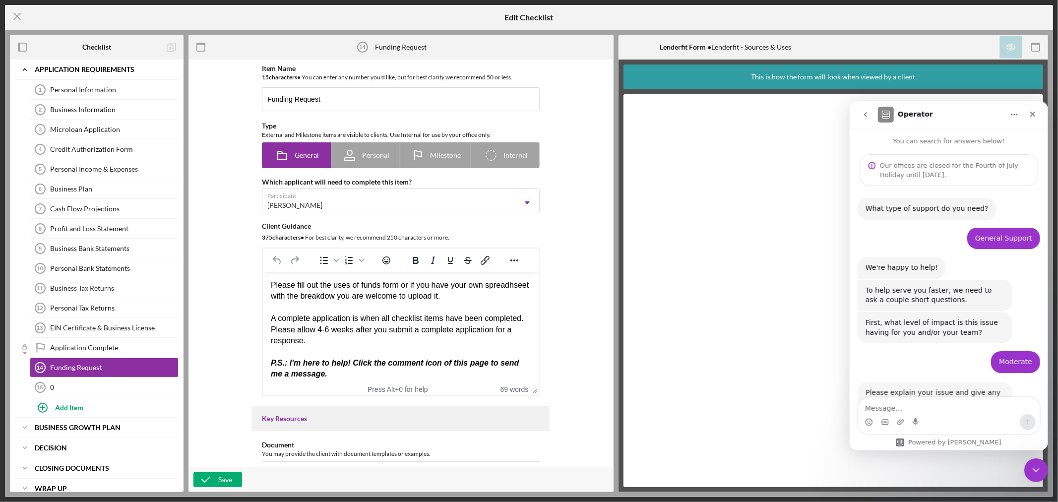
scroll to position [36, 0]
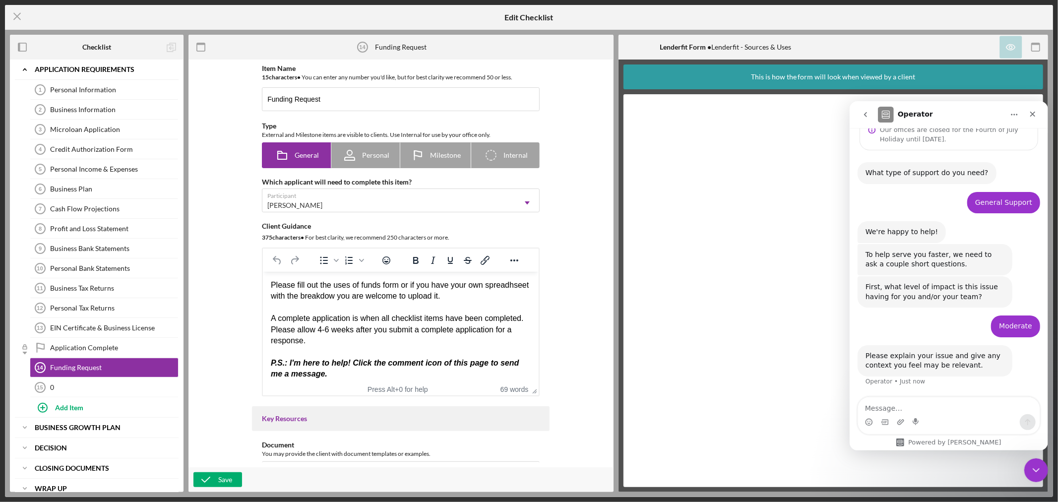
click at [963, 414] on textarea "Message…" at bounding box center [949, 405] width 182 height 17
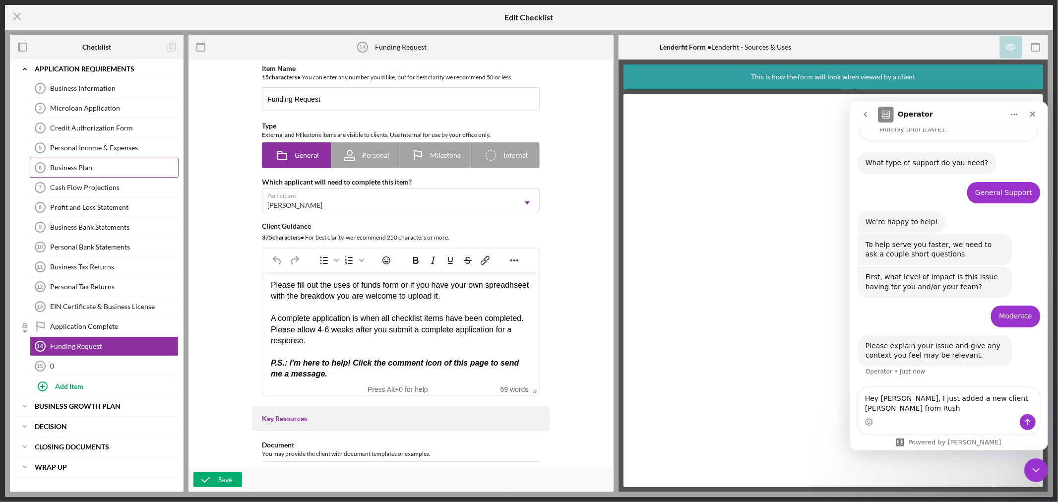
scroll to position [33, 0]
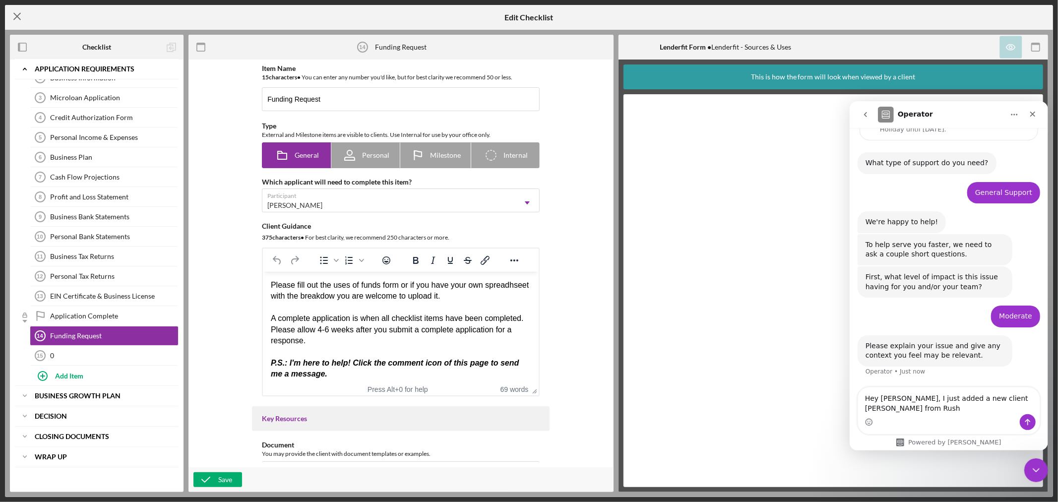
click at [21, 17] on icon "Icon/Menu Close" at bounding box center [17, 16] width 25 height 25
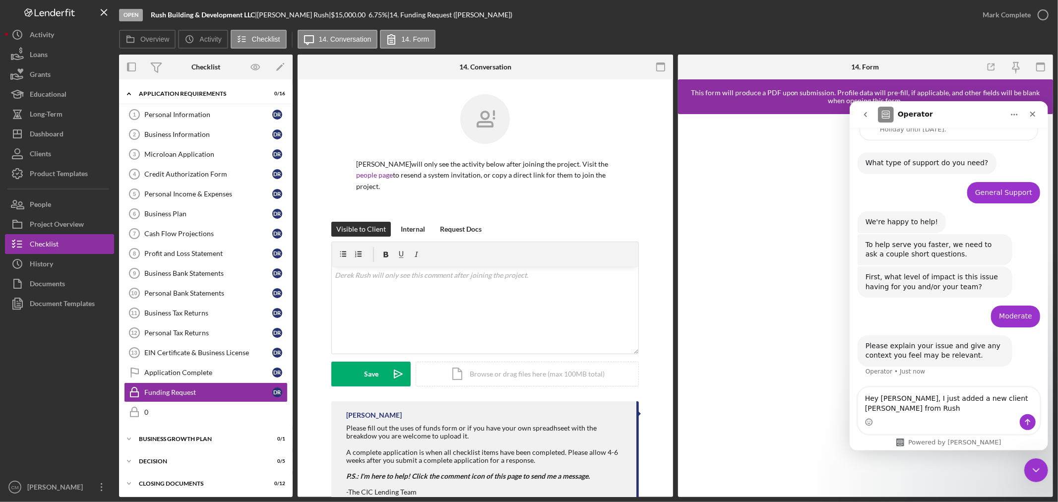
scroll to position [26, 0]
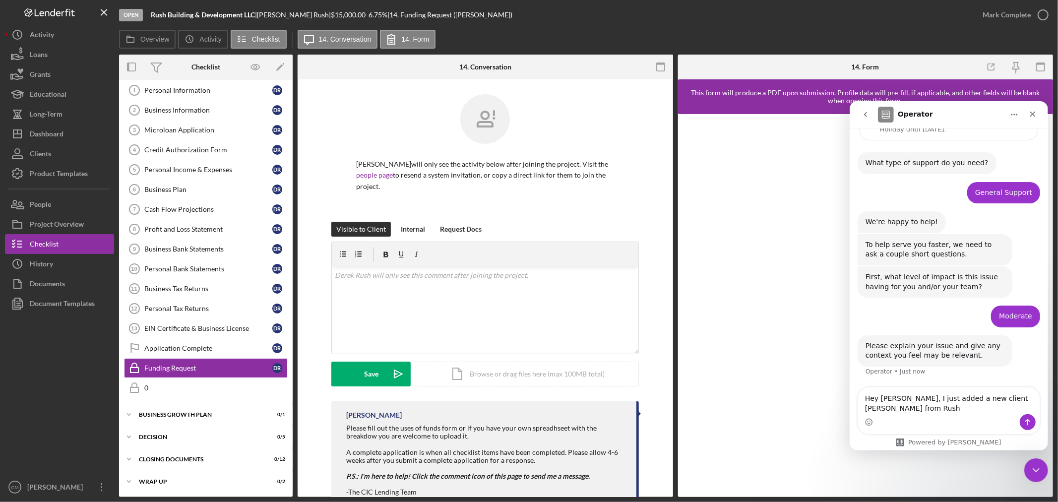
click at [926, 416] on div "Intercom messenger" at bounding box center [949, 422] width 182 height 16
click at [926, 413] on textarea "Hey Allison, I just added a new client Derek Rush from Rush" at bounding box center [949, 400] width 182 height 27
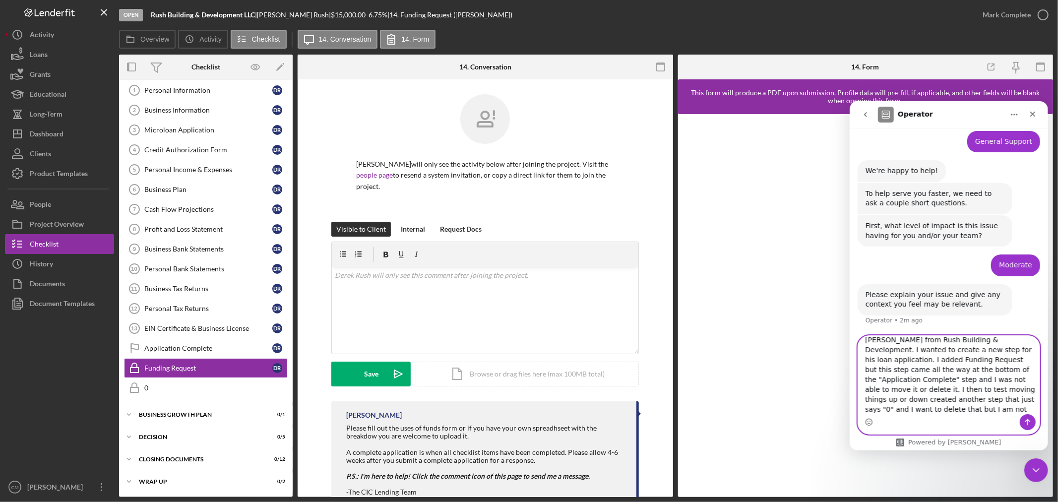
scroll to position [27, 0]
type textarea "Hey Allison, I just added a new client Derek Rush from Rush Building & Developm…"
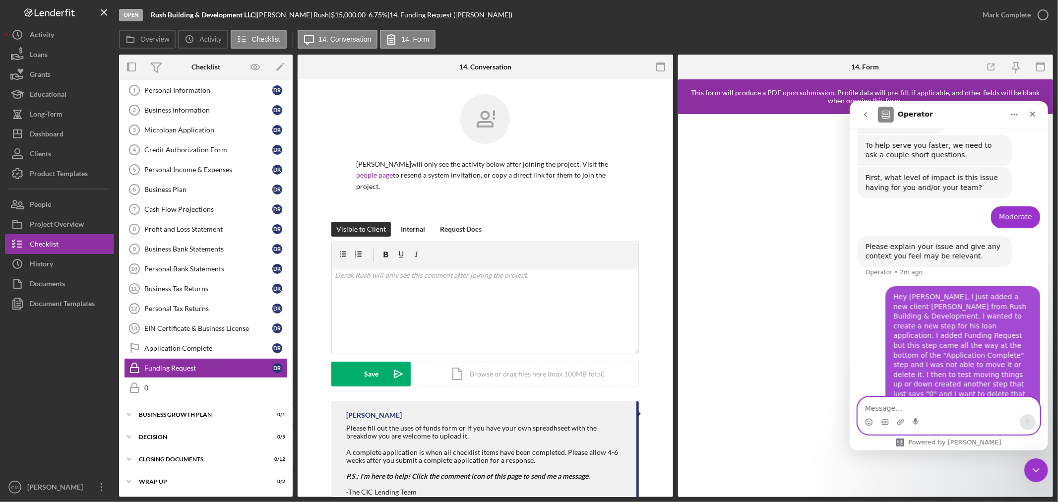
scroll to position [162, 0]
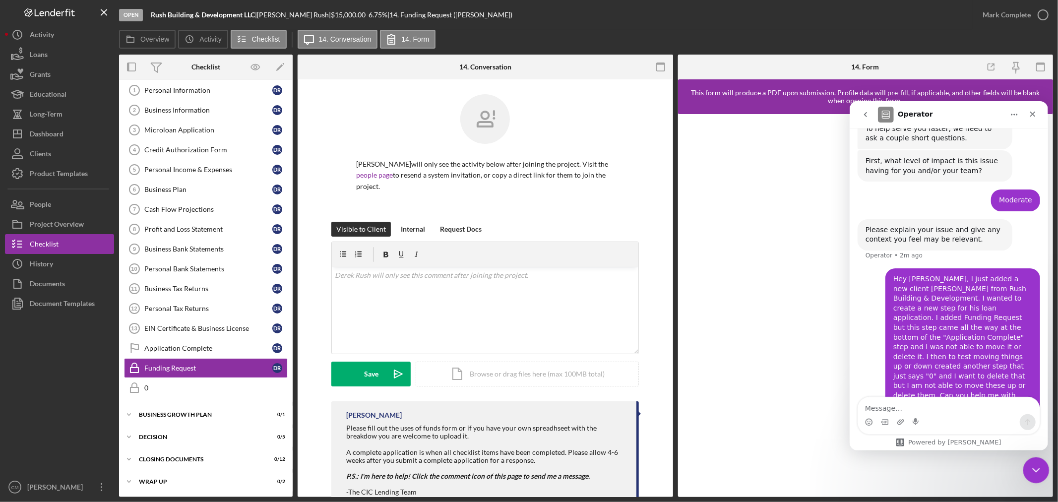
click at [1034, 464] on icon "Close Intercom Messenger" at bounding box center [1035, 469] width 12 height 12
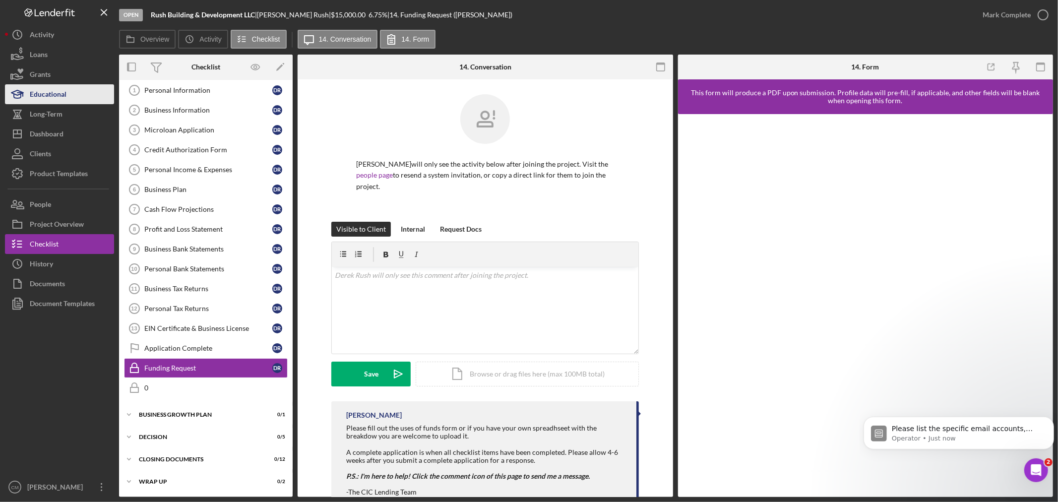
scroll to position [211, 0]
click at [1043, 471] on div "Open Intercom Messenger" at bounding box center [1034, 468] width 33 height 33
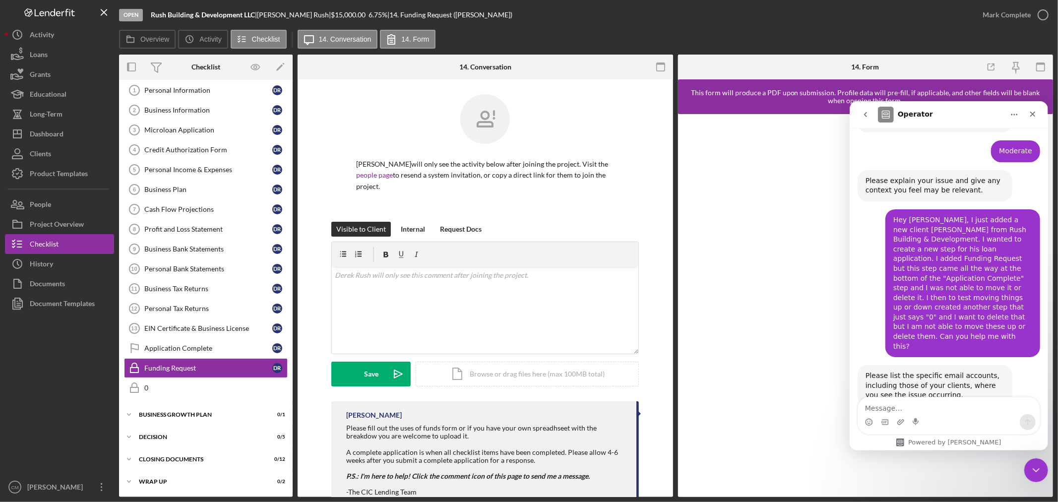
click at [925, 411] on textarea "Message…" at bounding box center [949, 405] width 182 height 17
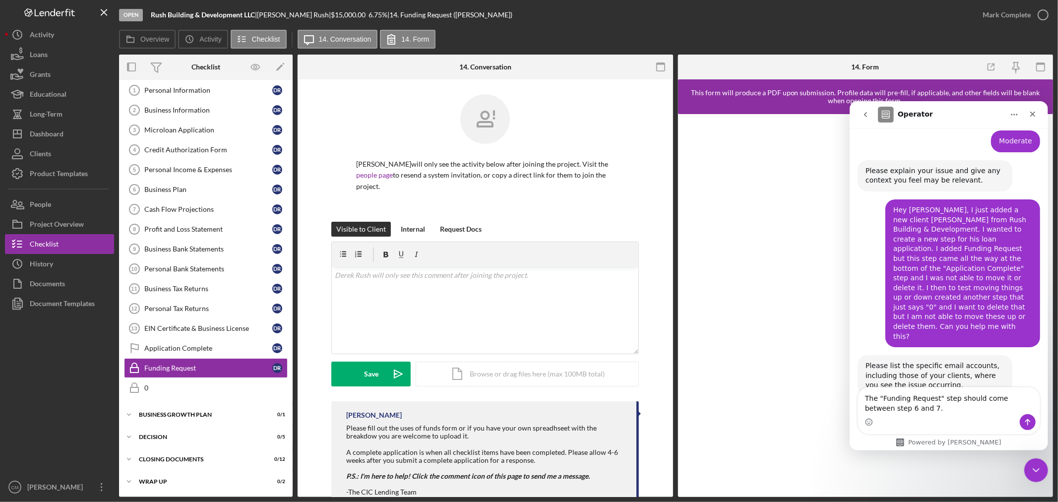
type textarea "The "Funding Request" step should come between step 6 and 7."
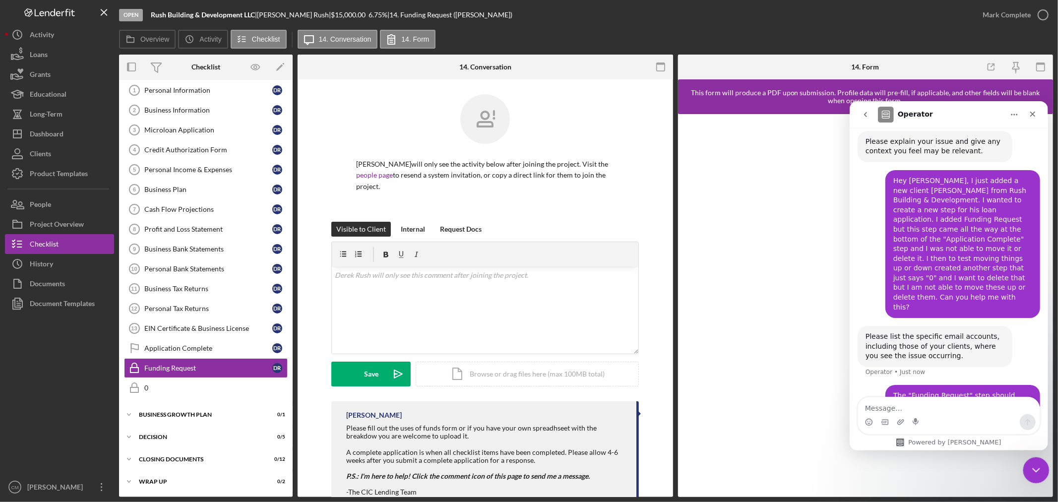
click at [1032, 469] on icon "Close Intercom Messenger" at bounding box center [1035, 469] width 12 height 12
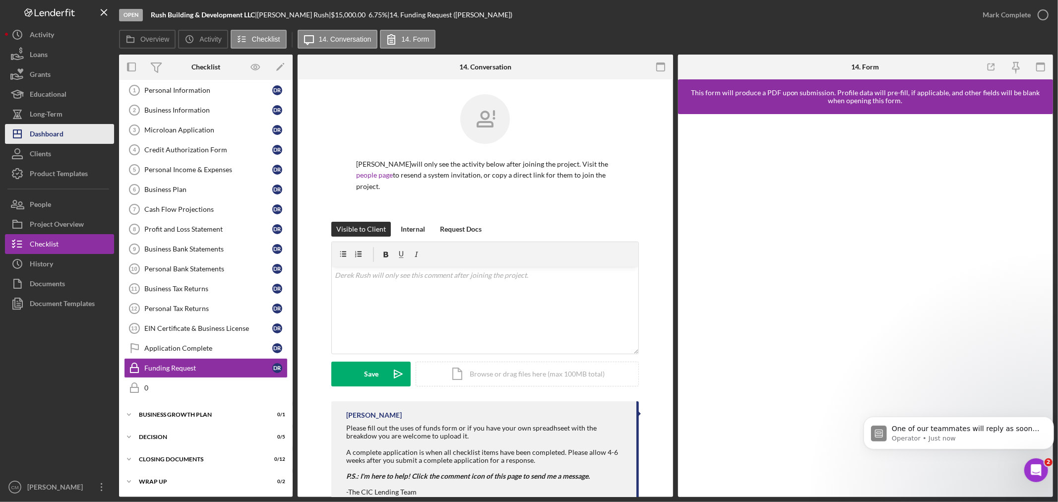
scroll to position [317, 0]
click at [63, 132] on button "Icon/Dashboard Dashboard" at bounding box center [59, 134] width 109 height 20
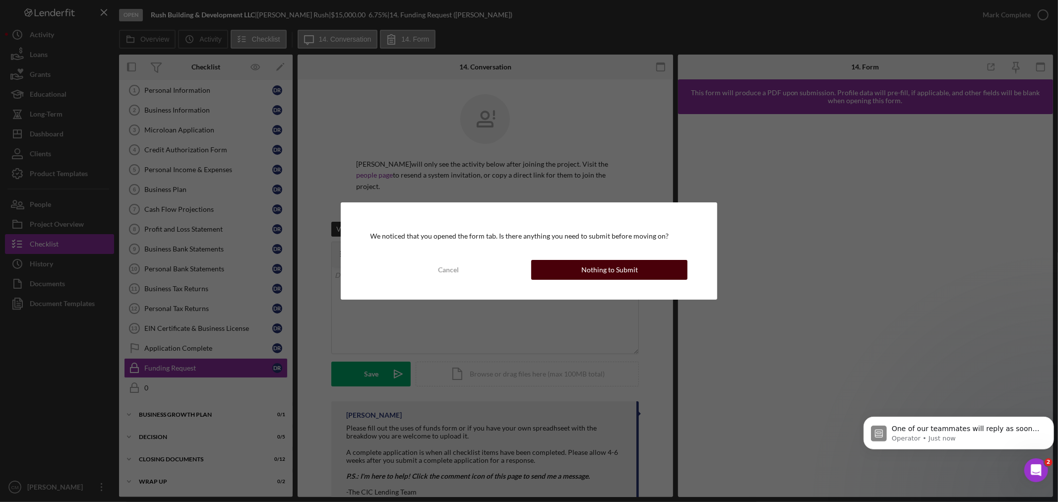
click at [626, 264] on div "Nothing to Submit" at bounding box center [609, 270] width 57 height 20
